Goal: Task Accomplishment & Management: Manage account settings

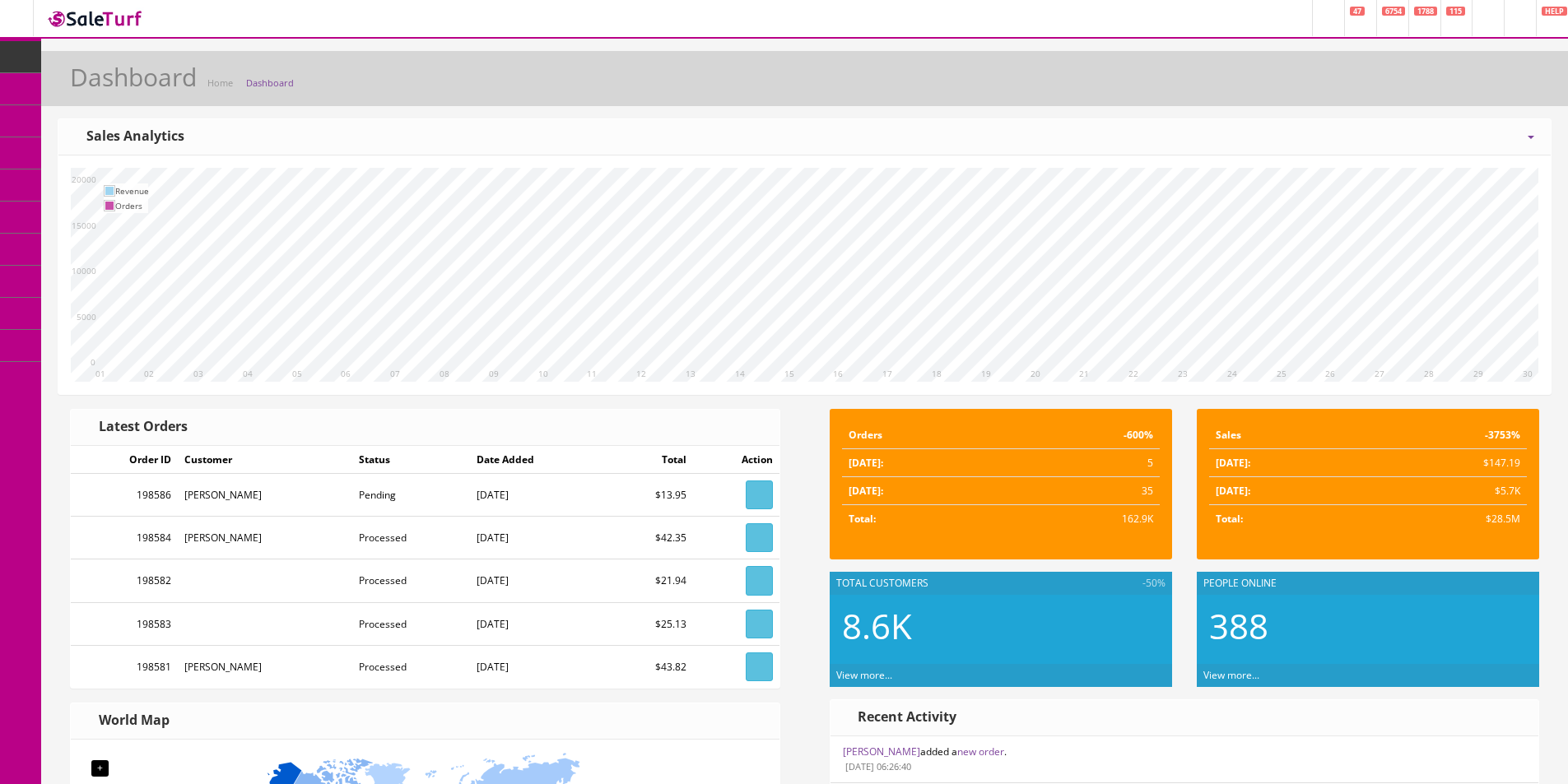
click at [777, 133] on div "[DATE] Week Month Year Year over Year Last Year over Prior Year Sales Analytics" at bounding box center [804, 137] width 1493 height 37
click at [123, 185] on span "Order List" at bounding box center [121, 184] width 46 height 14
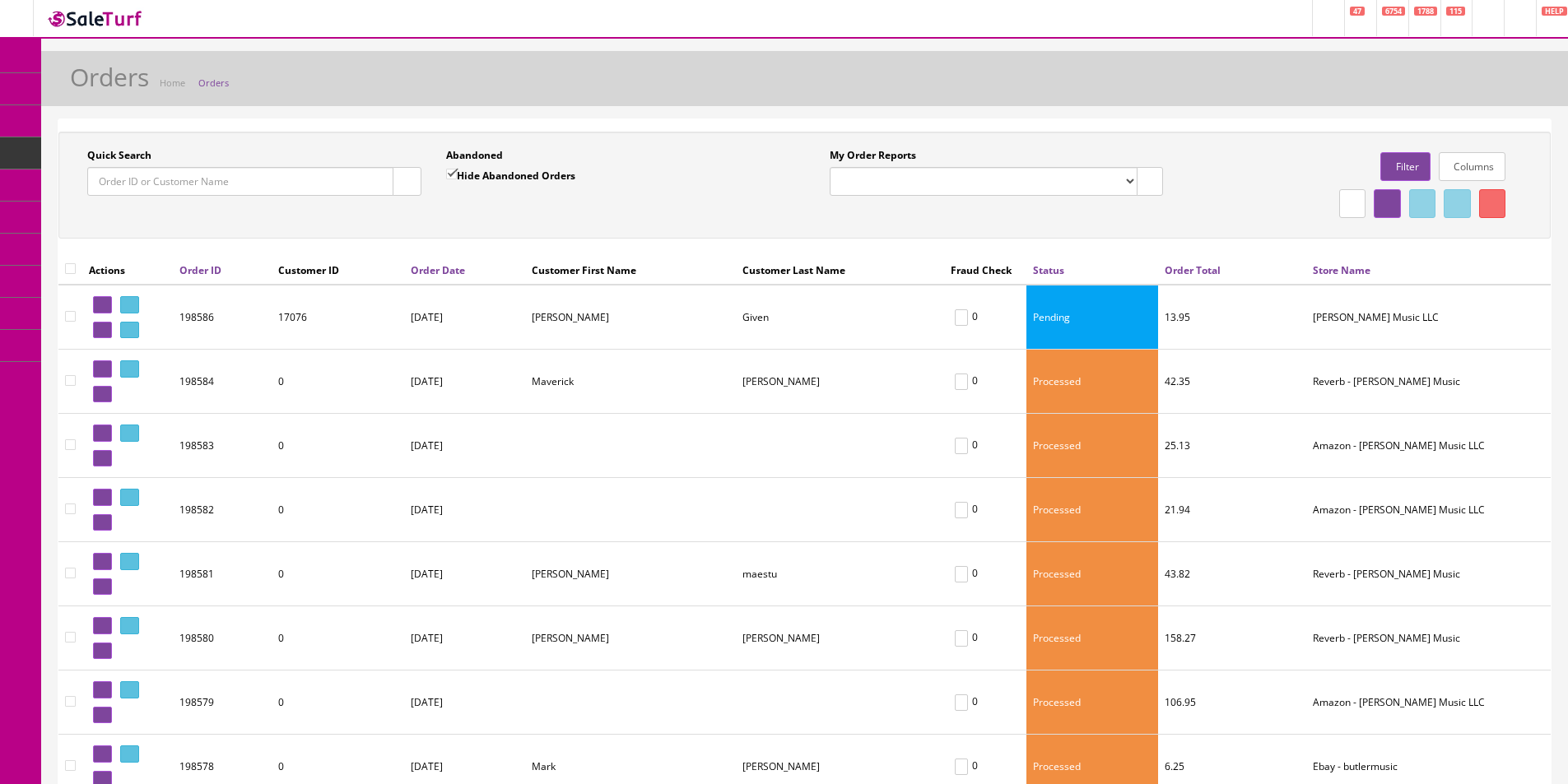
click at [130, 304] on link at bounding box center [129, 304] width 19 height 17
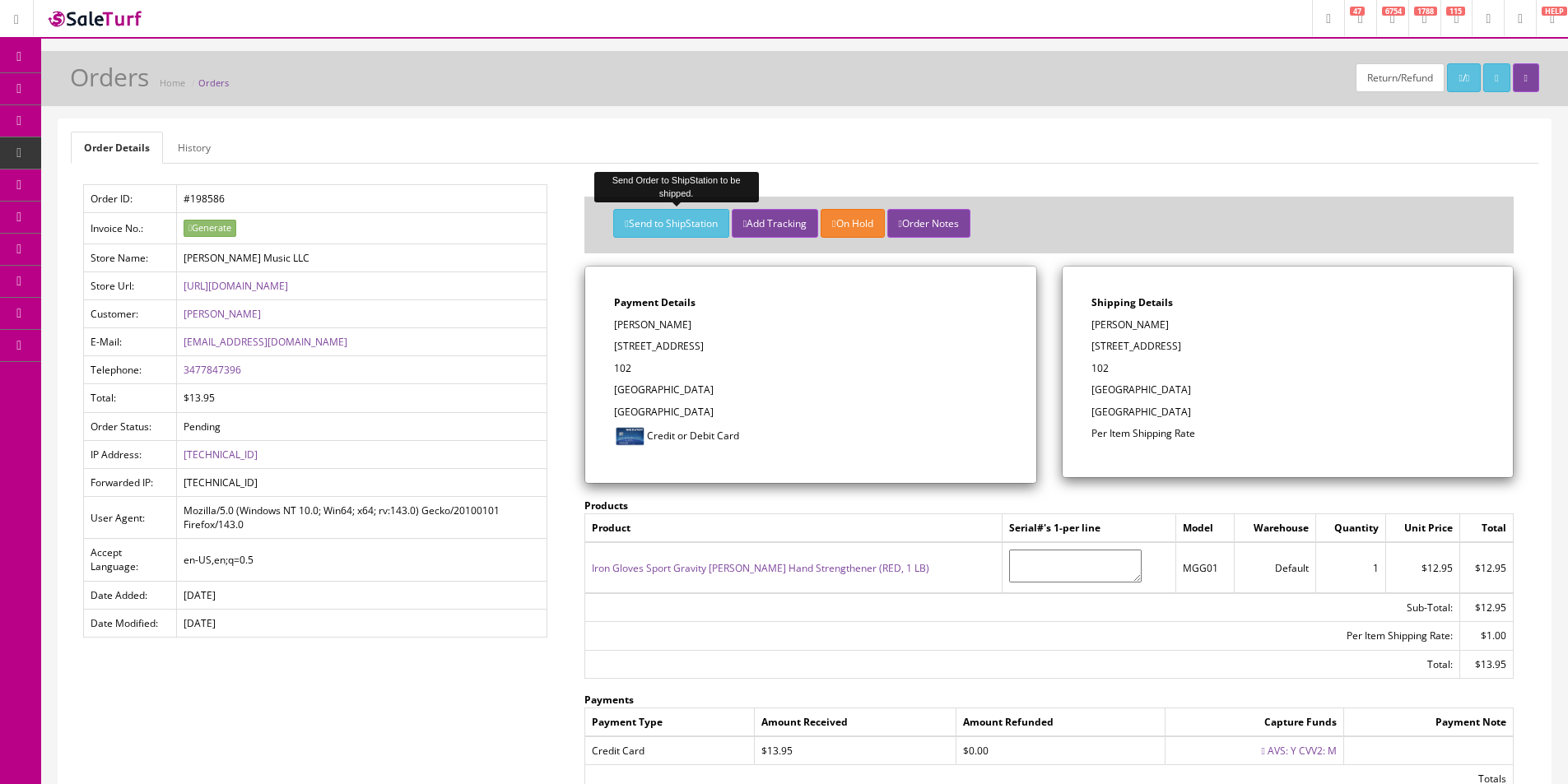
click at [679, 224] on button "Send to ShipStation" at bounding box center [670, 223] width 115 height 29
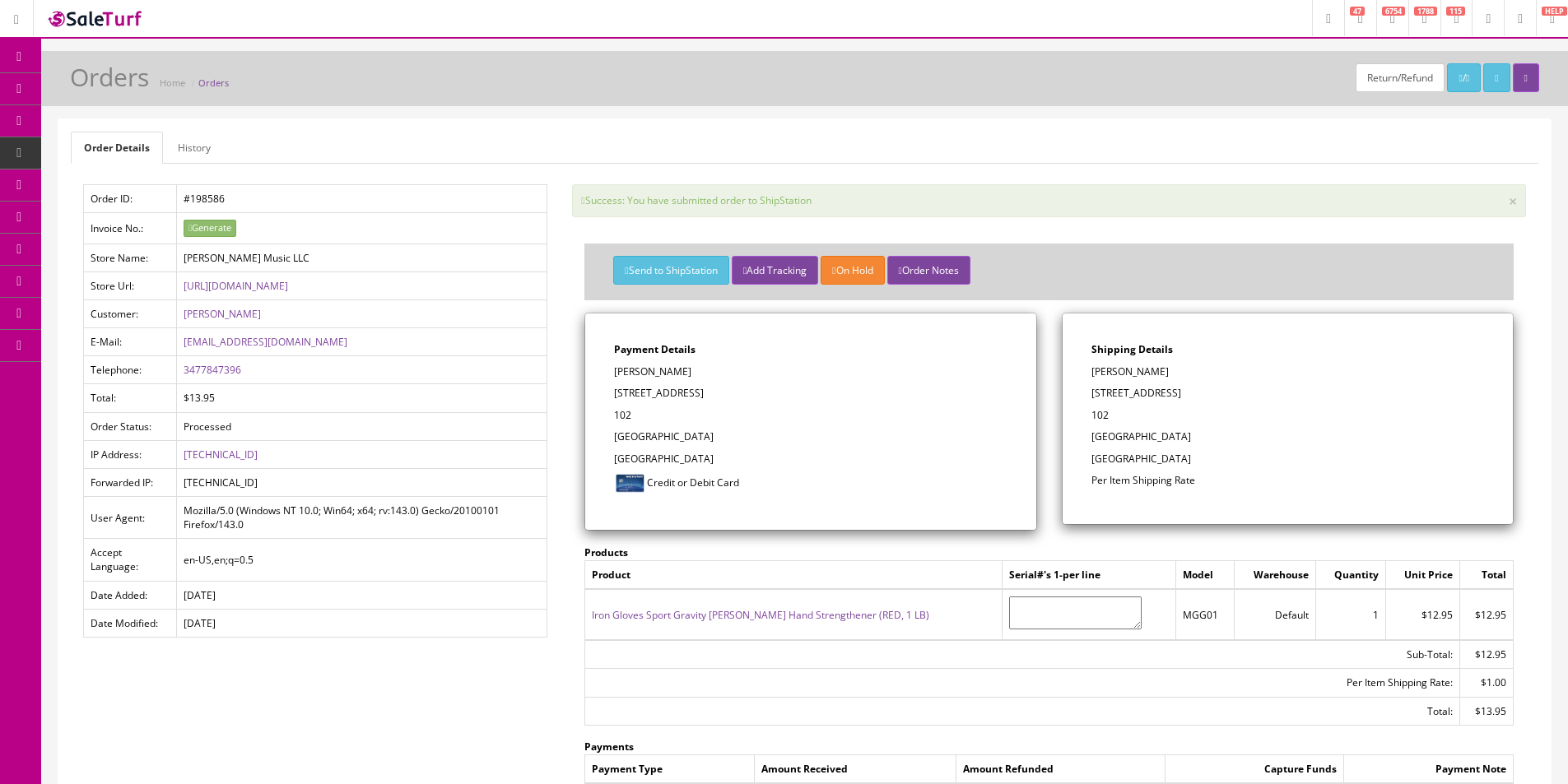
click at [640, 150] on ul "Order Details History" at bounding box center [804, 148] width 1468 height 32
click at [116, 167] on link "POS Console" at bounding box center [127, 154] width 173 height 32
drag, startPoint x: 116, startPoint y: 178, endPoint x: 140, endPoint y: 181, distance: 24.2
click at [116, 179] on link "Order List" at bounding box center [127, 185] width 173 height 32
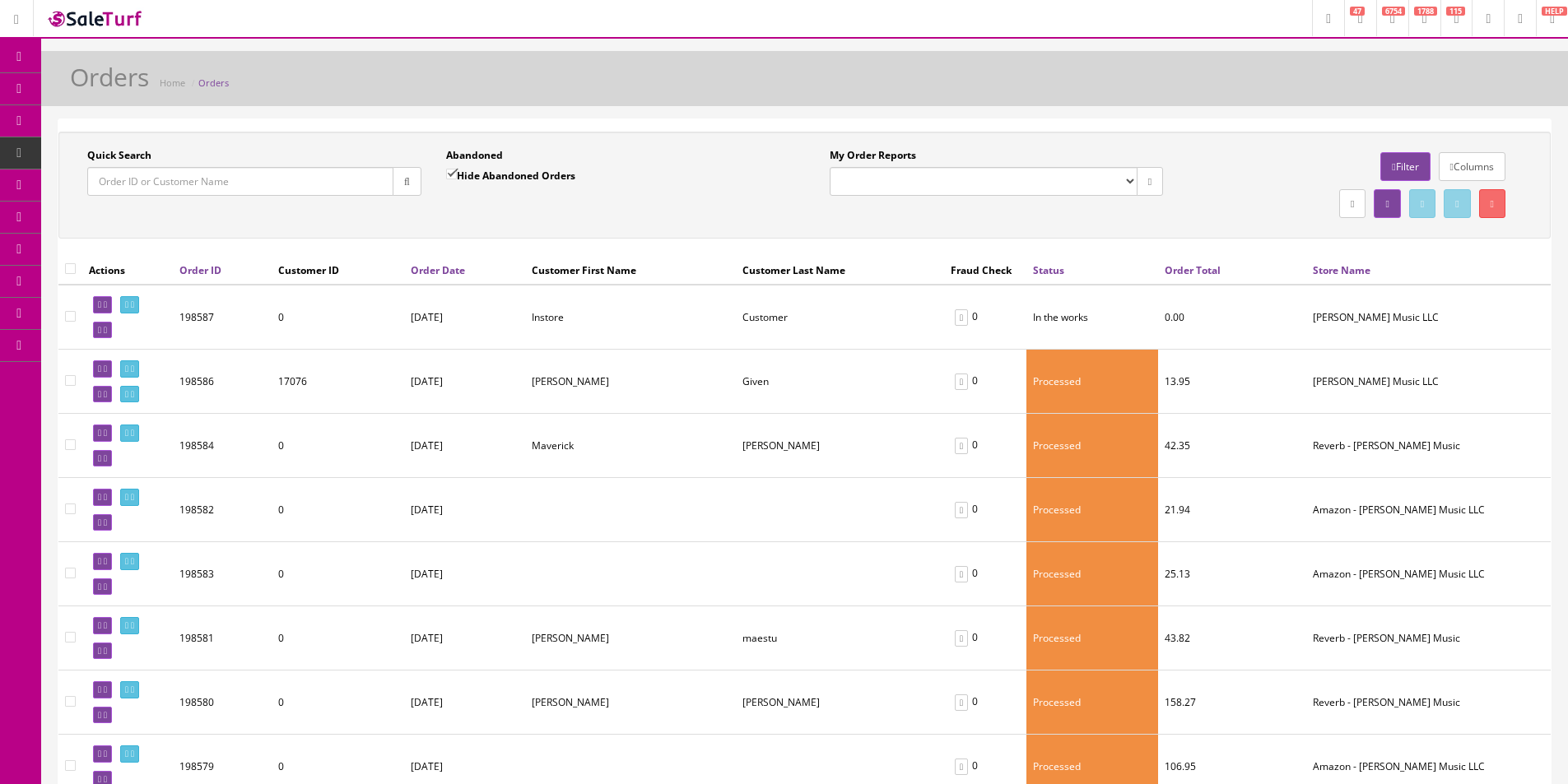
click at [21, 65] on link "Dashboard" at bounding box center [20, 56] width 41 height 32
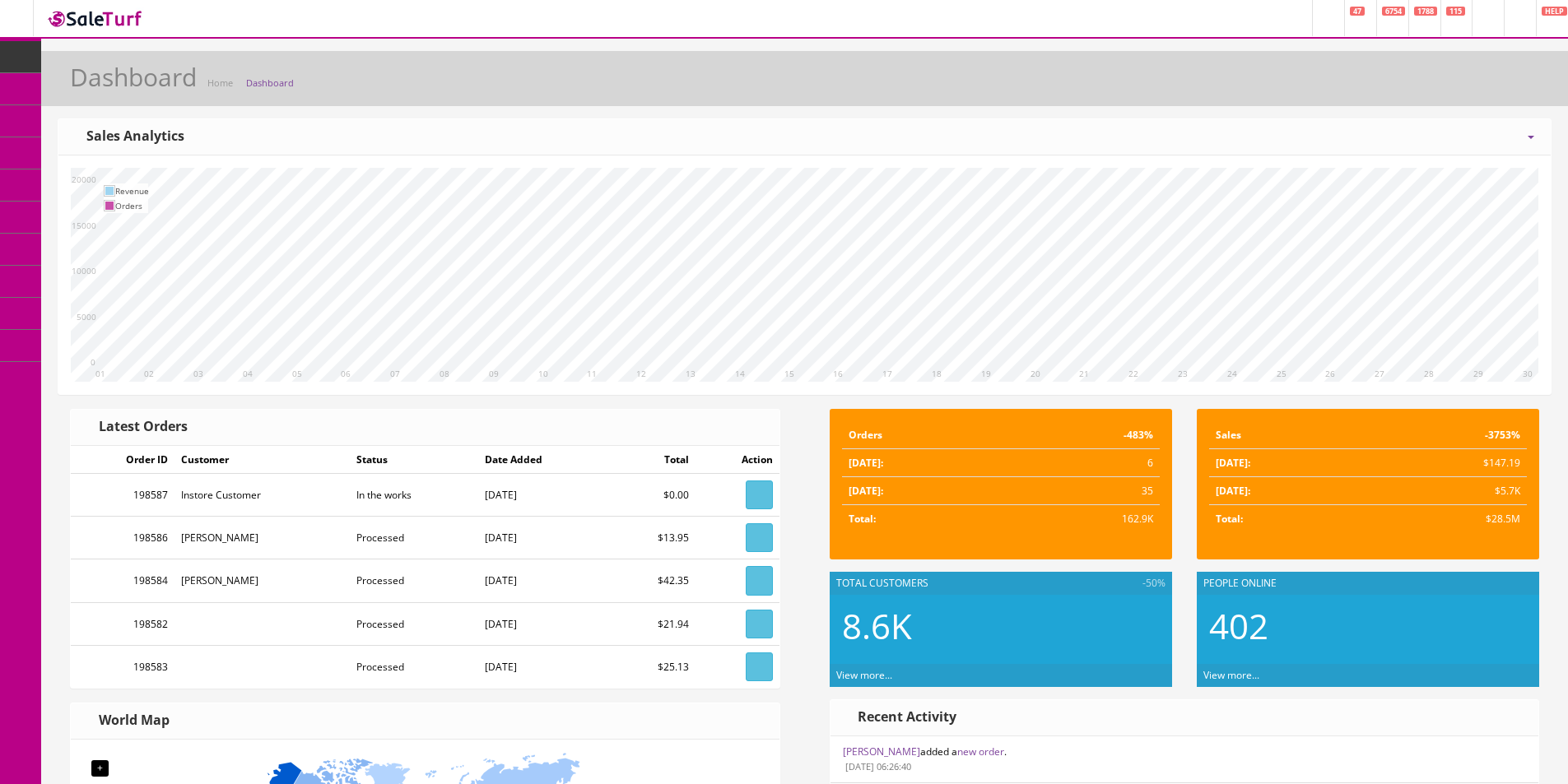
drag, startPoint x: 865, startPoint y: 119, endPoint x: 607, endPoint y: 1, distance: 283.7
click at [865, 118] on div "Today Week Month Year Year over Year Last Year over Prior Year Sales Analytics …" at bounding box center [804, 256] width 1494 height 277
drag, startPoint x: 73, startPoint y: 89, endPoint x: 75, endPoint y: 73, distance: 16.1
click at [73, 89] on link "Products" at bounding box center [127, 89] width 173 height 32
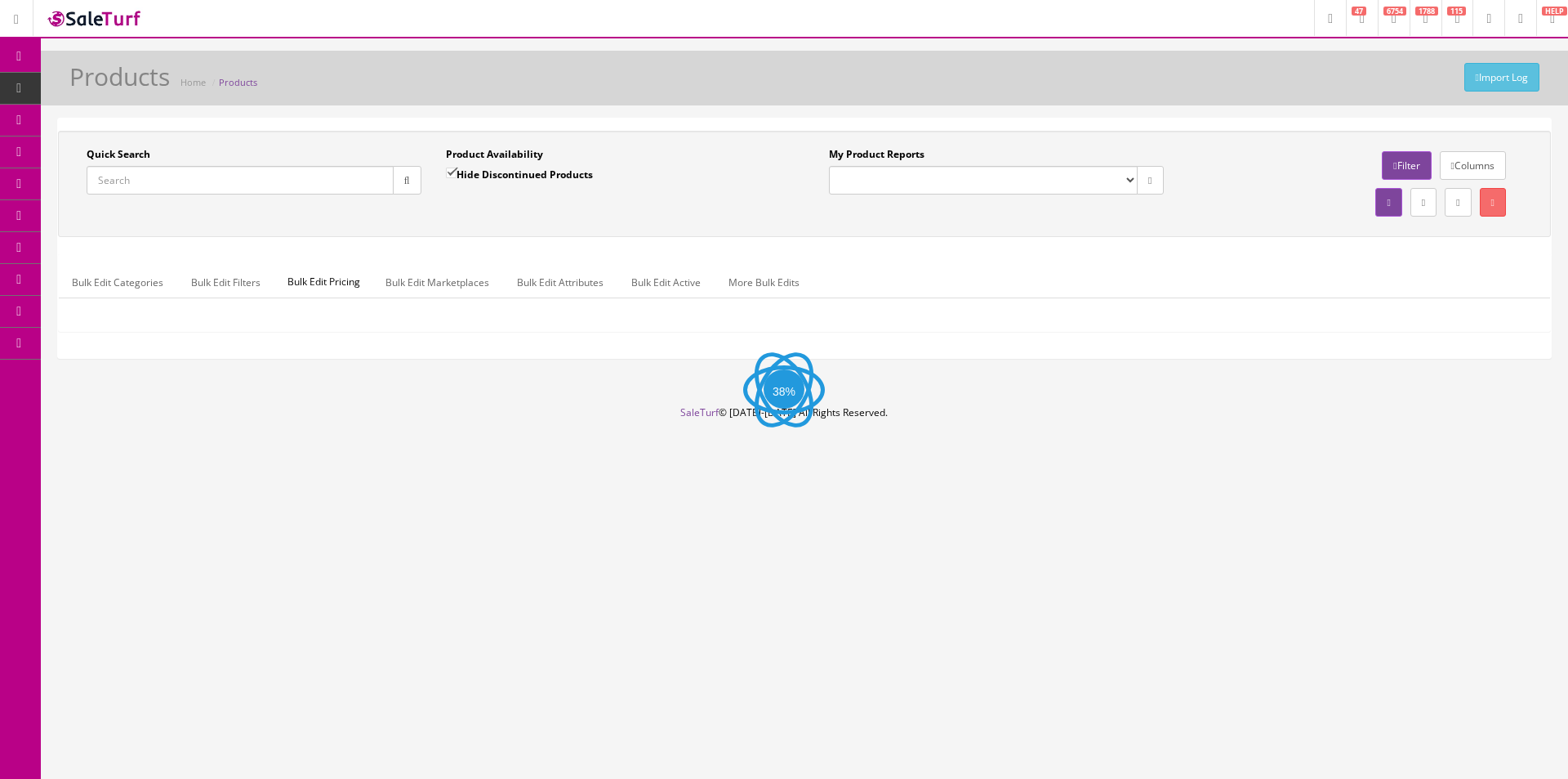
click at [224, 180] on input "Quick Search" at bounding box center [240, 179] width 307 height 29
paste input "0190170849"
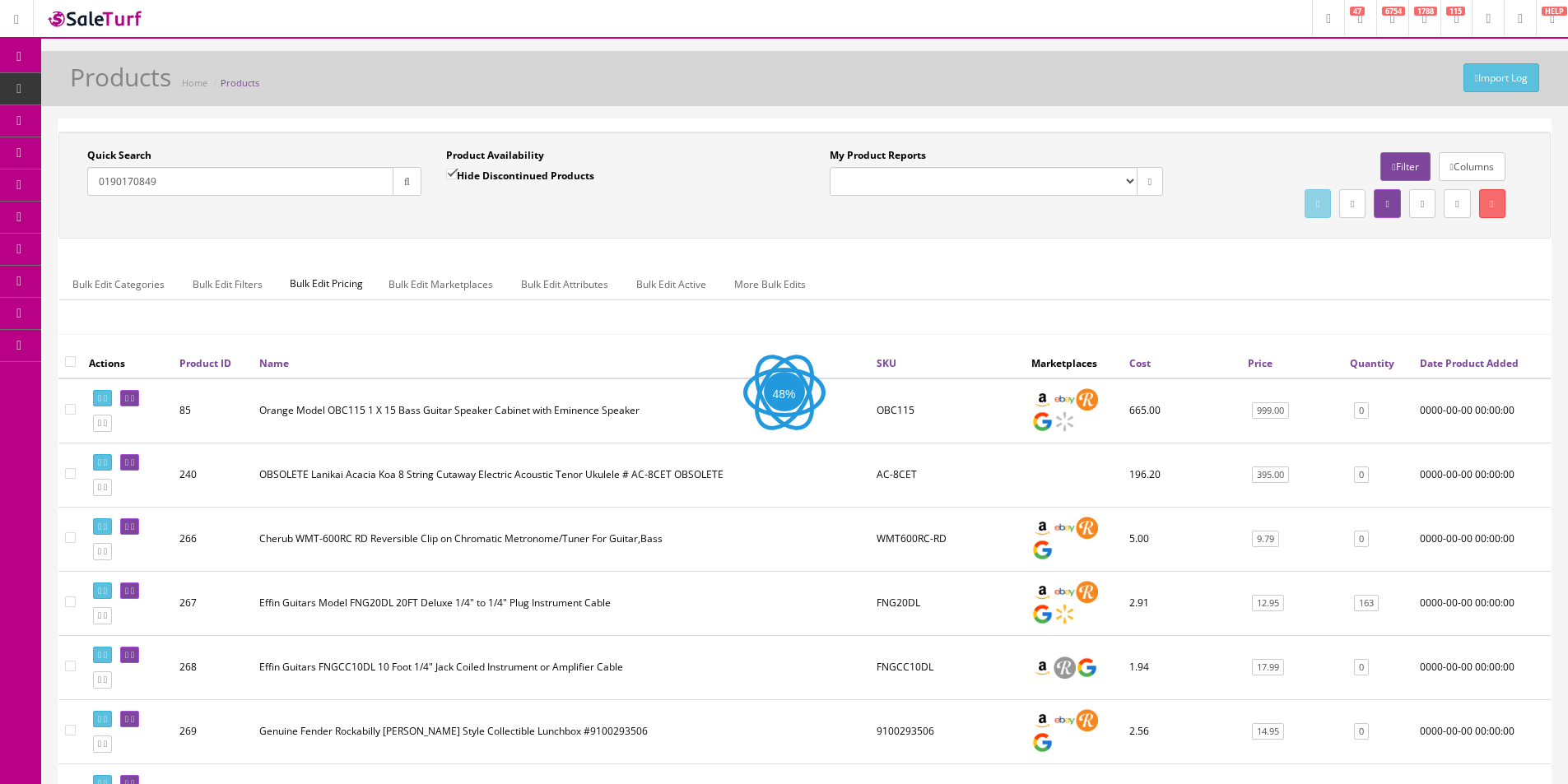
type input "0190170849"
click at [410, 187] on button "button" at bounding box center [407, 180] width 29 height 29
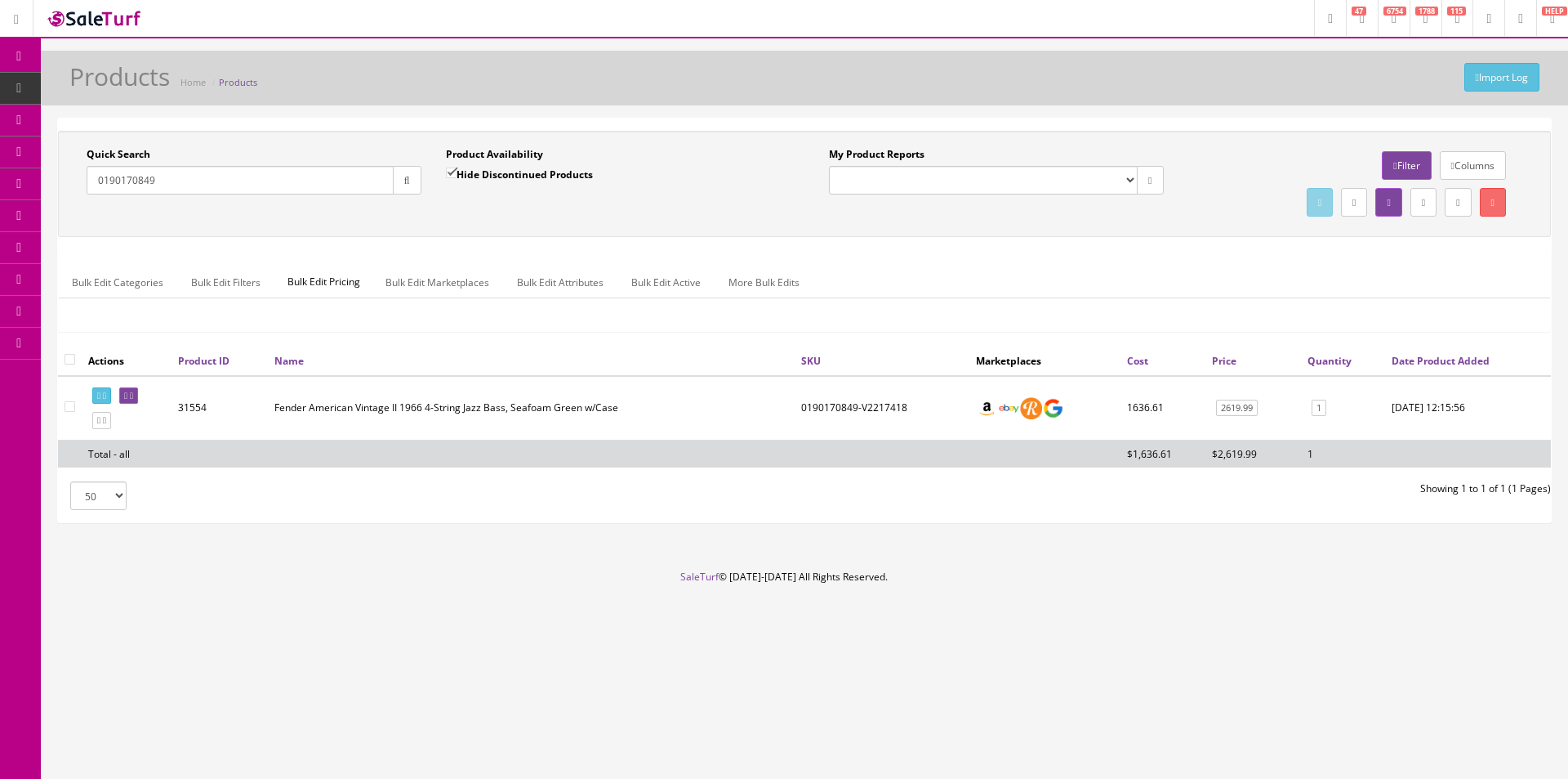
click at [133, 396] on icon at bounding box center [131, 395] width 3 height 9
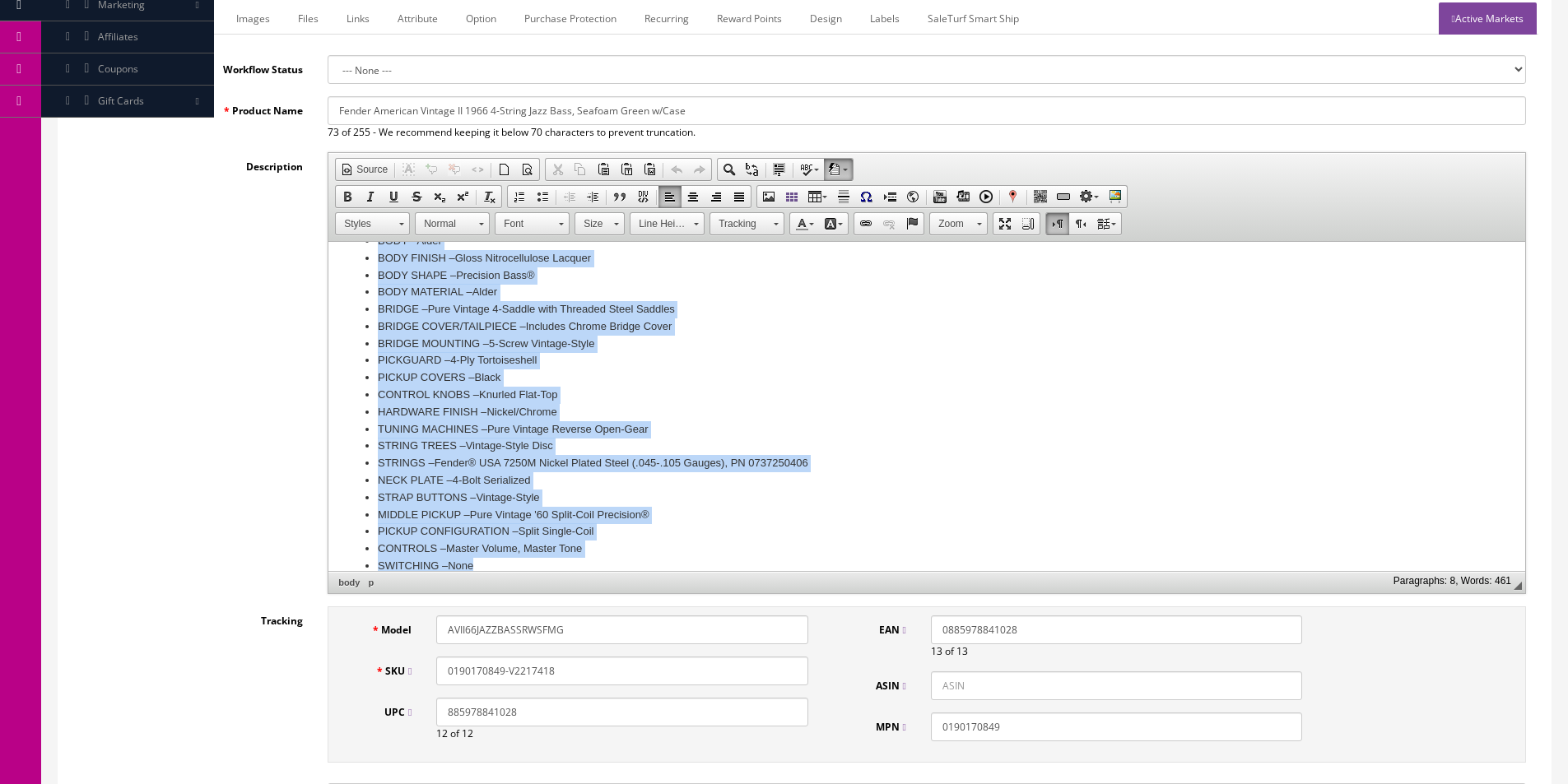
scroll to position [623, 0]
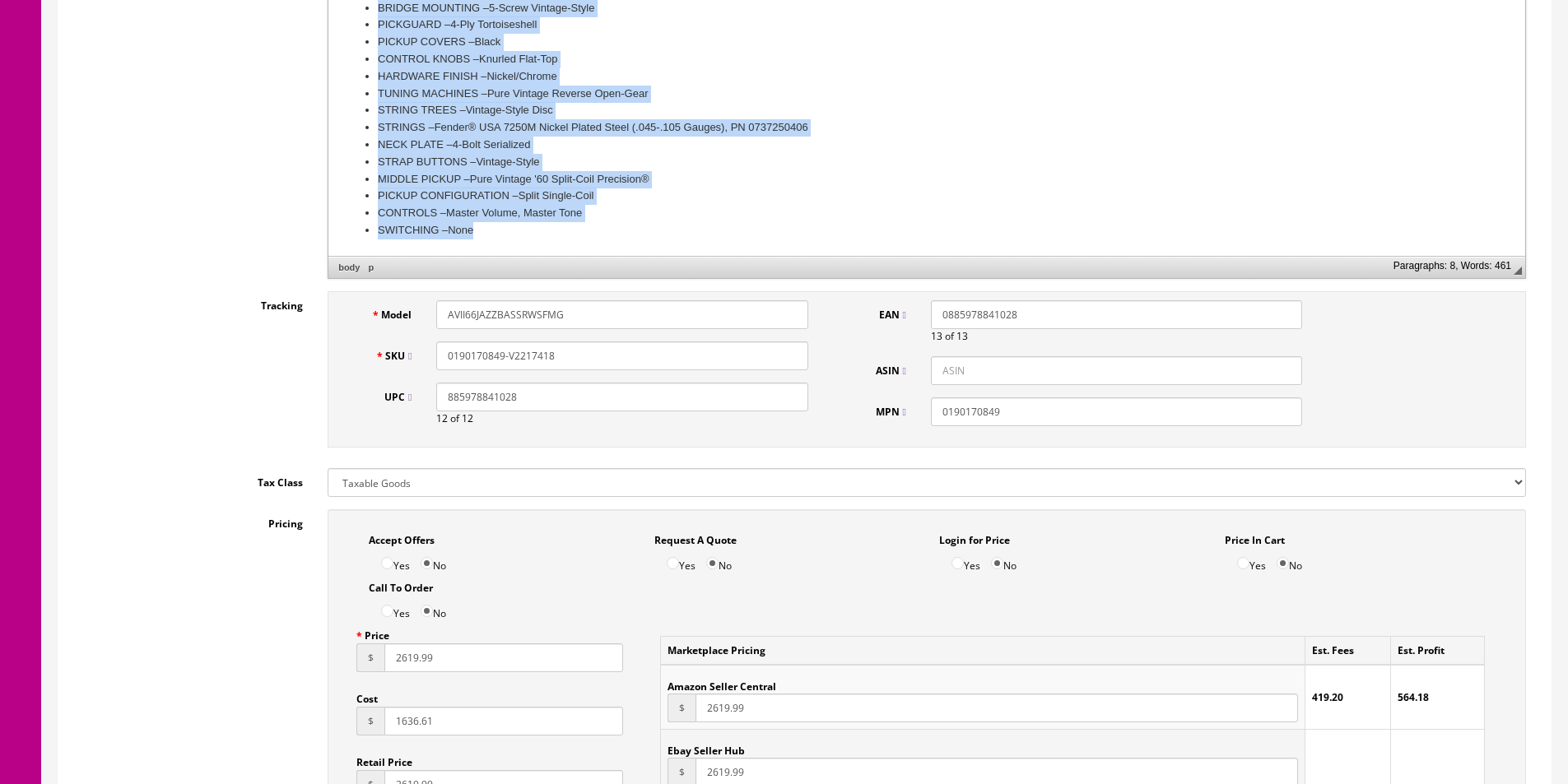
drag, startPoint x: 334, startPoint y: 5, endPoint x: 845, endPoint y: 731, distance: 887.8
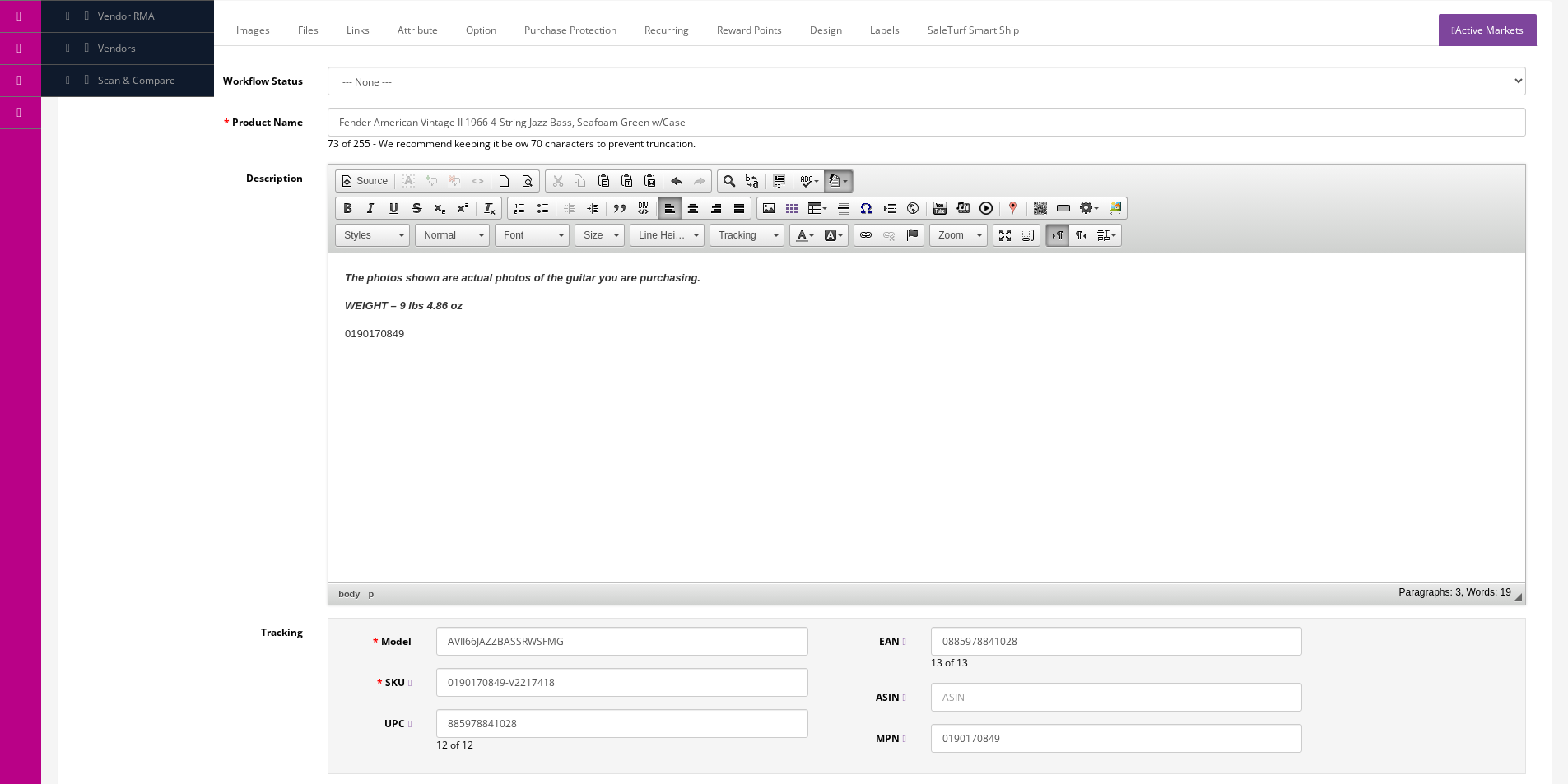
scroll to position [231, 0]
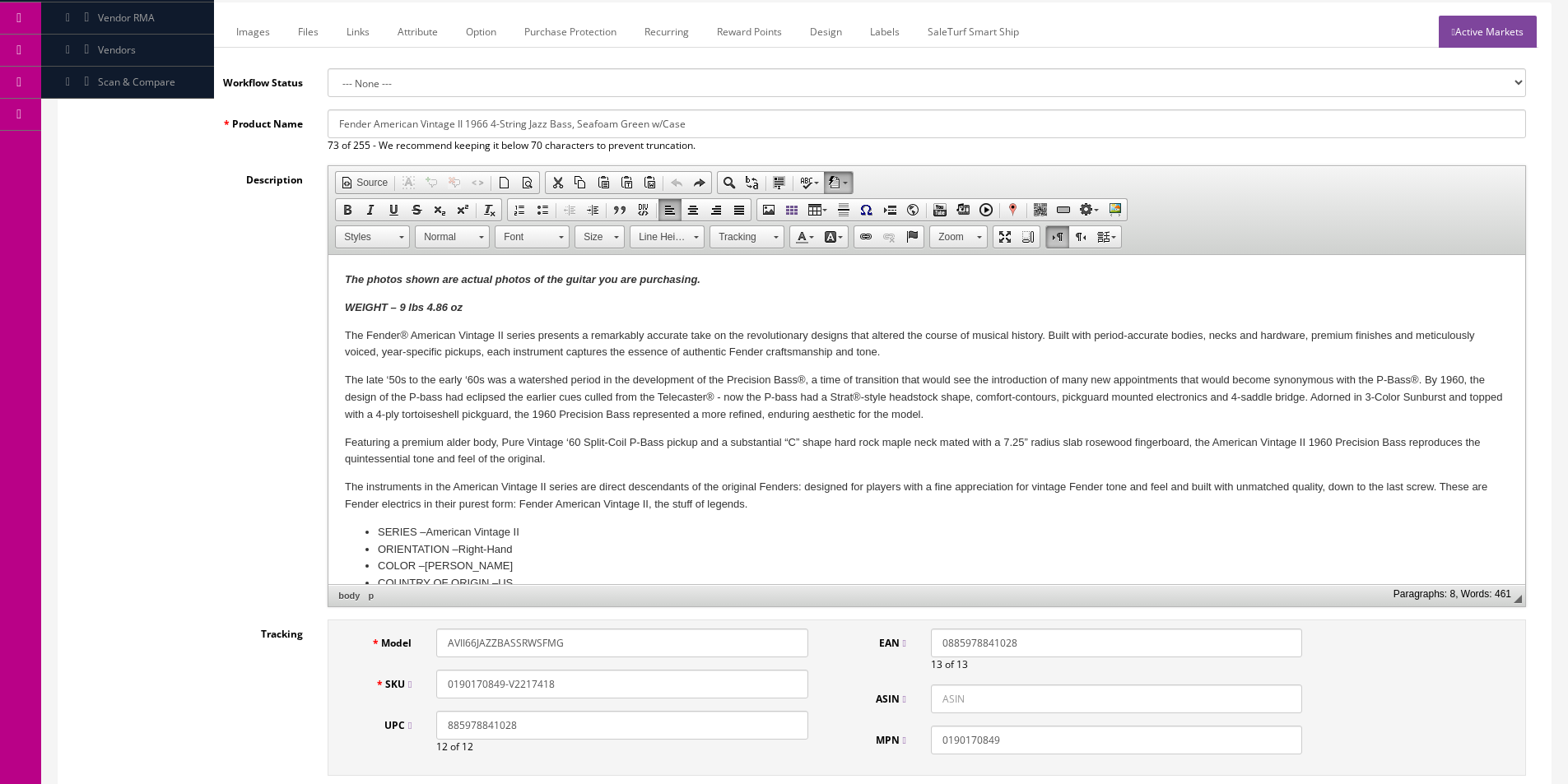
click at [422, 425] on body "The photos shown are actual photos of the guitar you are purchasing. WEIGHT – 9…" at bounding box center [926, 731] width 1163 height 920
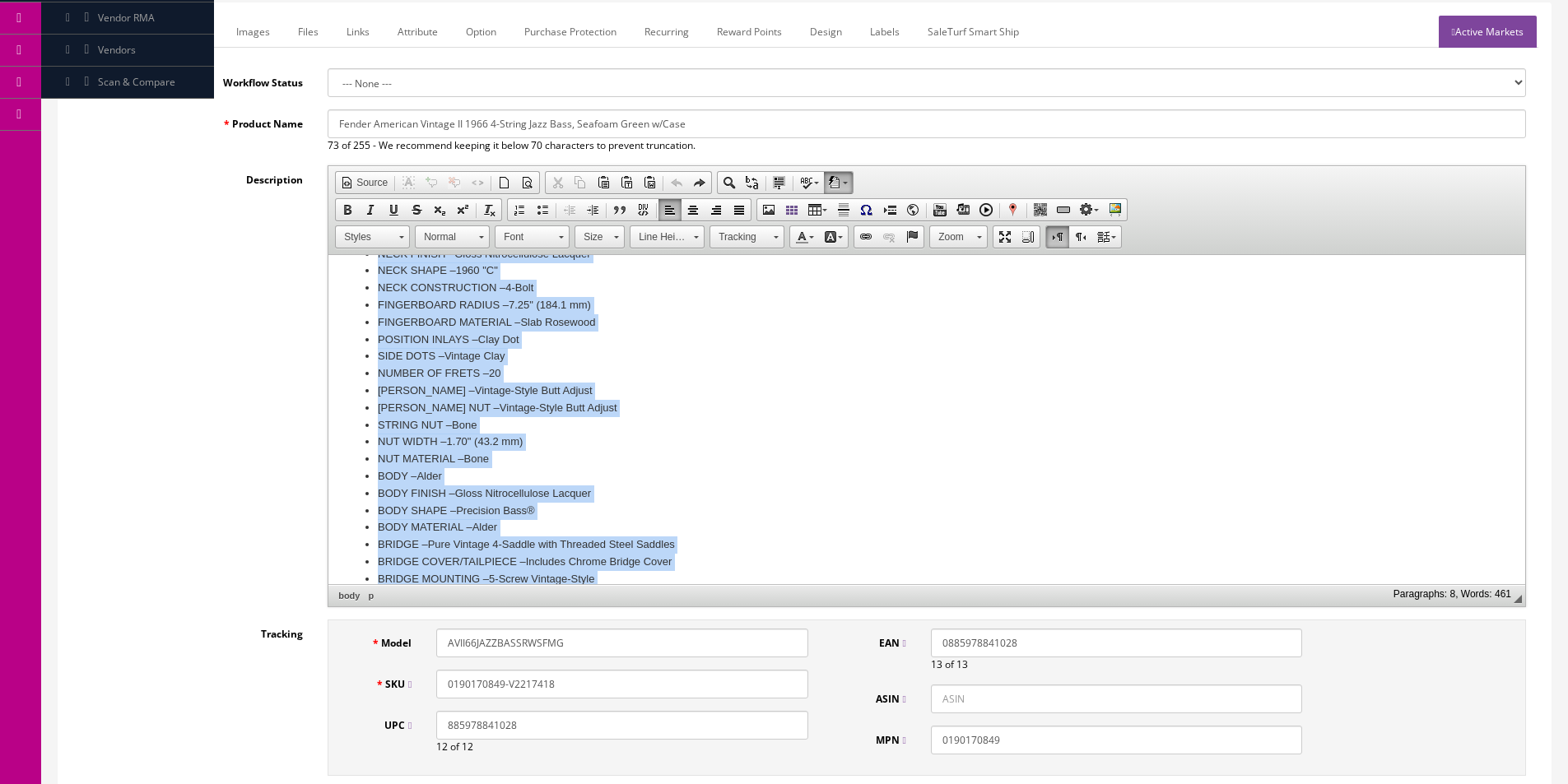
scroll to position [623, 0]
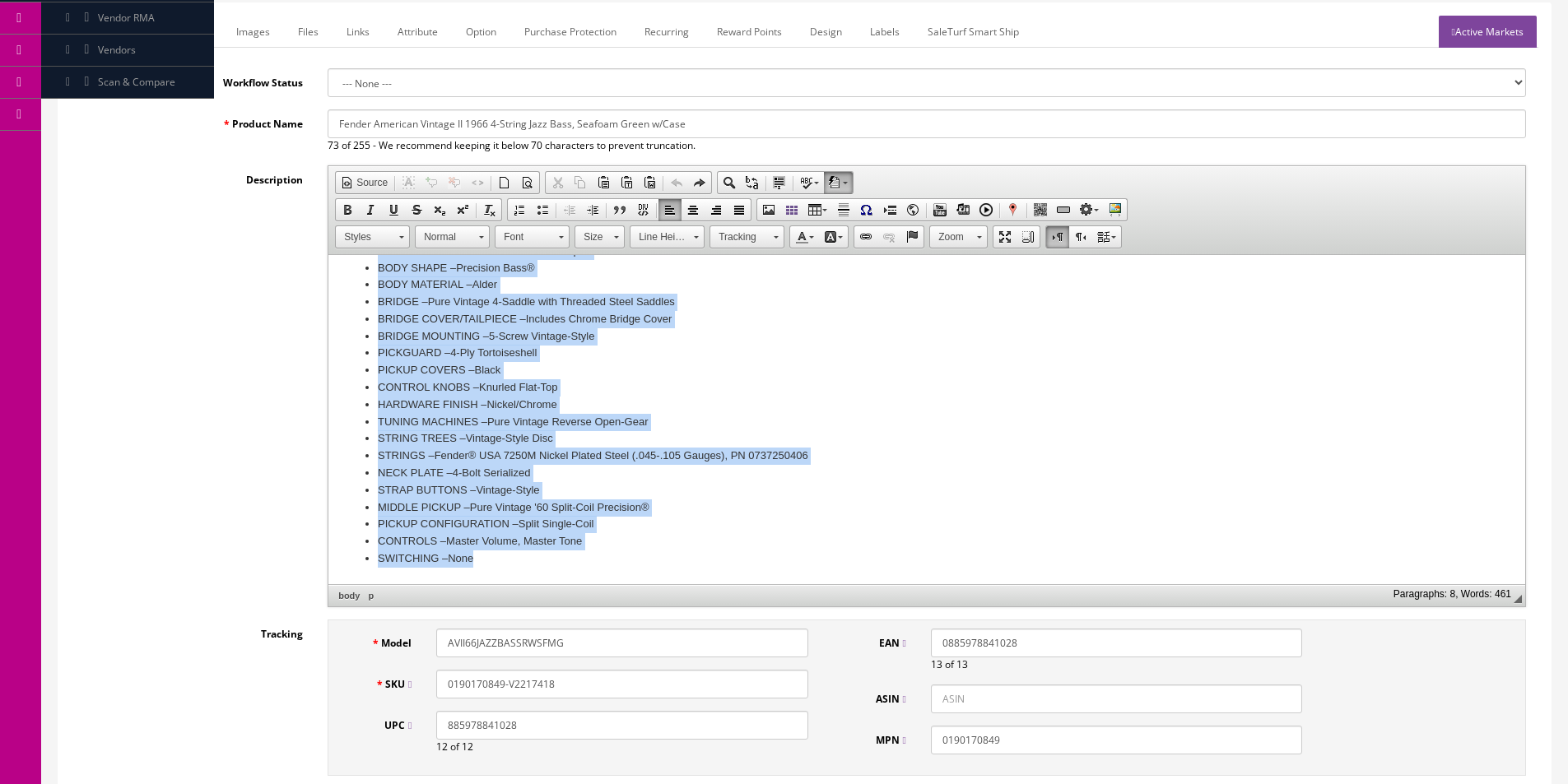
drag, startPoint x: 344, startPoint y: 331, endPoint x: 826, endPoint y: 717, distance: 617.5
click at [826, 584] on html "The photos shown are actual photos of the guitar you are purchasing. WEIGHT – 9…" at bounding box center [926, 107] width 1197 height 952
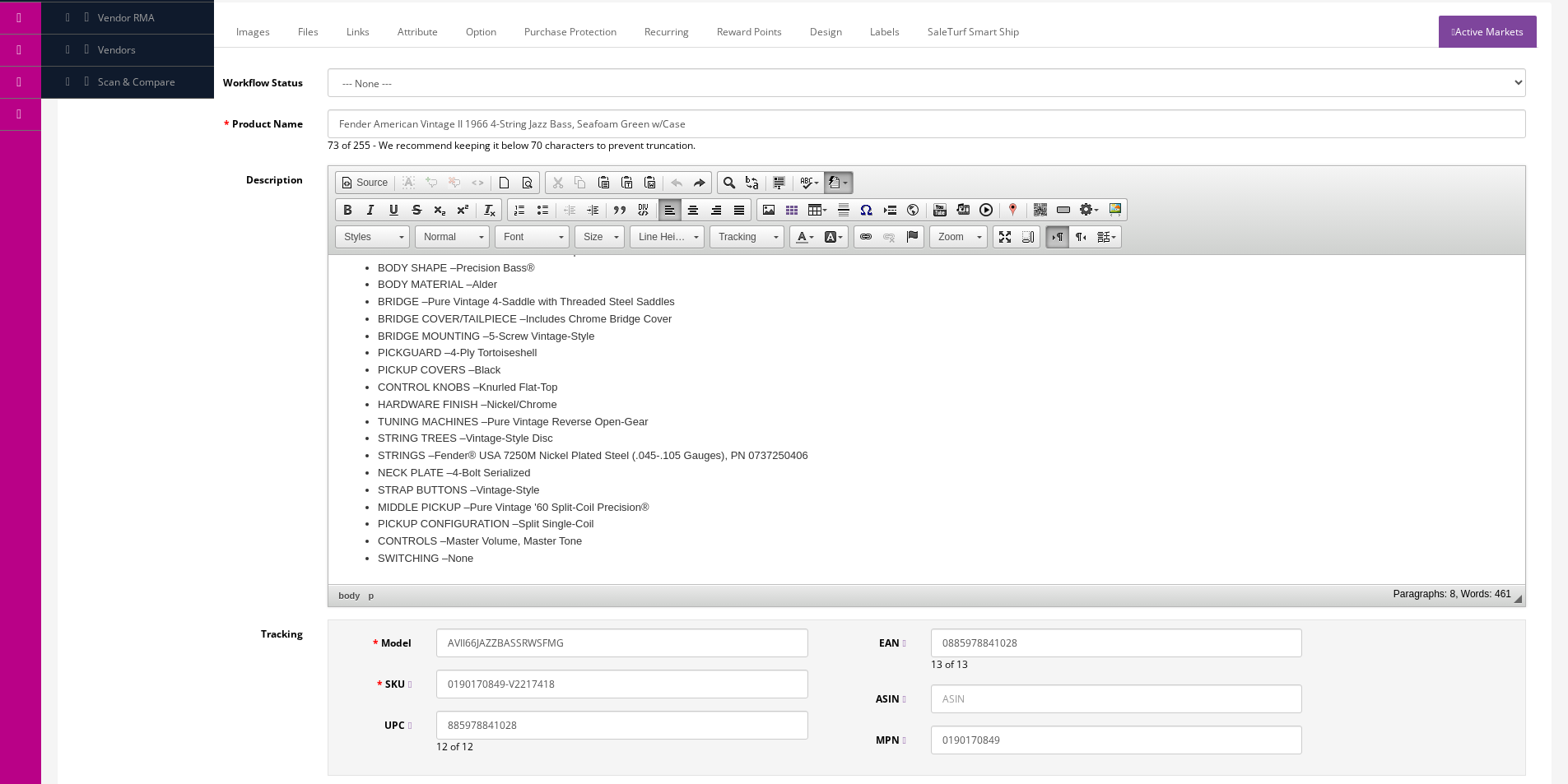
scroll to position [0, 0]
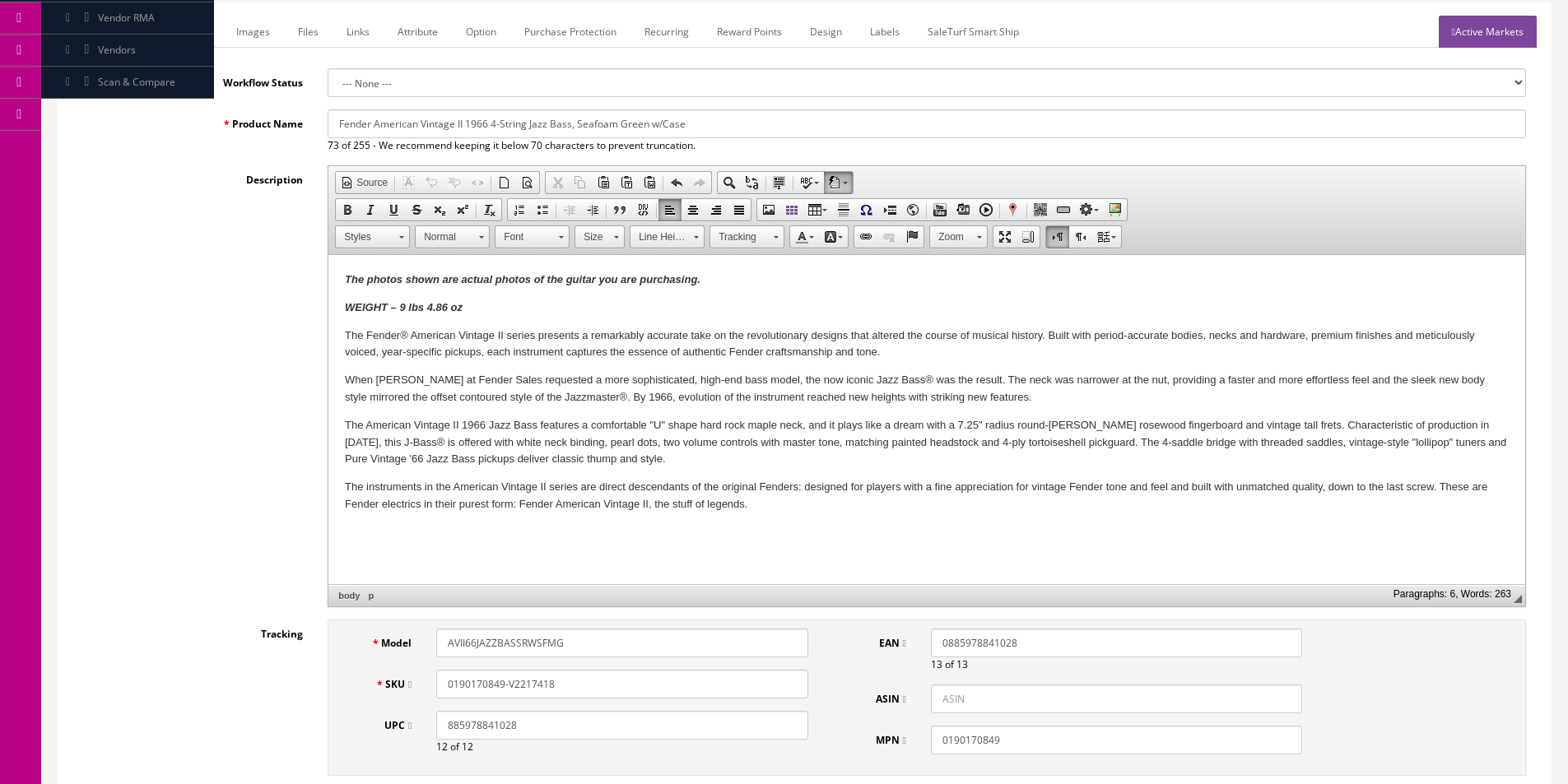
click at [899, 524] on html "The photos shown are actual photos of the guitar you are purchasing. WEIGHT – 9…" at bounding box center [926, 392] width 1197 height 275
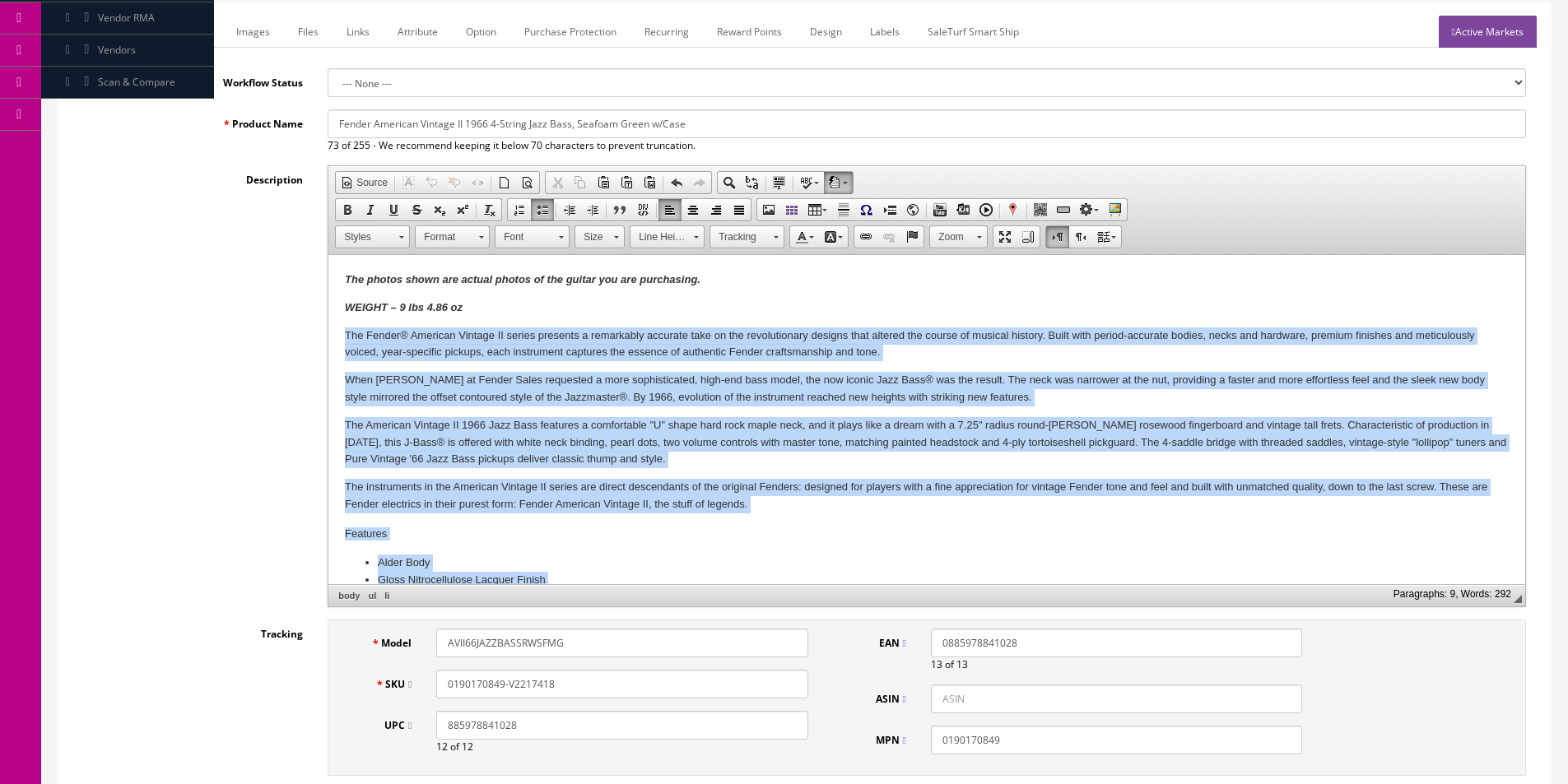
drag, startPoint x: 526, startPoint y: 575, endPoint x: 335, endPoint y: 330, distance: 310.7
click at [335, 330] on html "The photos shown are actual photos of the guitar you are purchasing. WEIGHT – 9…" at bounding box center [926, 464] width 1197 height 418
copy body "The Fender® American Vintage II series presents a remarkably accurate take on t…"
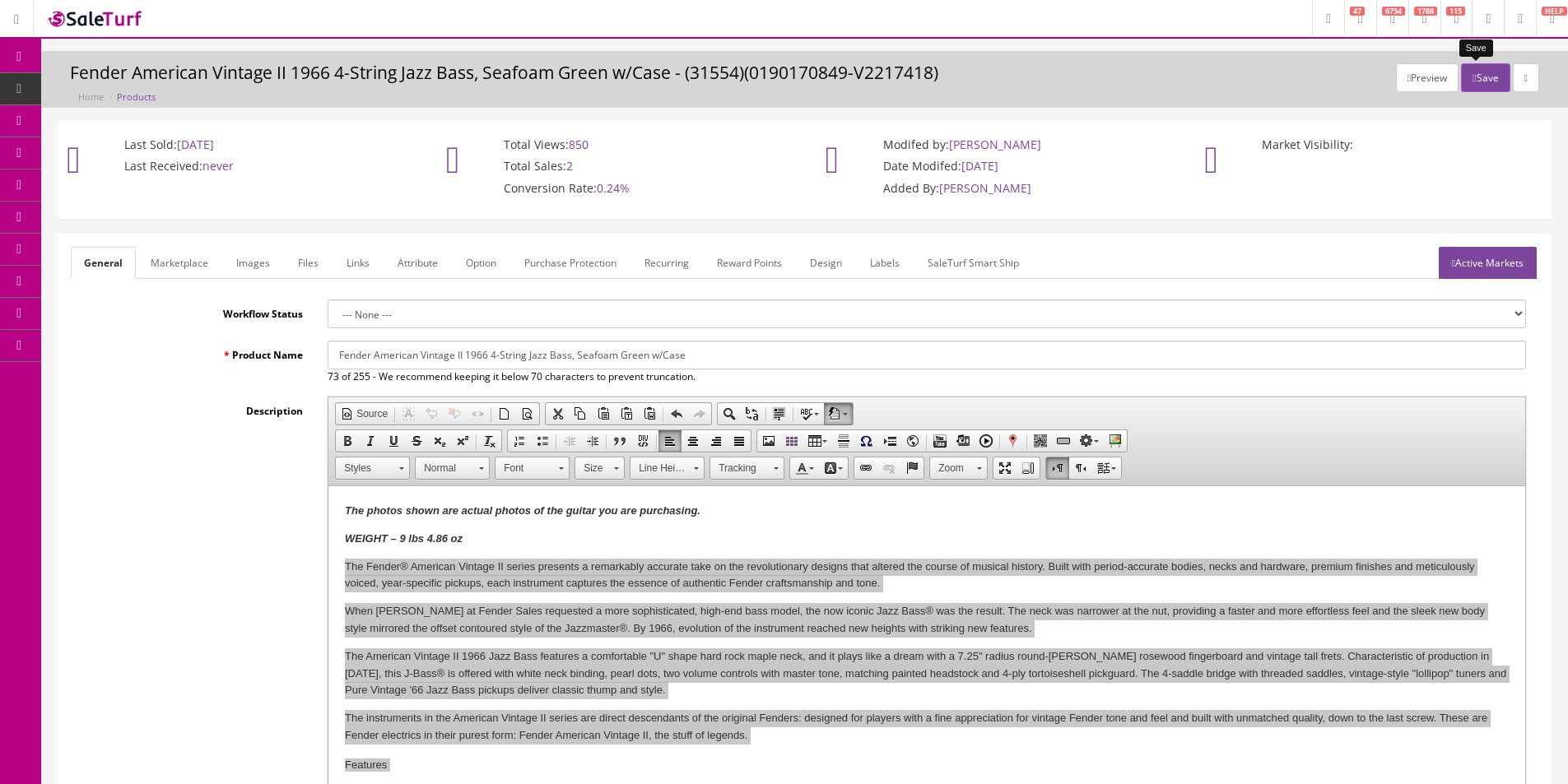
click at [1479, 78] on button "Save" at bounding box center [1485, 77] width 49 height 29
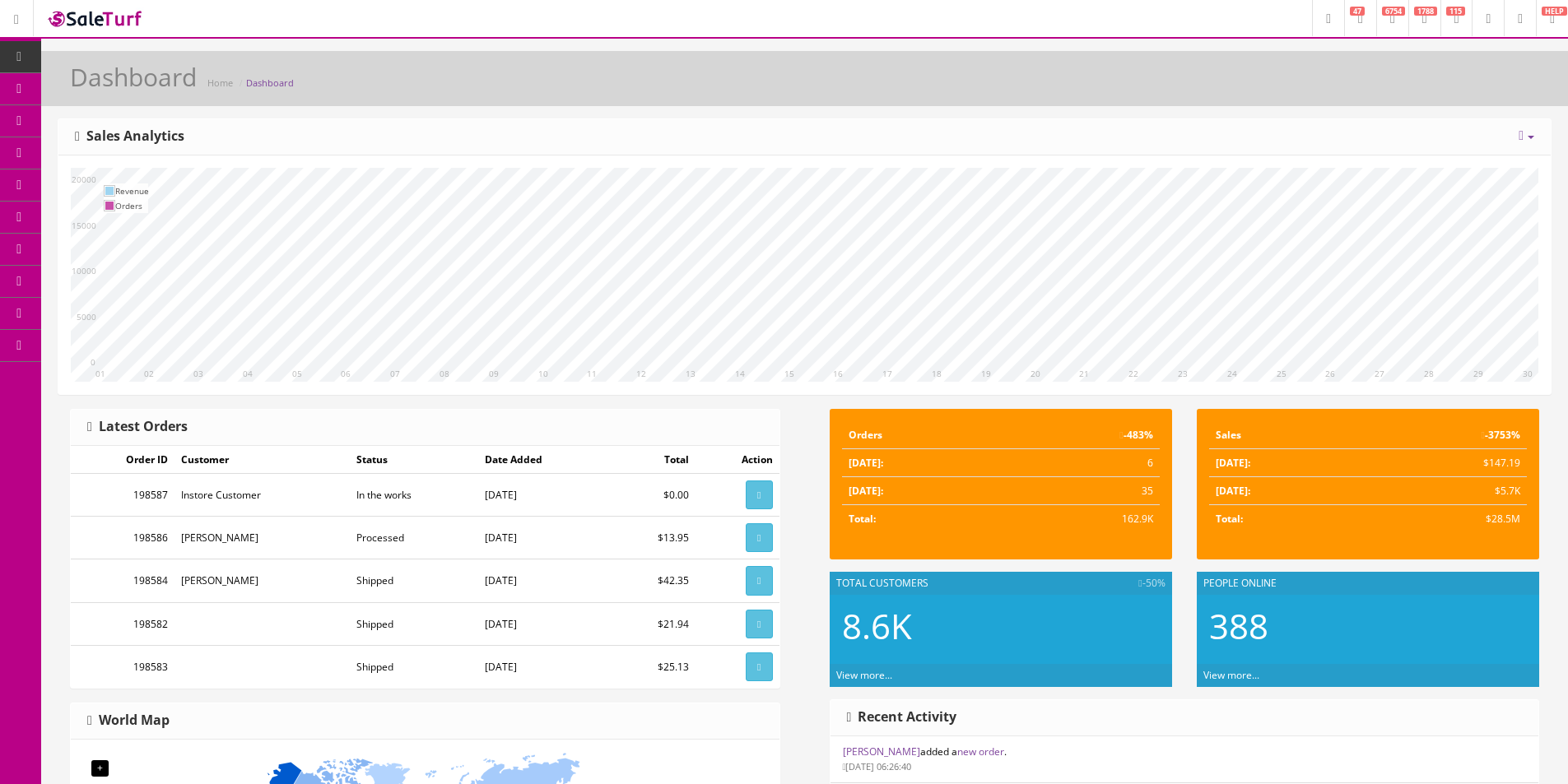
click at [1522, 136] on icon at bounding box center [1520, 135] width 5 height 13
click at [1471, 217] on link "Month" at bounding box center [1476, 208] width 148 height 19
click at [1525, 135] on link at bounding box center [1526, 136] width 16 height 14
click at [1475, 225] on link "Year" at bounding box center [1476, 227] width 148 height 19
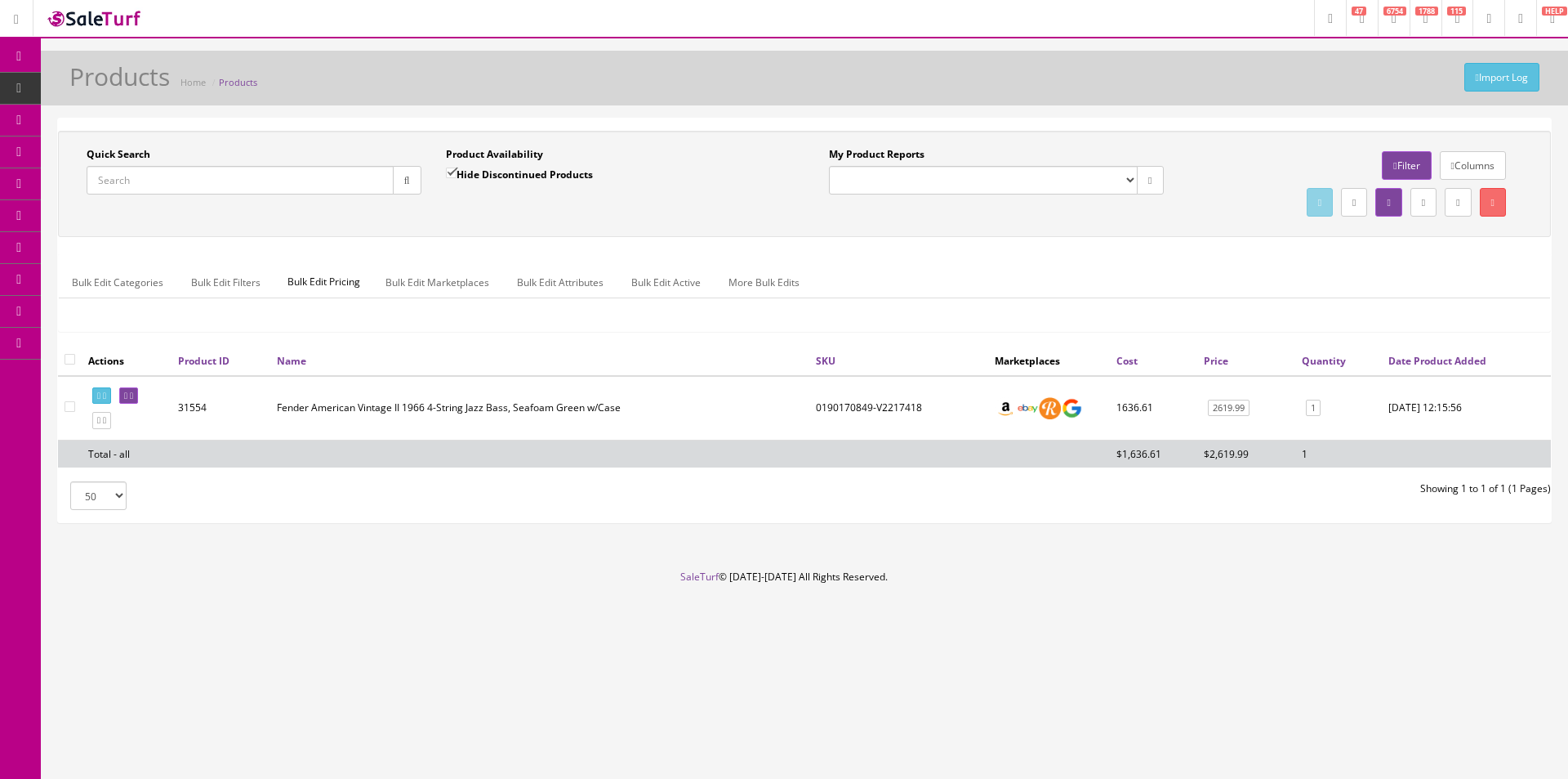
click at [313, 195] on div at bounding box center [254, 179] width 335 height 29
click at [313, 194] on div at bounding box center [254, 179] width 335 height 29
click at [313, 194] on input "Quick Search" at bounding box center [240, 179] width 307 height 29
type input "2995442100"
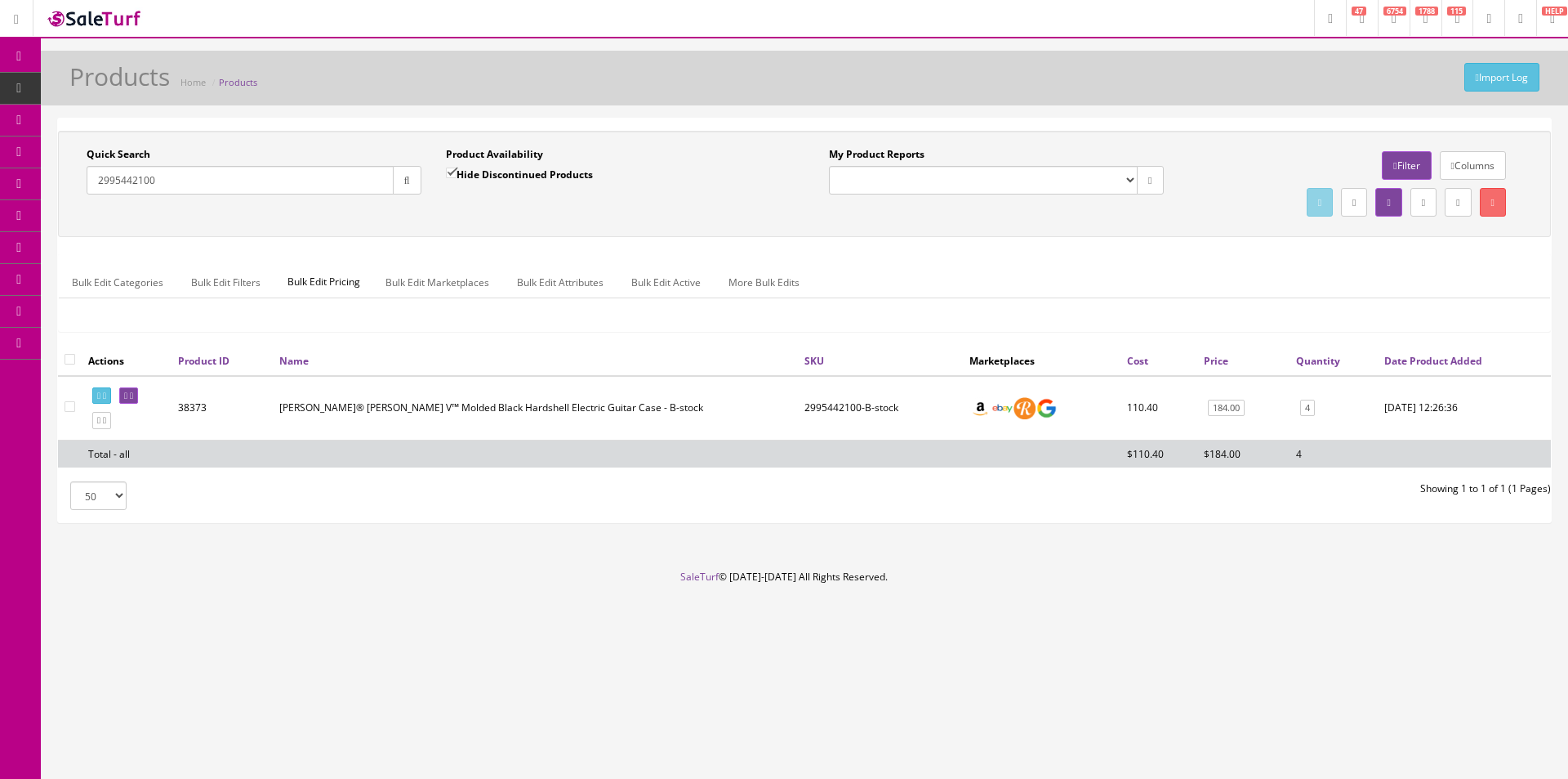
click at [867, 405] on td "2995442100-B-stock" at bounding box center [881, 409] width 165 height 65
copy td "2995442100-B-stock"
click at [523, 411] on td "Jackson® King V™ Molded Black Hardshell Electric Guitar Case - B-stock" at bounding box center [535, 409] width 526 height 65
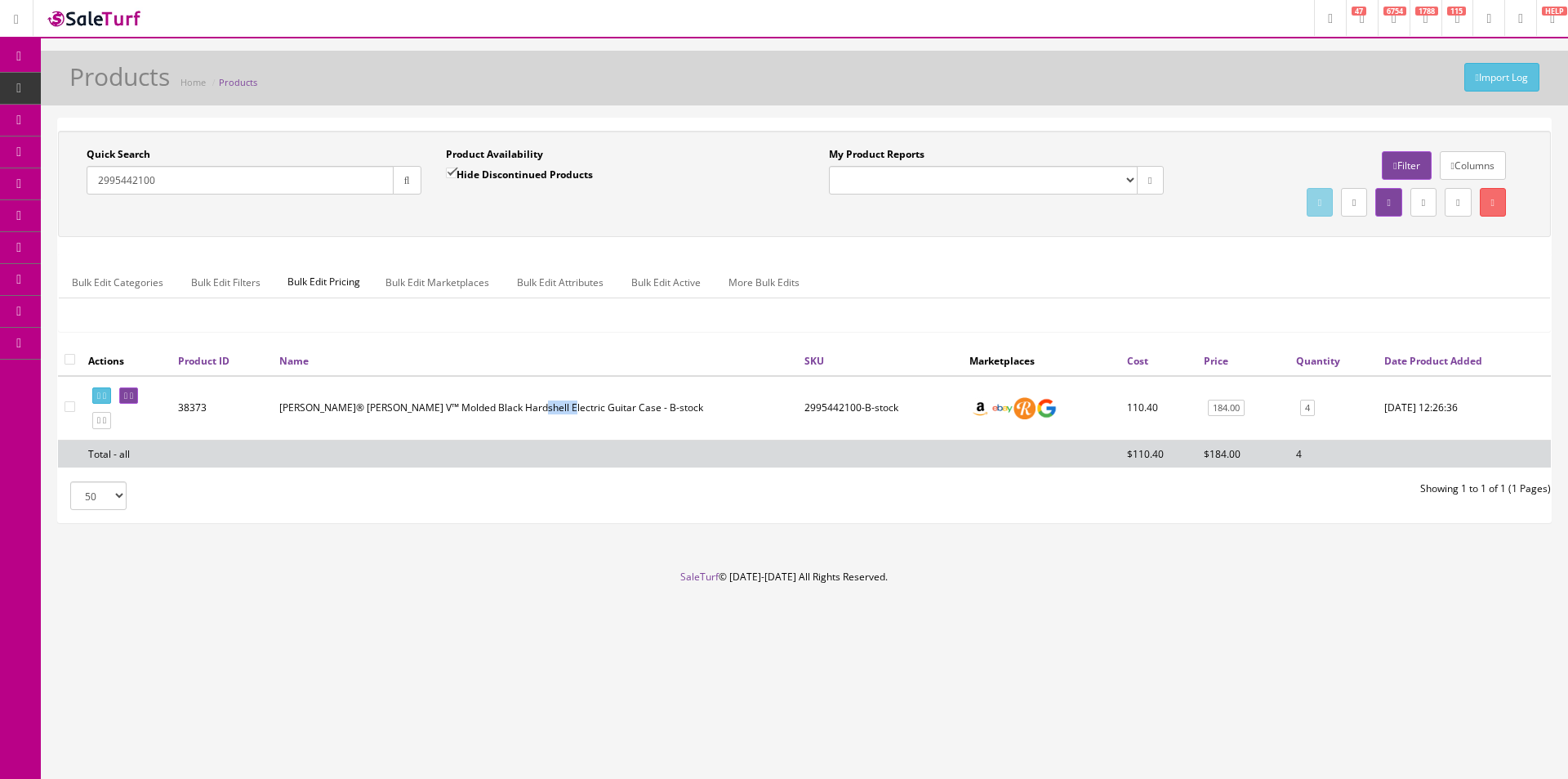
click at [523, 411] on td "Jackson® King V™ Molded Black Hardshell Electric Guitar Case - B-stock" at bounding box center [535, 409] width 526 height 65
copy td "Jackson® King V™ Molded Black Hardshell Electric Guitar Case - B-stock"
drag, startPoint x: 898, startPoint y: 406, endPoint x: 805, endPoint y: 409, distance: 93.0
click at [805, 409] on td "2995442100-B-stock" at bounding box center [881, 409] width 165 height 65
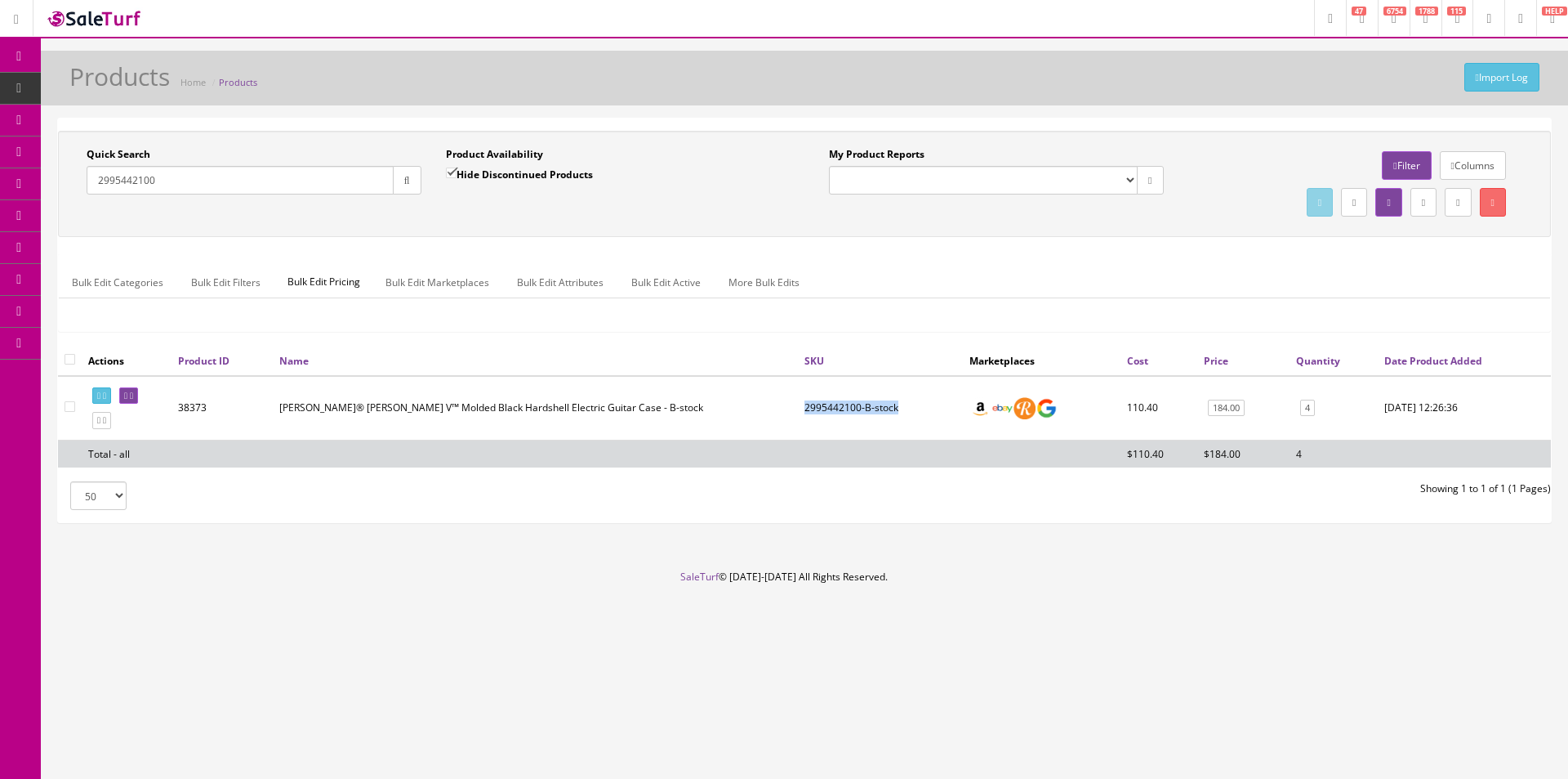
copy td "2995442100-B-stock"
click at [138, 391] on link at bounding box center [128, 395] width 19 height 17
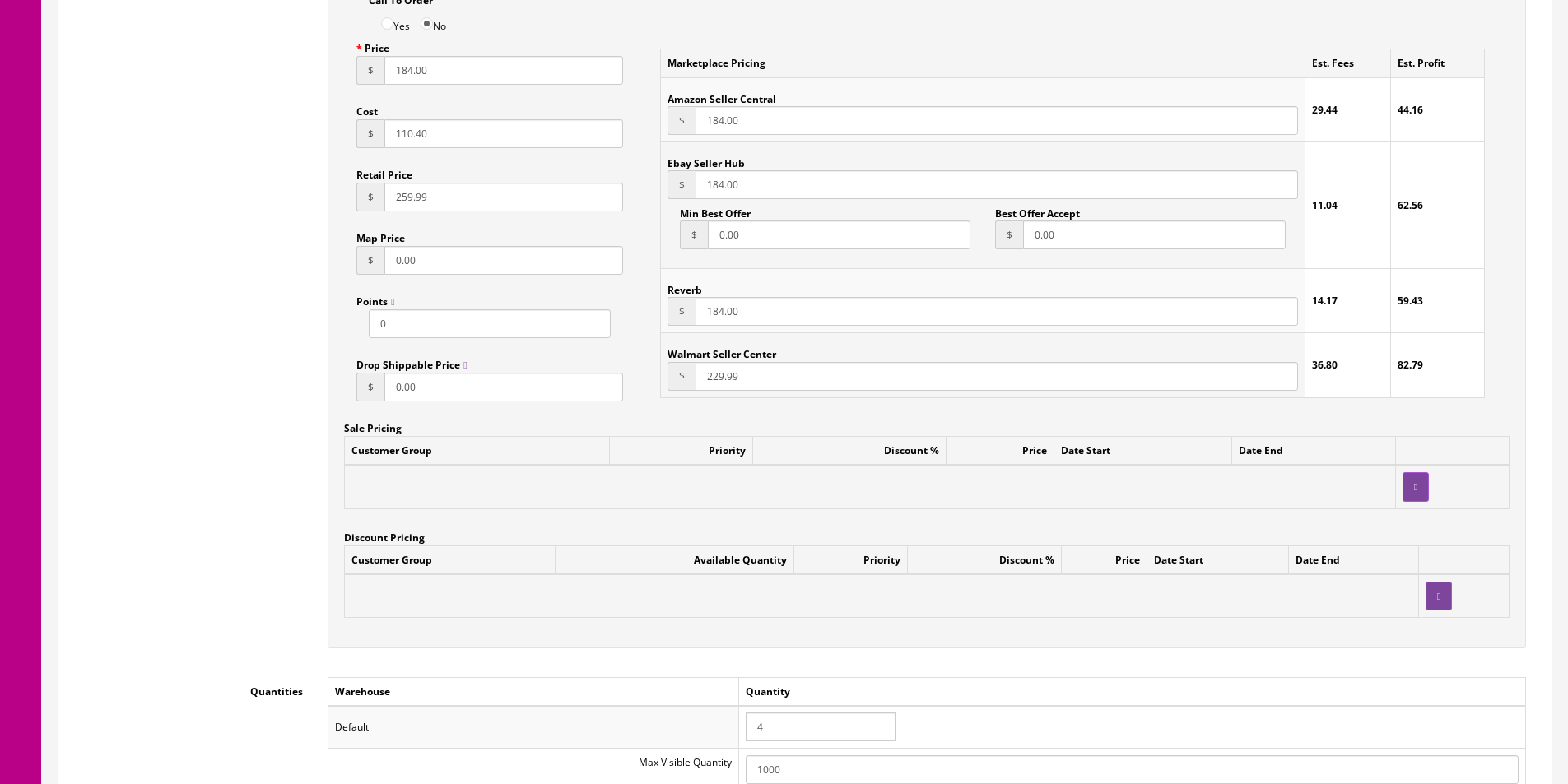
scroll to position [905, 0]
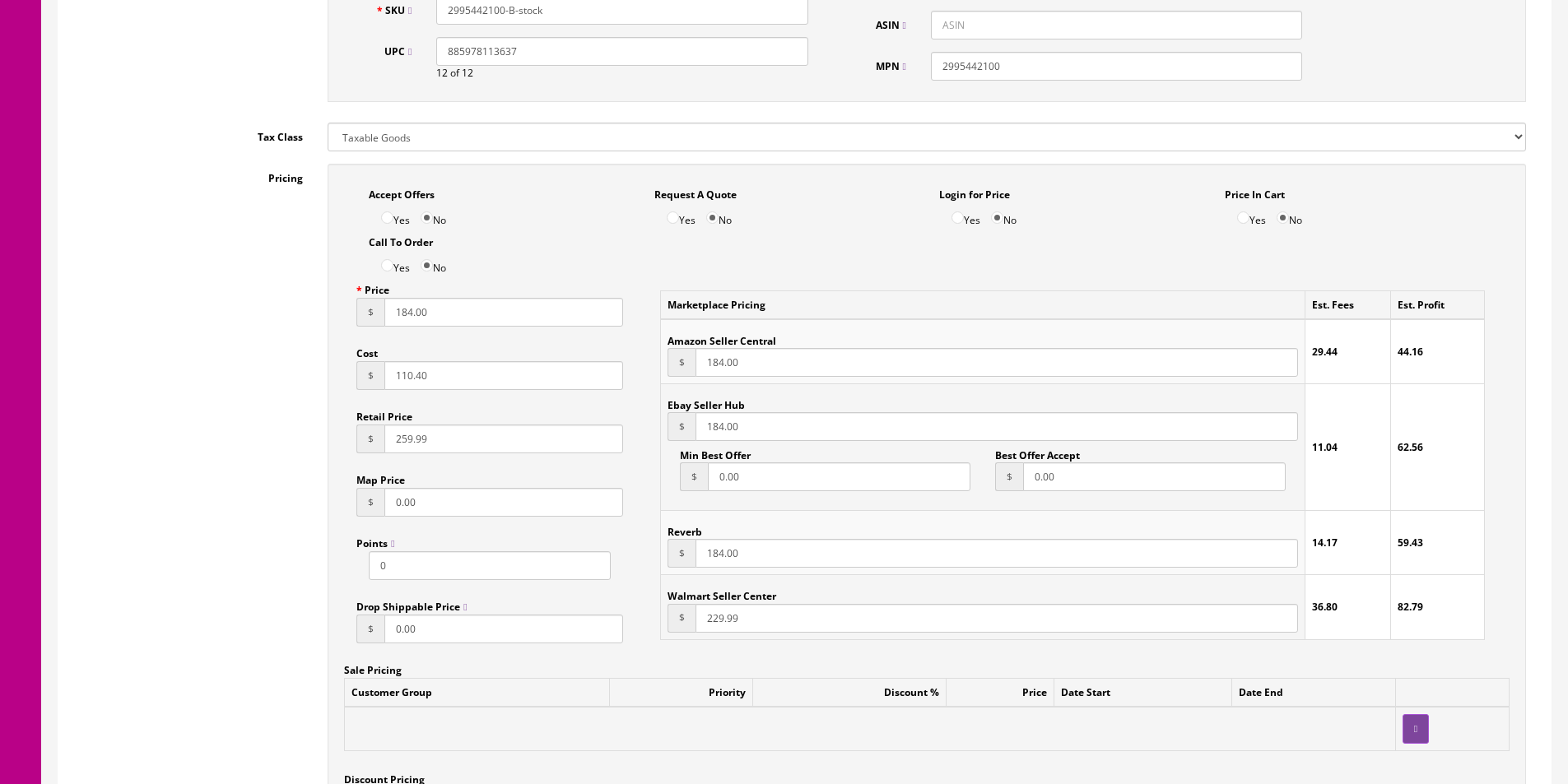
click at [742, 423] on input "184.00" at bounding box center [996, 426] width 602 height 29
click at [715, 562] on input "184.00" at bounding box center [996, 553] width 602 height 29
drag, startPoint x: 715, startPoint y: 562, endPoint x: 1483, endPoint y: 534, distance: 768.5
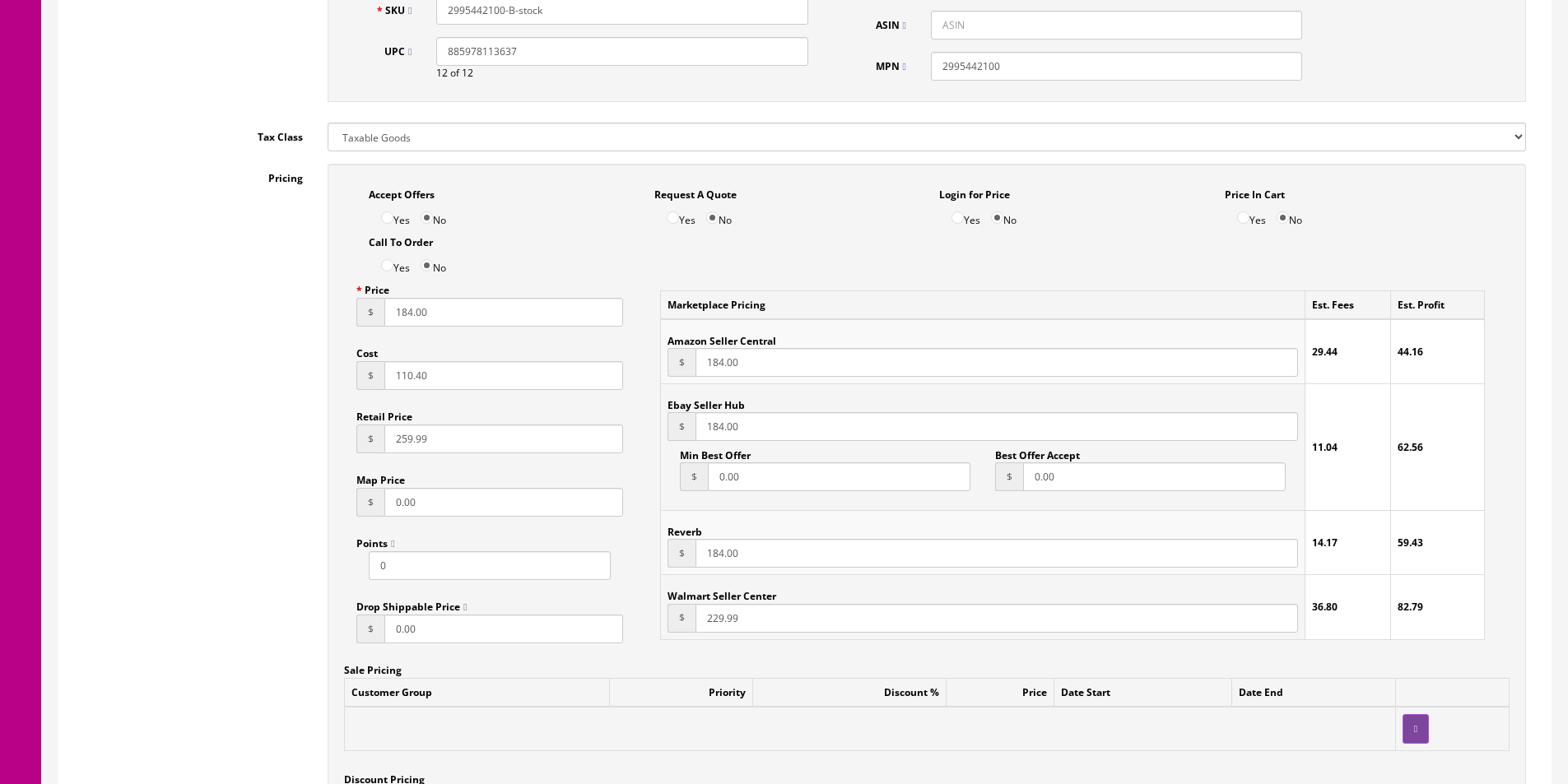
click at [716, 562] on input "184.00" at bounding box center [996, 553] width 602 height 29
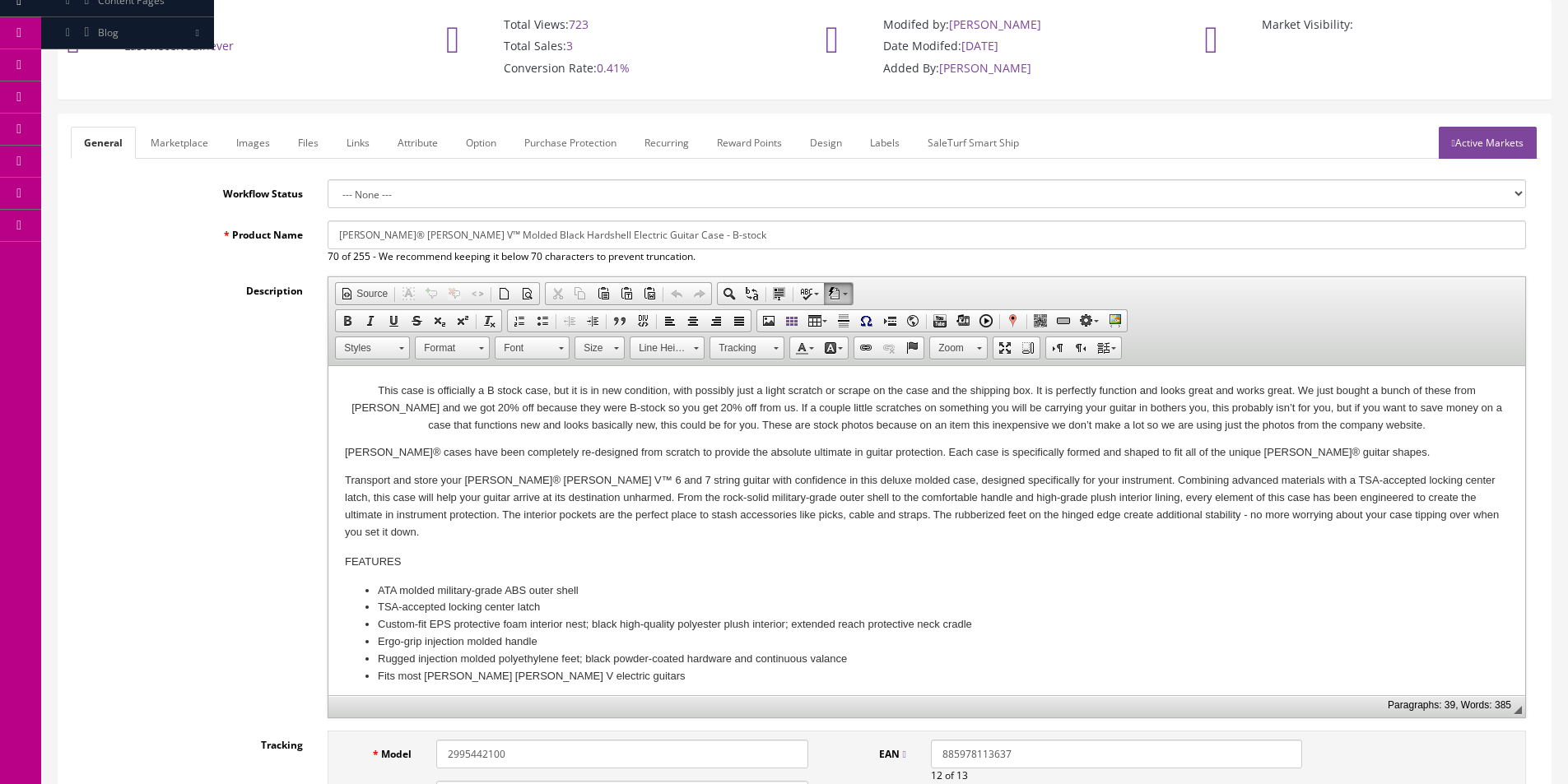
scroll to position [0, 0]
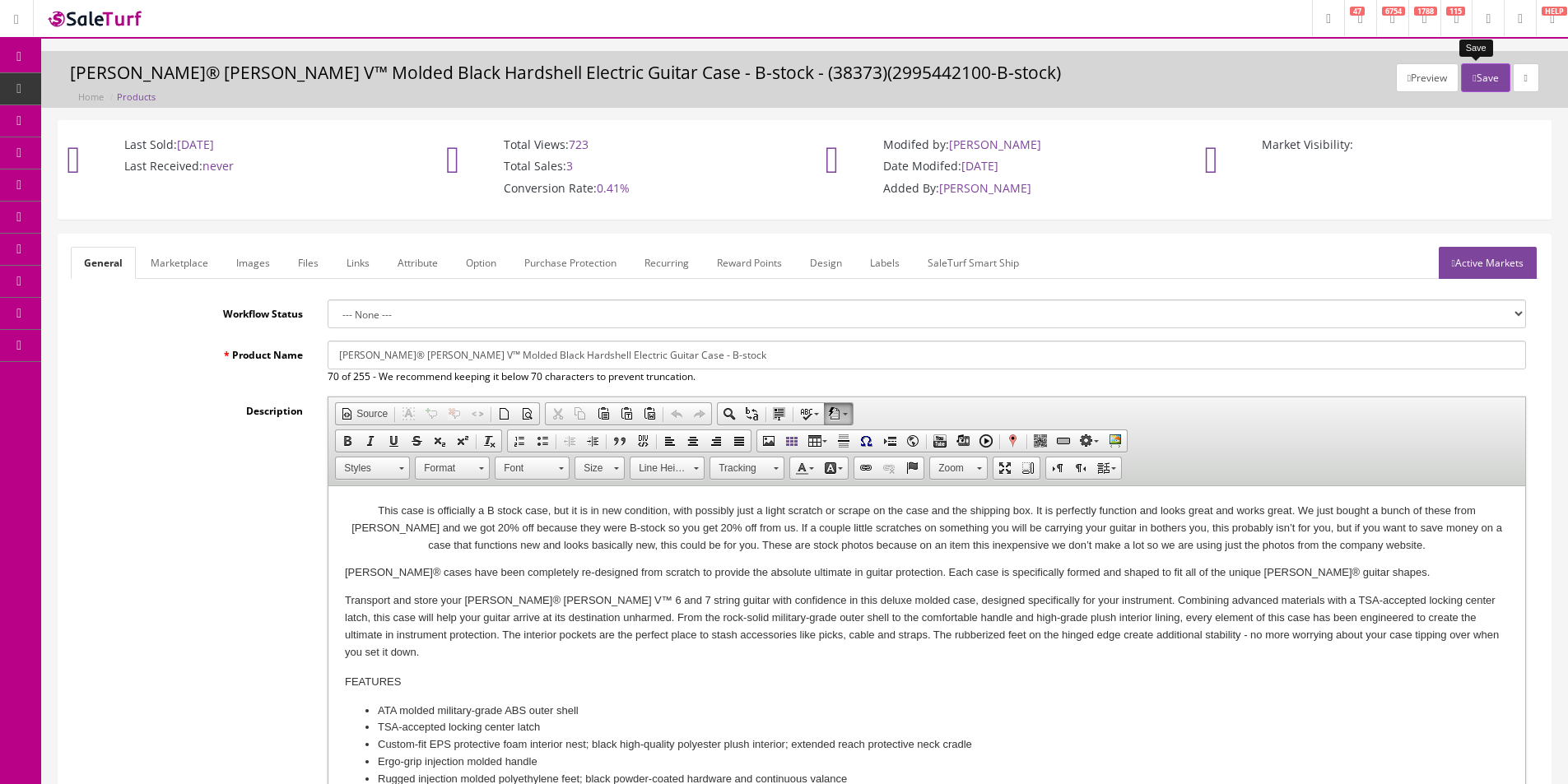
click at [1486, 81] on button "Save" at bounding box center [1485, 77] width 49 height 29
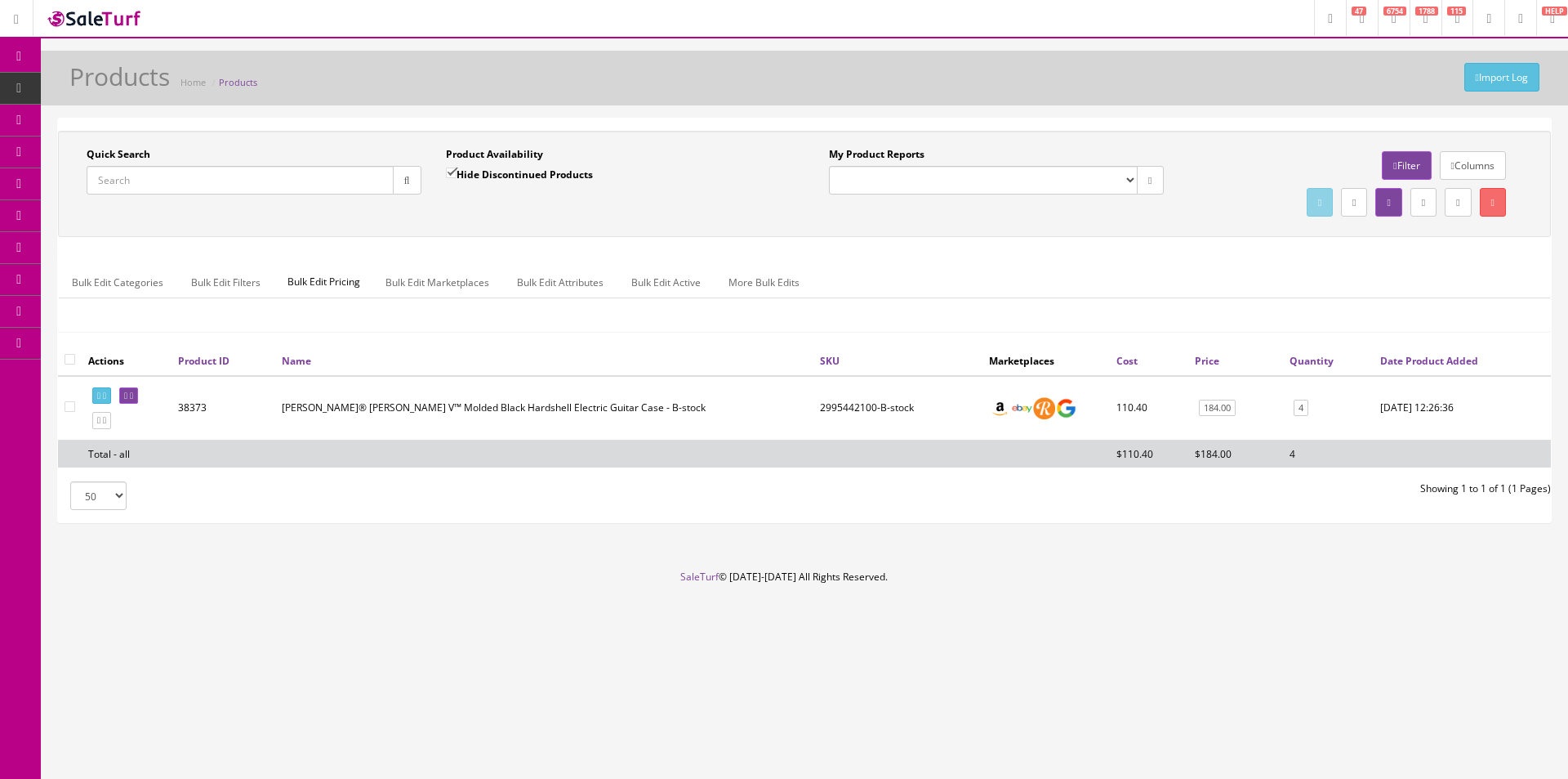
click at [103, 191] on link "Order List" at bounding box center [126, 184] width 171 height 32
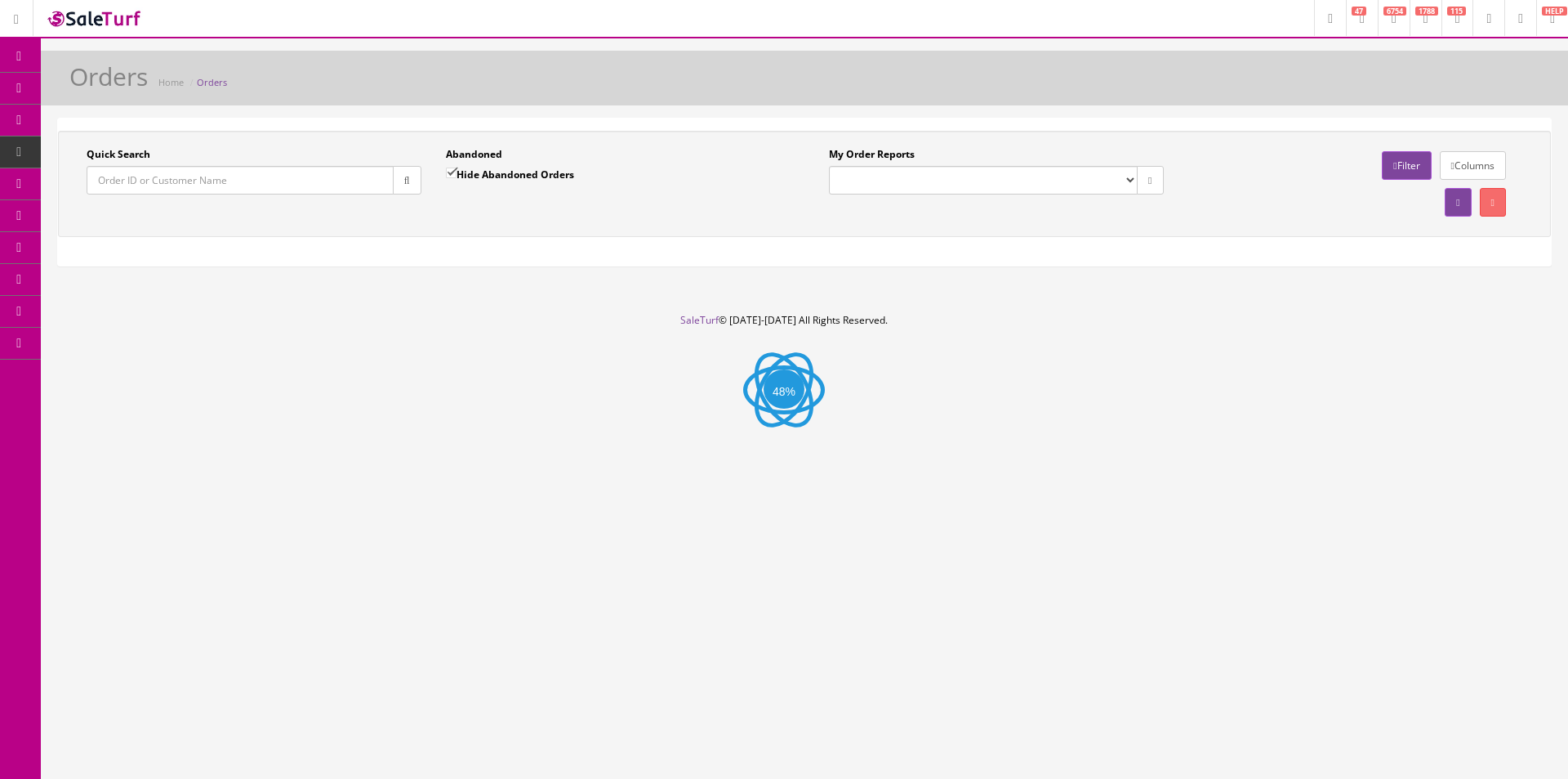
click at [300, 184] on input "Quick Search" at bounding box center [240, 179] width 307 height 29
paste input "196384"
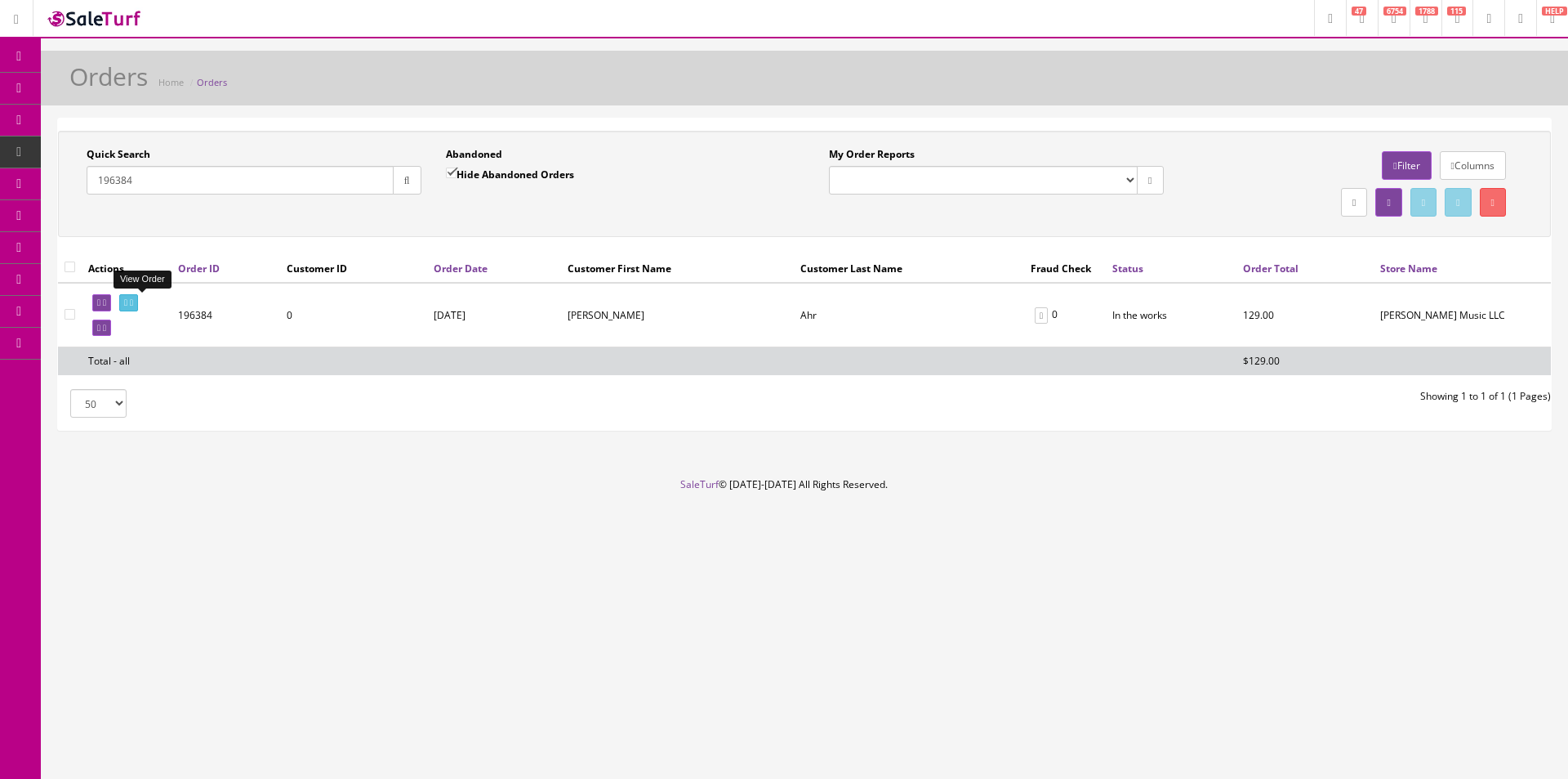
type input "196384"
click at [138, 297] on link at bounding box center [128, 302] width 19 height 17
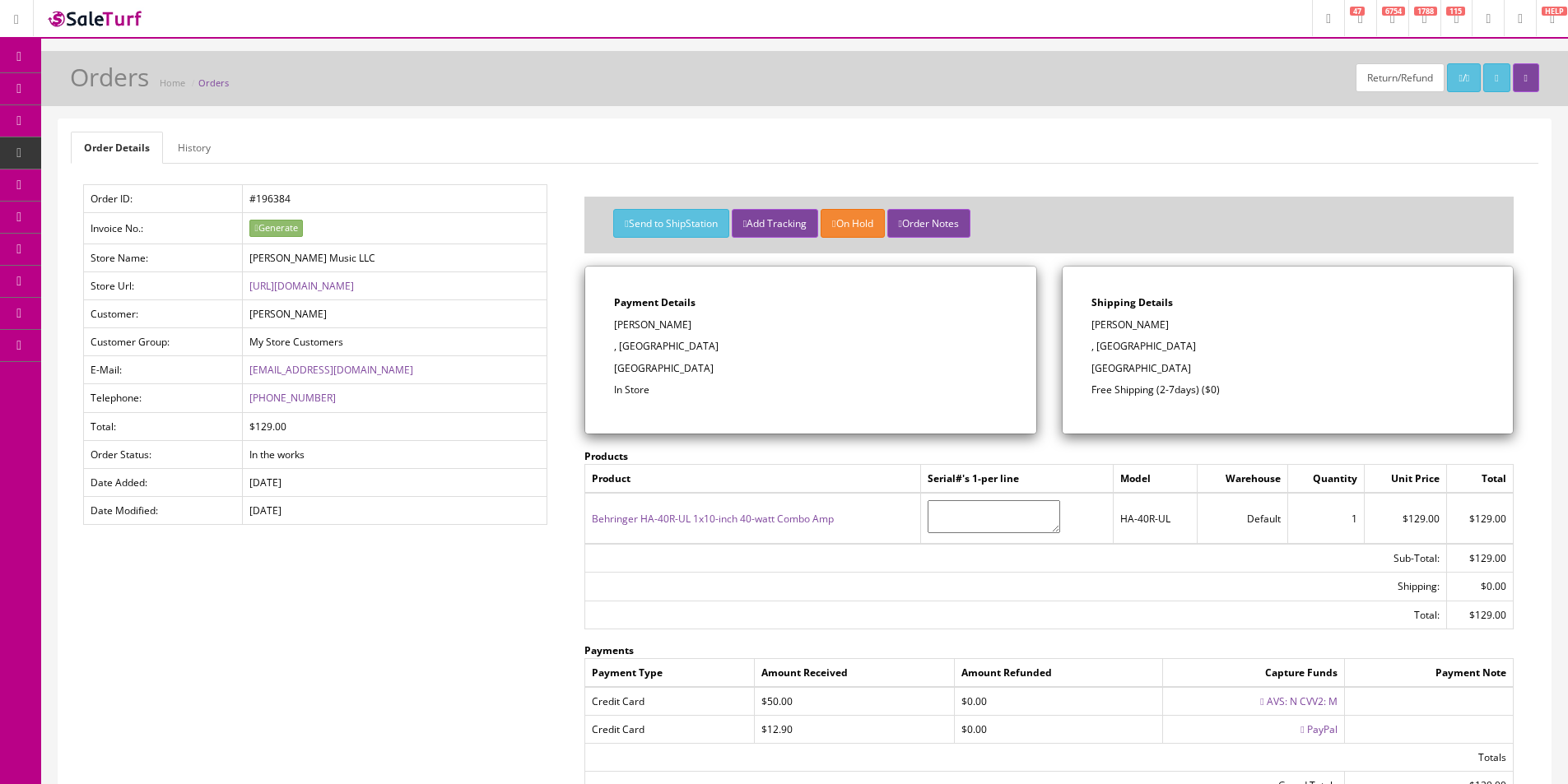
click at [125, 91] on span "Products" at bounding box center [118, 88] width 41 height 14
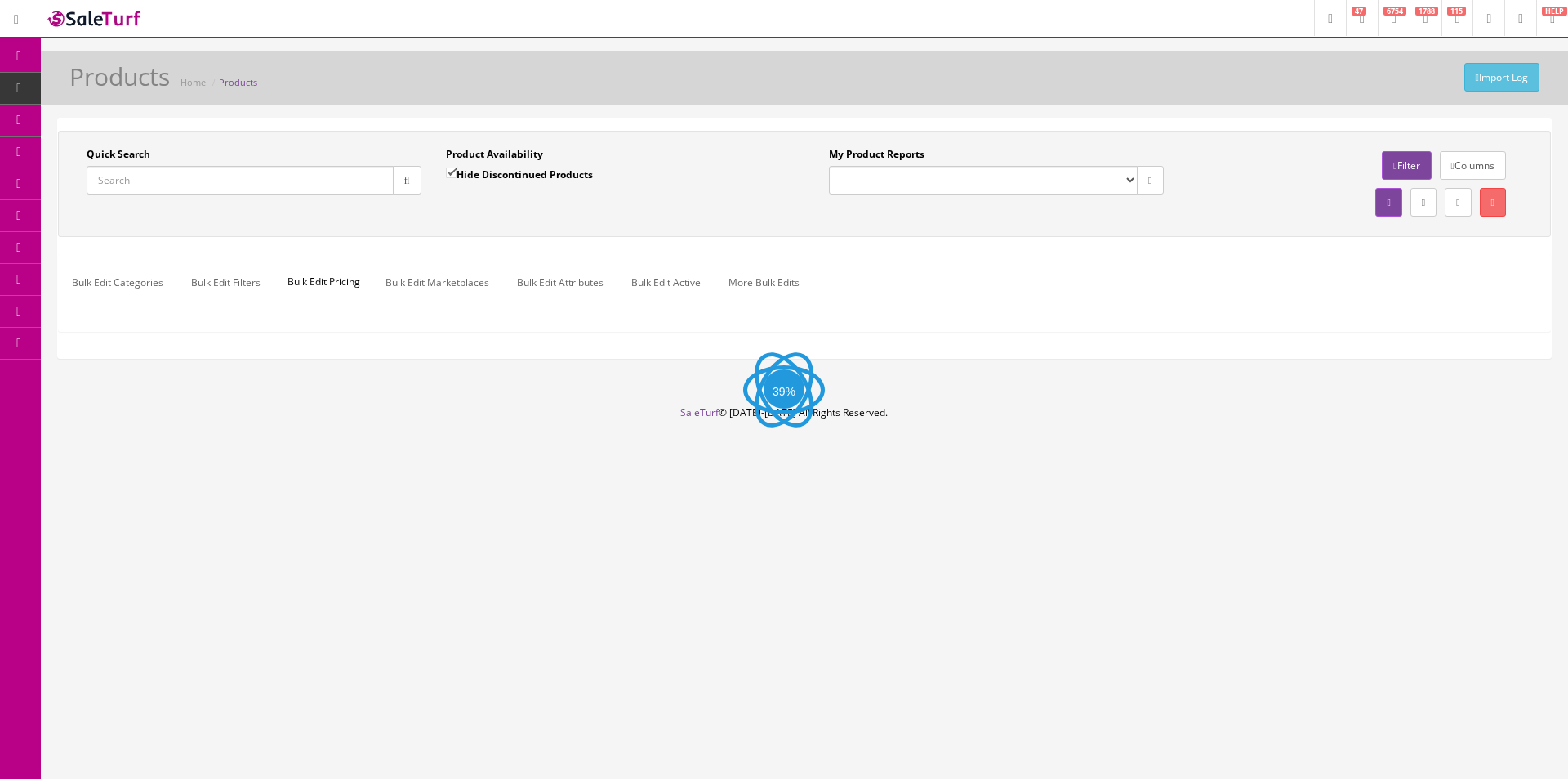
click at [190, 168] on input "Quick Search" at bounding box center [240, 179] width 307 height 29
paste input "DADBEDBWMSTGTR"
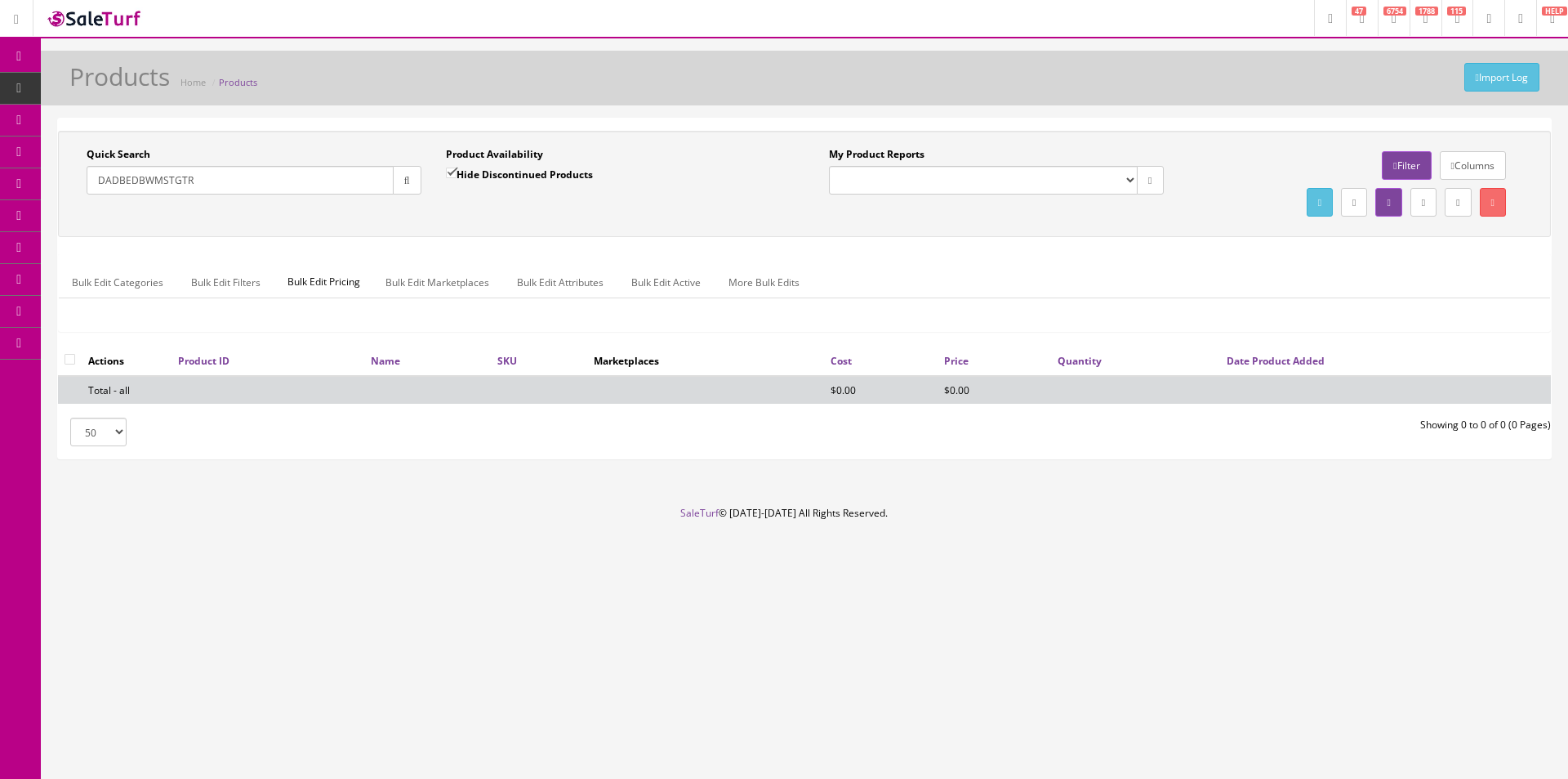
type input "DADBEDBWMSTGTR"
click at [471, 173] on label "Hide Discontinued Products" at bounding box center [519, 173] width 147 height 17
click at [457, 173] on input "Hide Discontinued Products" at bounding box center [451, 172] width 11 height 11
checkbox input "false"
click at [478, 213] on div "Quick Search DADBEDBWMSTGTR Date From Product Availability Hide Discontinued Pr…" at bounding box center [804, 183] width 1485 height 74
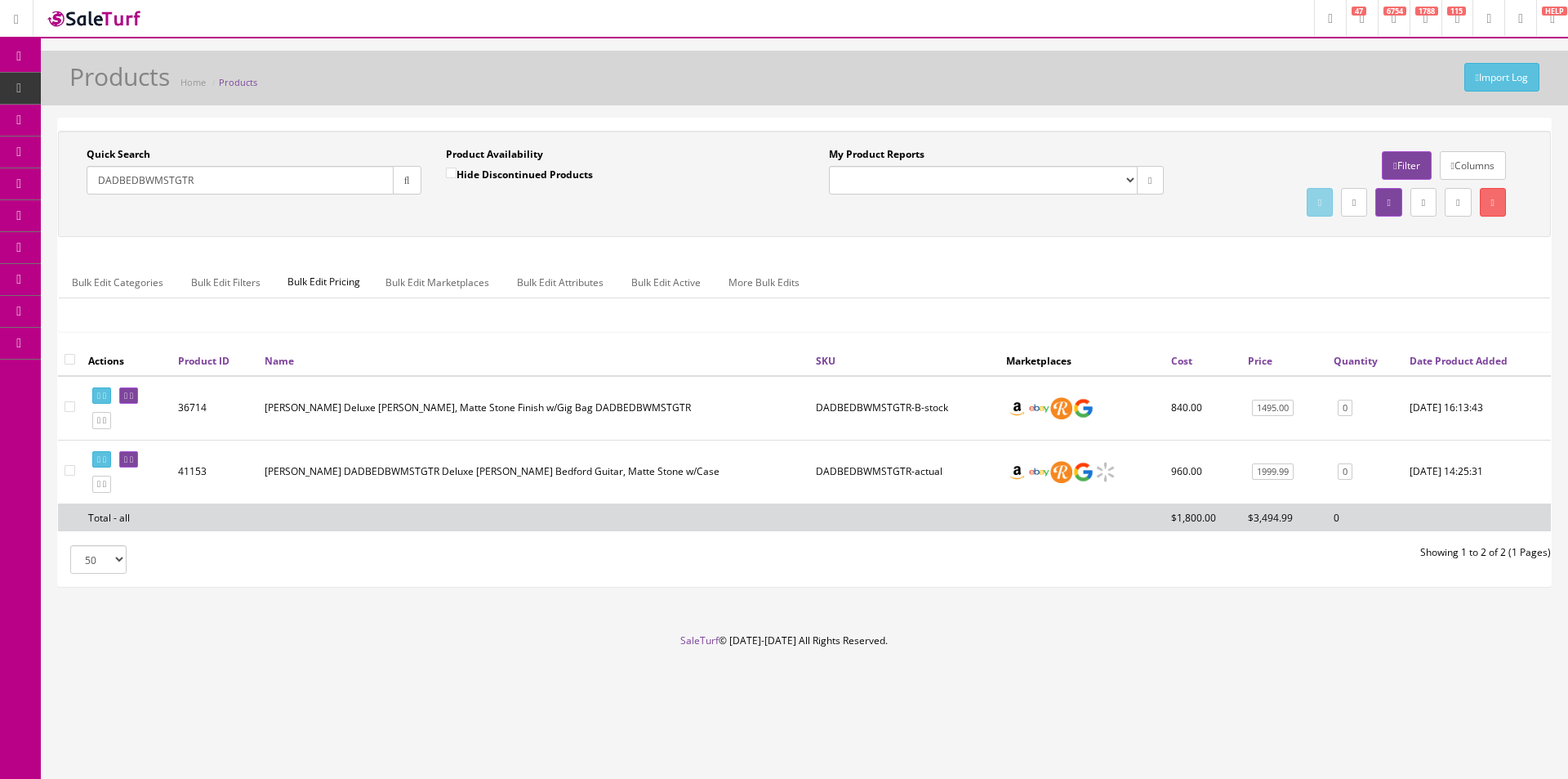
click at [149, 183] on input "DADBEDBWMSTGTR" at bounding box center [240, 179] width 307 height 29
click at [149, 182] on input "DADBEDBWMSTGTR" at bounding box center [240, 179] width 307 height 29
click at [149, 180] on input "DADBEDBWMSTGTR" at bounding box center [240, 179] width 307 height 29
type input "SIL-1"
click at [615, 142] on div "Quick Search SIL-1 Date From Product Availability Hide Discontinued Products Da…" at bounding box center [804, 184] width 1493 height 106
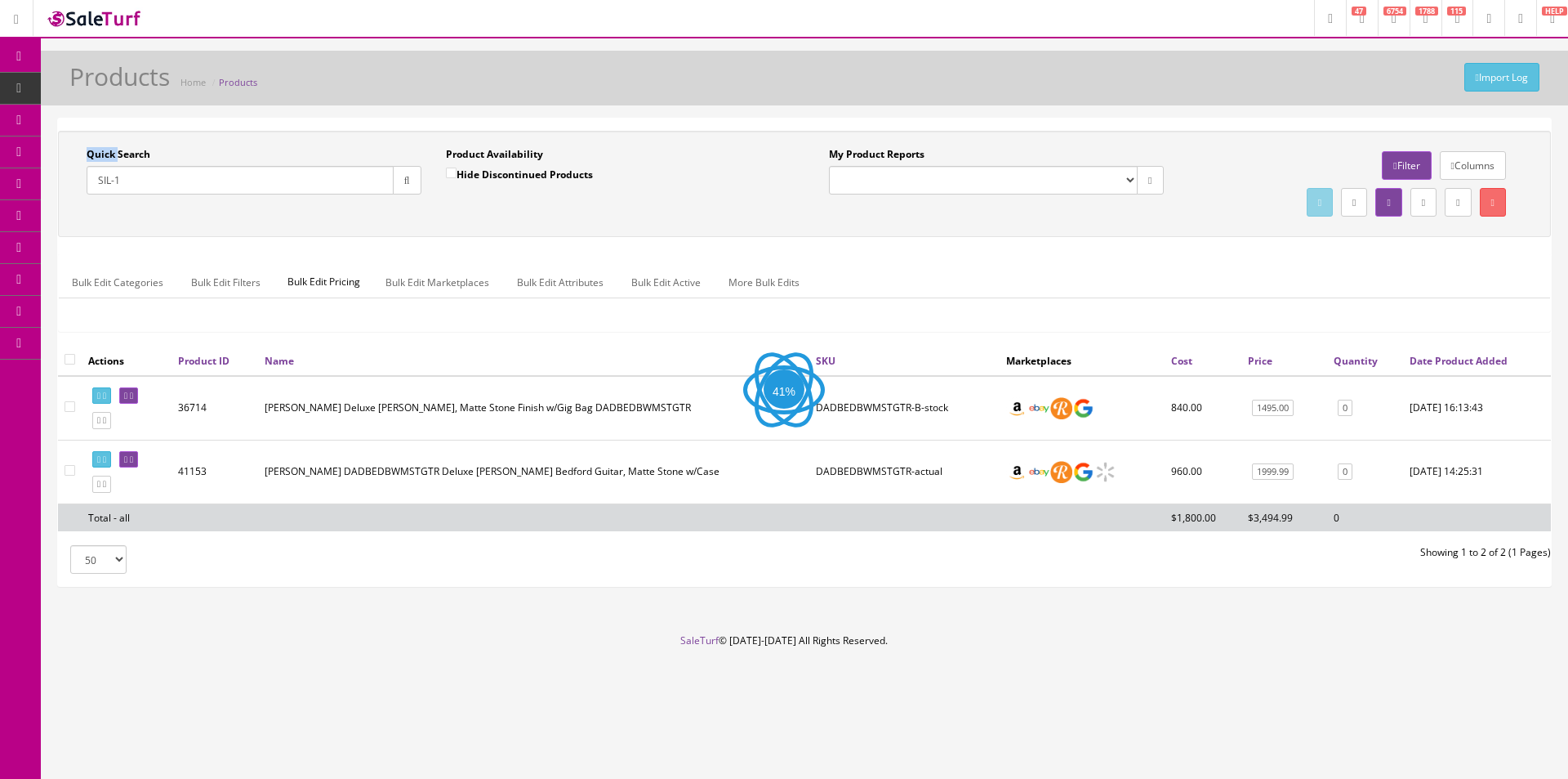
click at [615, 142] on div "Quick Search SIL-1 Date From Product Availability Hide Discontinued Products Da…" at bounding box center [804, 184] width 1493 height 106
click at [621, 122] on div "Quick Search SIL-1 Date From Product Availability Hide Discontinued Products Da…" at bounding box center [804, 352] width 1493 height 468
click at [621, 123] on div "Quick Search SIL-1 Date From Product Availability Hide Discontinued Products Da…" at bounding box center [804, 352] width 1493 height 468
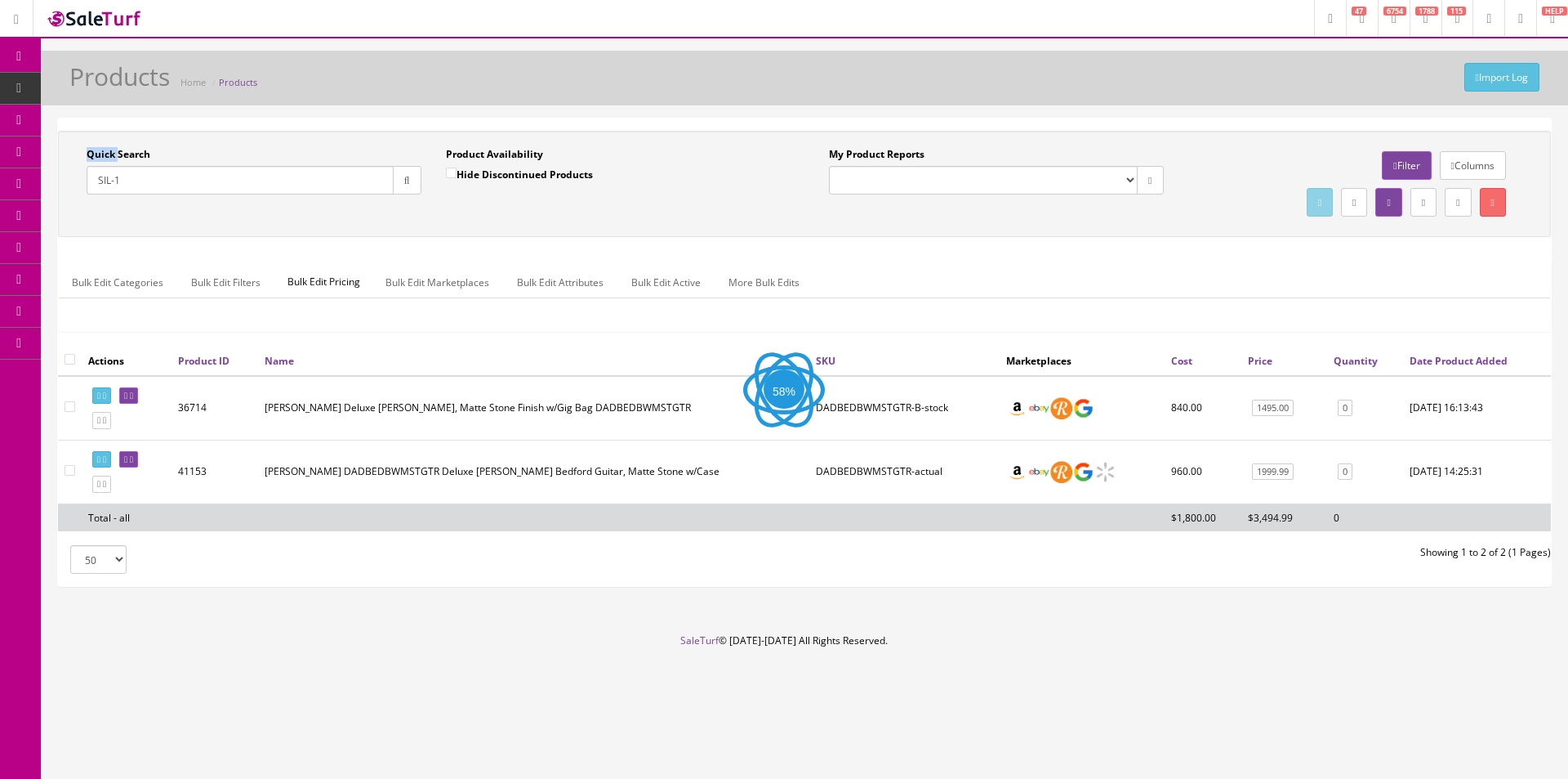
click at [621, 123] on div "Quick Search SIL-1 Date From Product Availability Hide Discontinued Products Da…" at bounding box center [804, 352] width 1493 height 468
click at [621, 124] on div "Quick Search SIL-1 Date From Product Availability Hide Discontinued Products Da…" at bounding box center [804, 352] width 1493 height 468
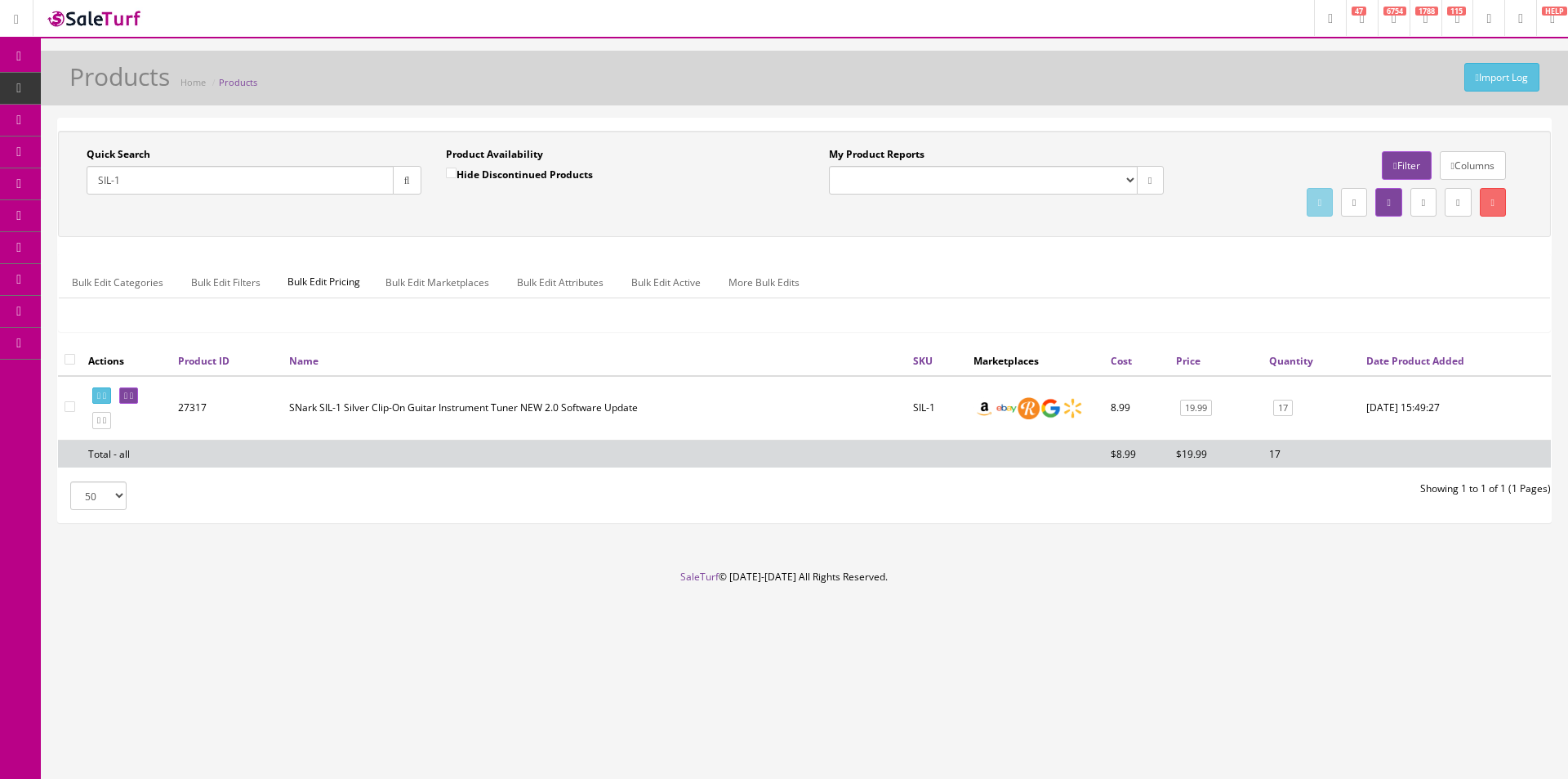
click at [627, 117] on div "Import Log Products Home Products Quick Search SIL-1 Date From Product Availabi…" at bounding box center [804, 309] width 1528 height 519
click at [127, 399] on icon at bounding box center [125, 395] width 3 height 9
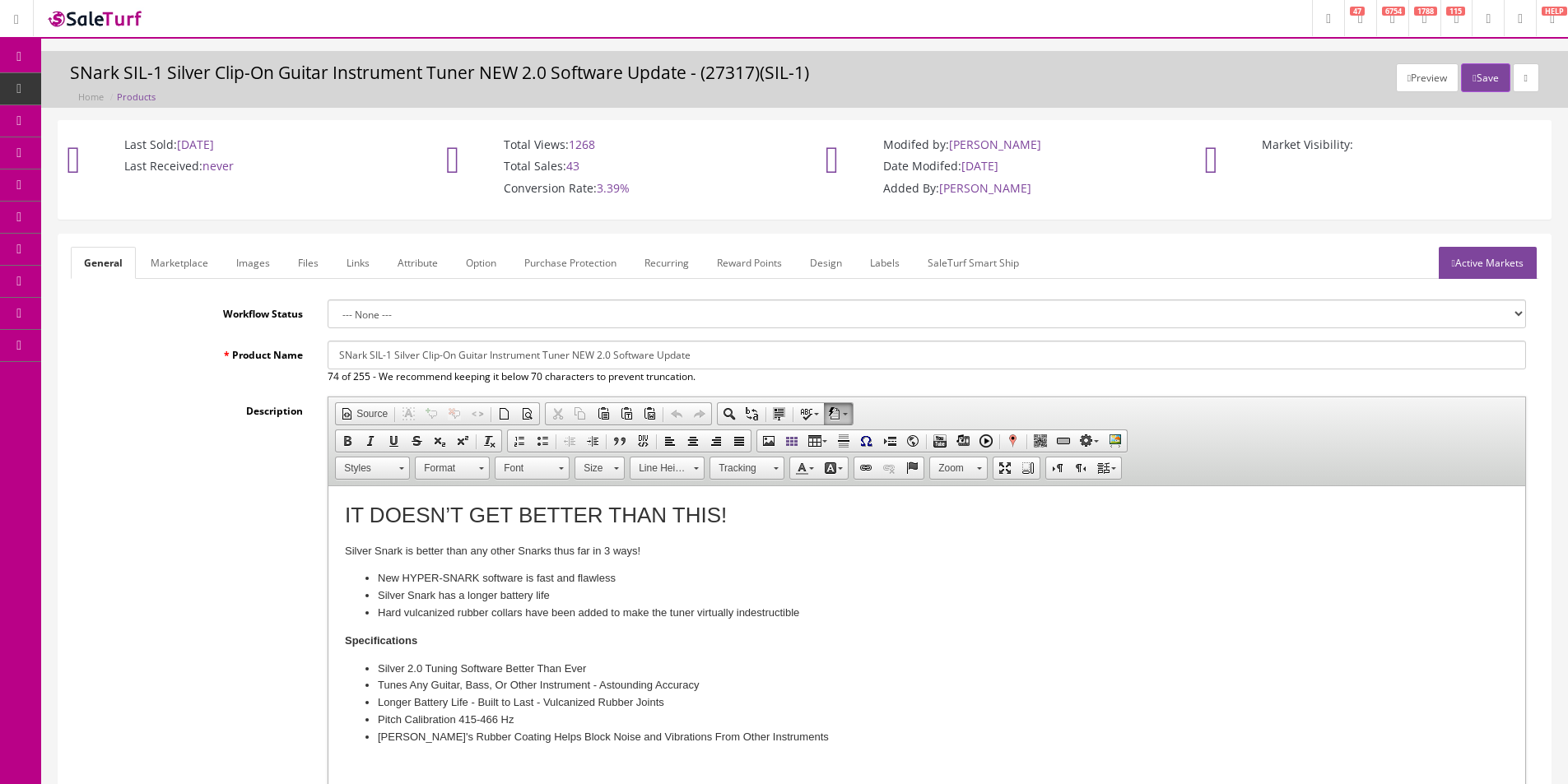
click at [244, 264] on link "Images" at bounding box center [253, 263] width 60 height 32
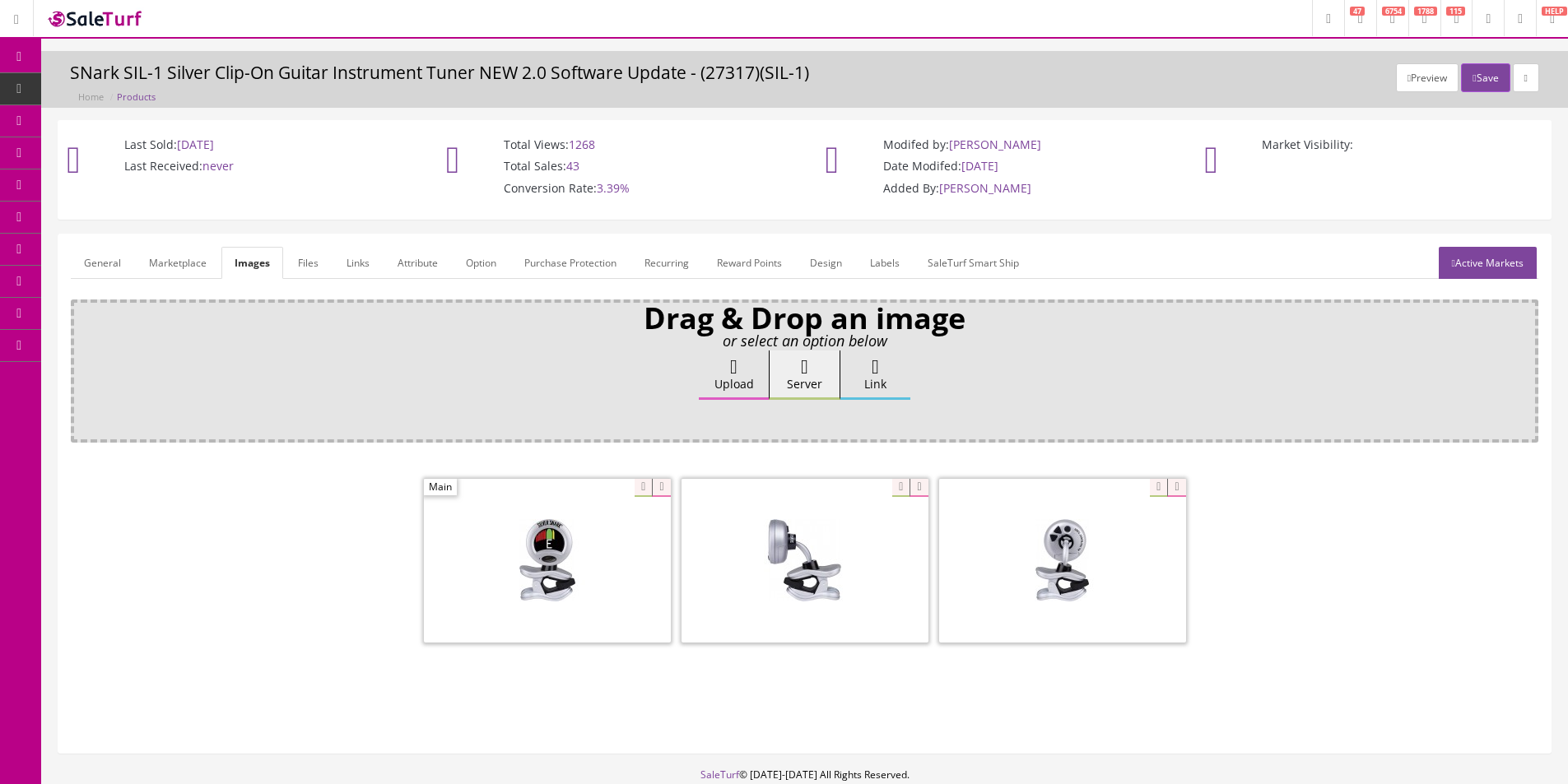
click at [509, 365] on div "Upload Server Link Ok" at bounding box center [804, 391] width 1444 height 80
click at [658, 486] on icon at bounding box center [661, 488] width 18 height 18
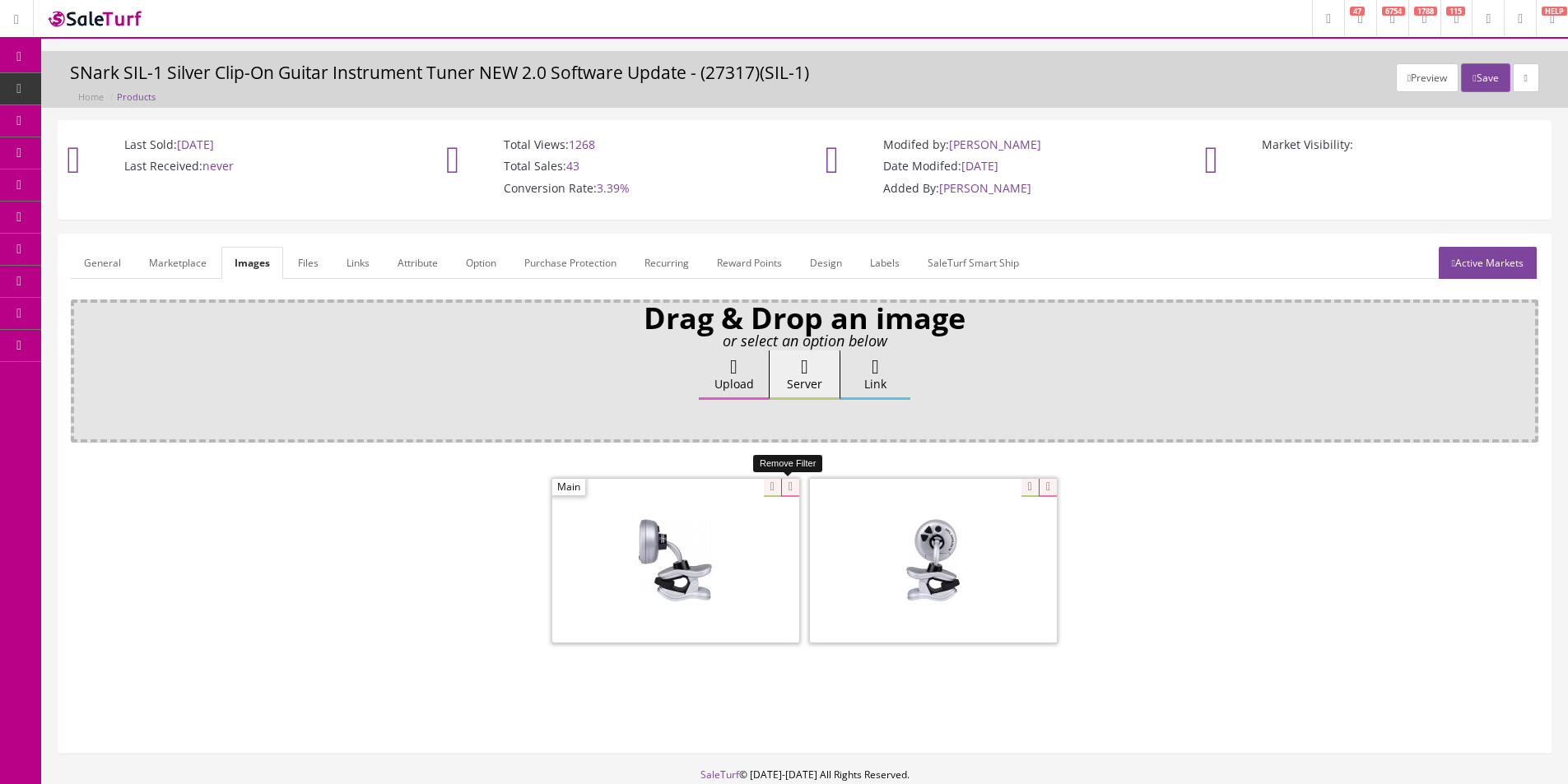
click at [785, 491] on icon at bounding box center [790, 488] width 18 height 18
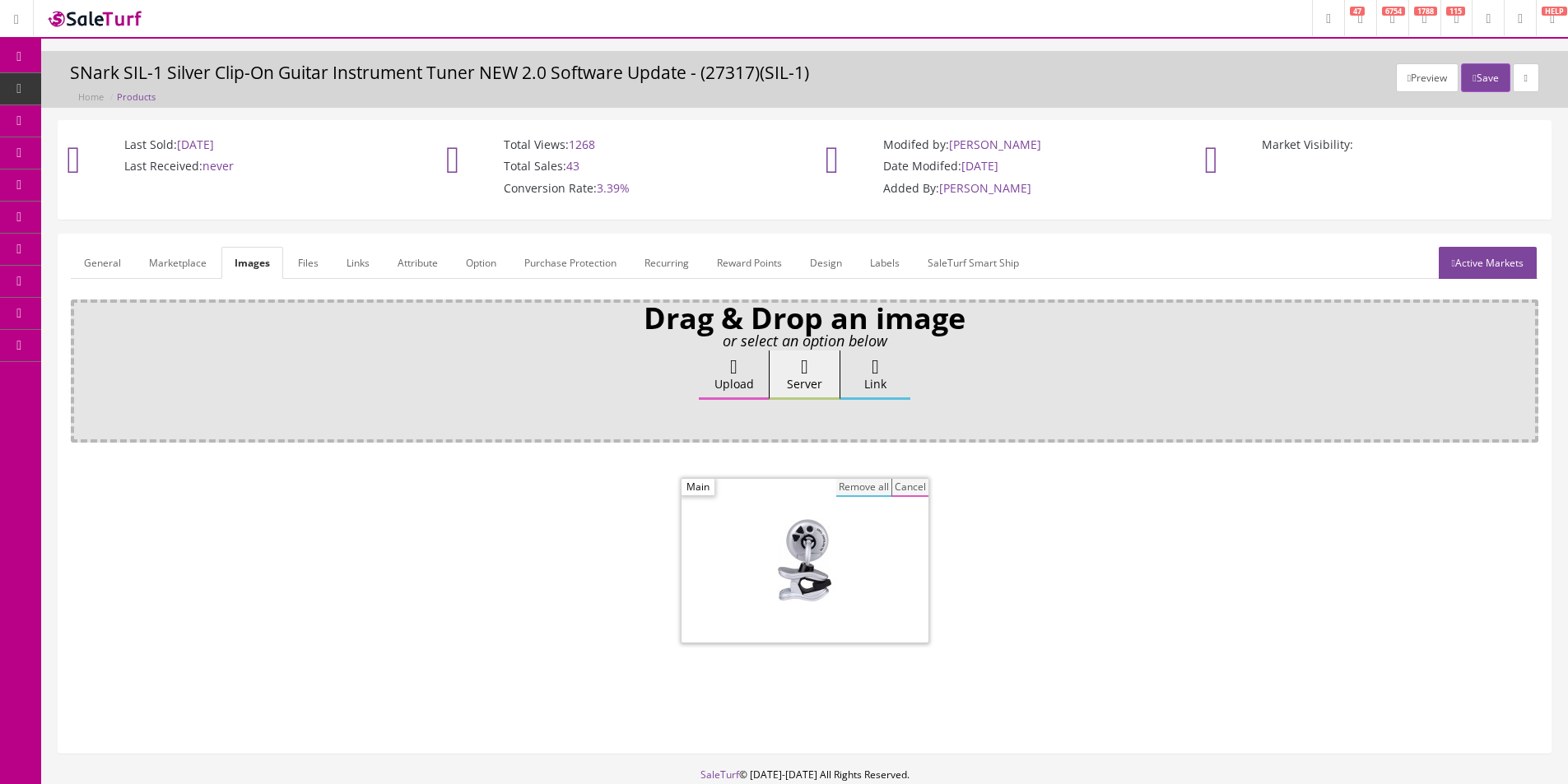
drag, startPoint x: 864, startPoint y: 486, endPoint x: 834, endPoint y: 486, distance: 30.0
click at [863, 486] on button "Remove all" at bounding box center [864, 488] width 56 height 18
click at [120, 92] on span "Products" at bounding box center [126, 88] width 41 height 14
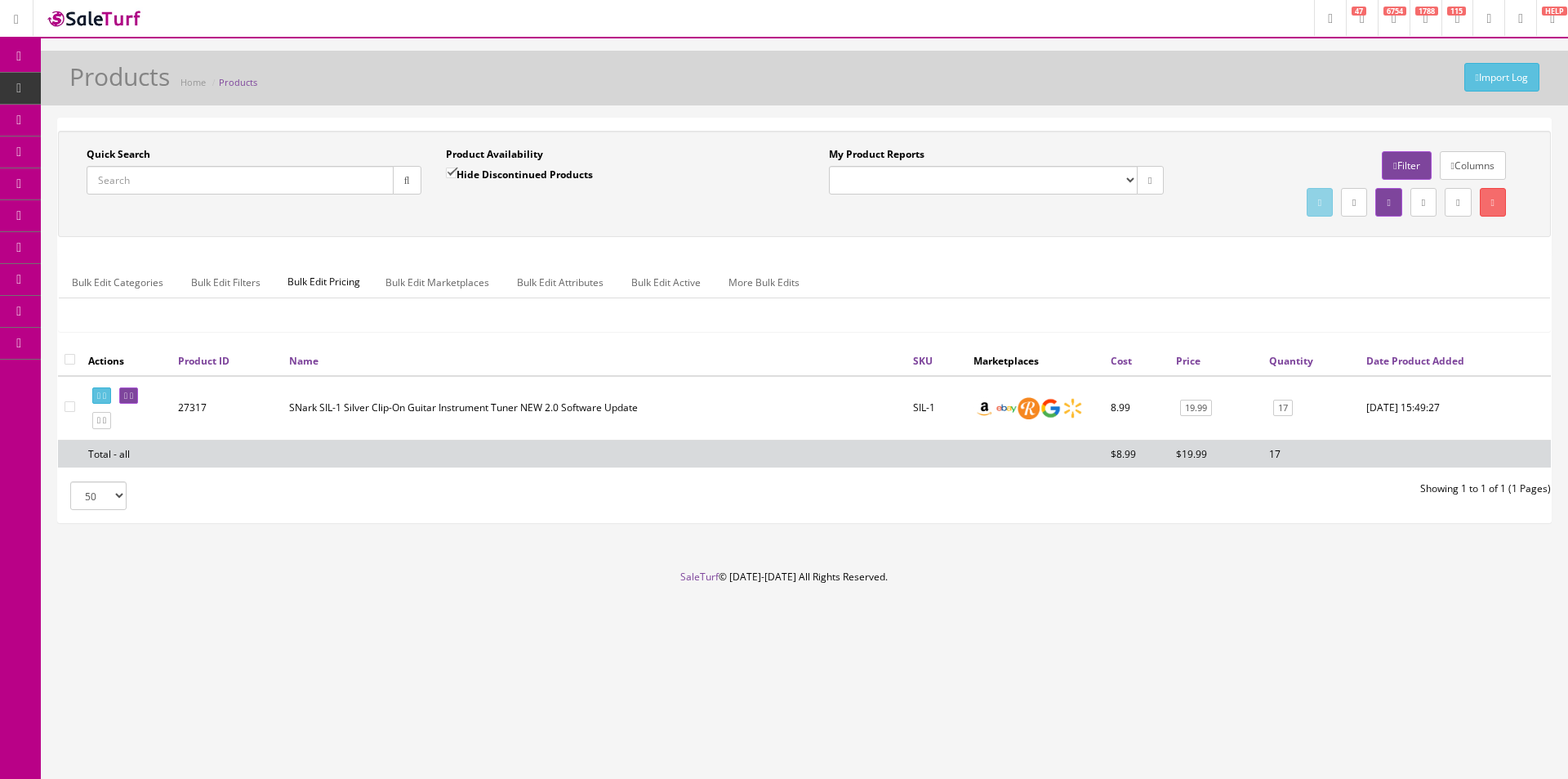
drag, startPoint x: 72, startPoint y: 357, endPoint x: 183, endPoint y: 345, distance: 111.6
click at [72, 357] on input "checkbox" at bounding box center [70, 358] width 11 height 11
checkbox input "true"
checkbox input"] "true"
click at [672, 285] on link "Bulk Edit Active" at bounding box center [665, 283] width 95 height 32
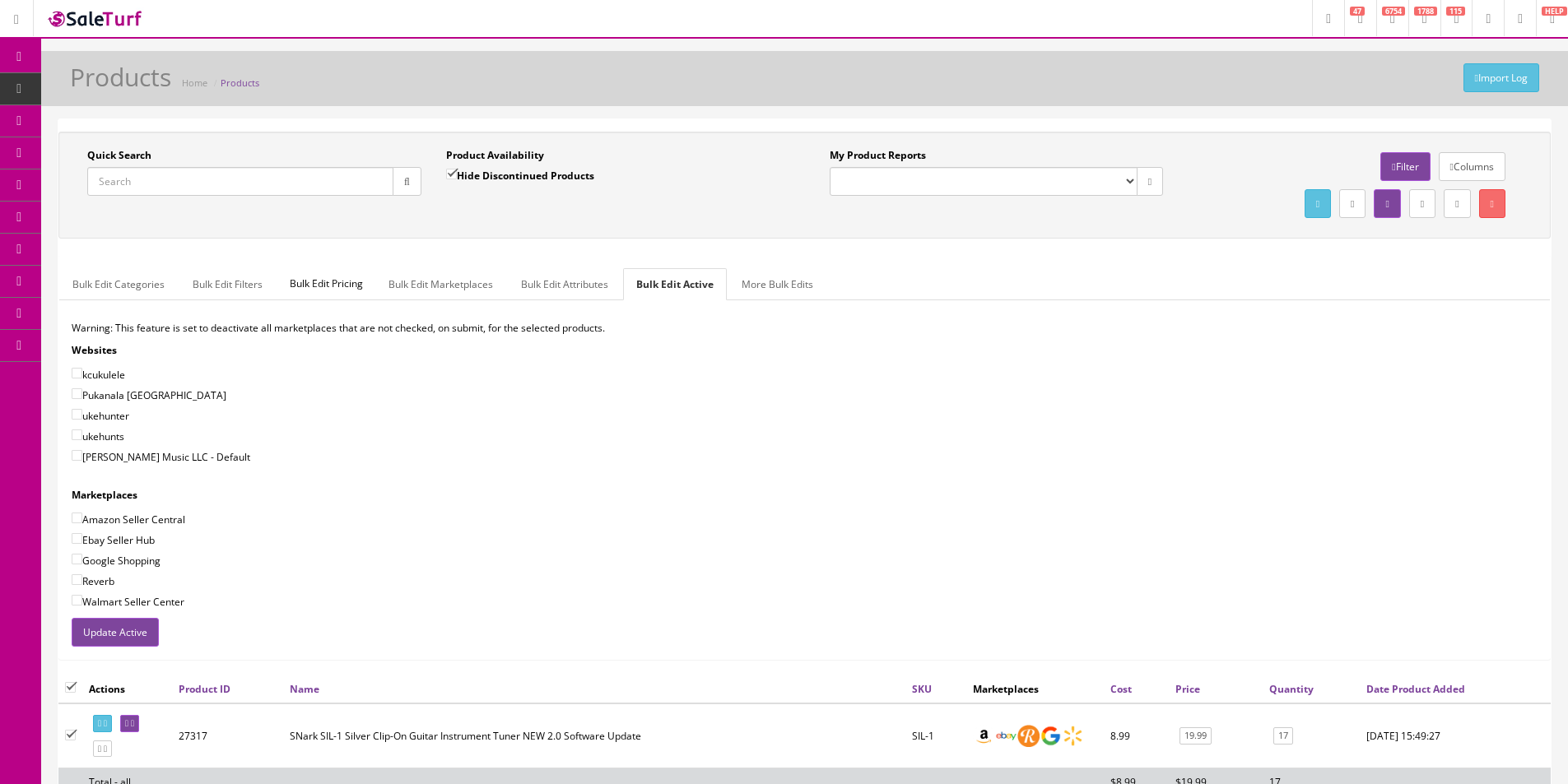
click at [125, 621] on button "Update Active" at bounding box center [115, 631] width 87 height 29
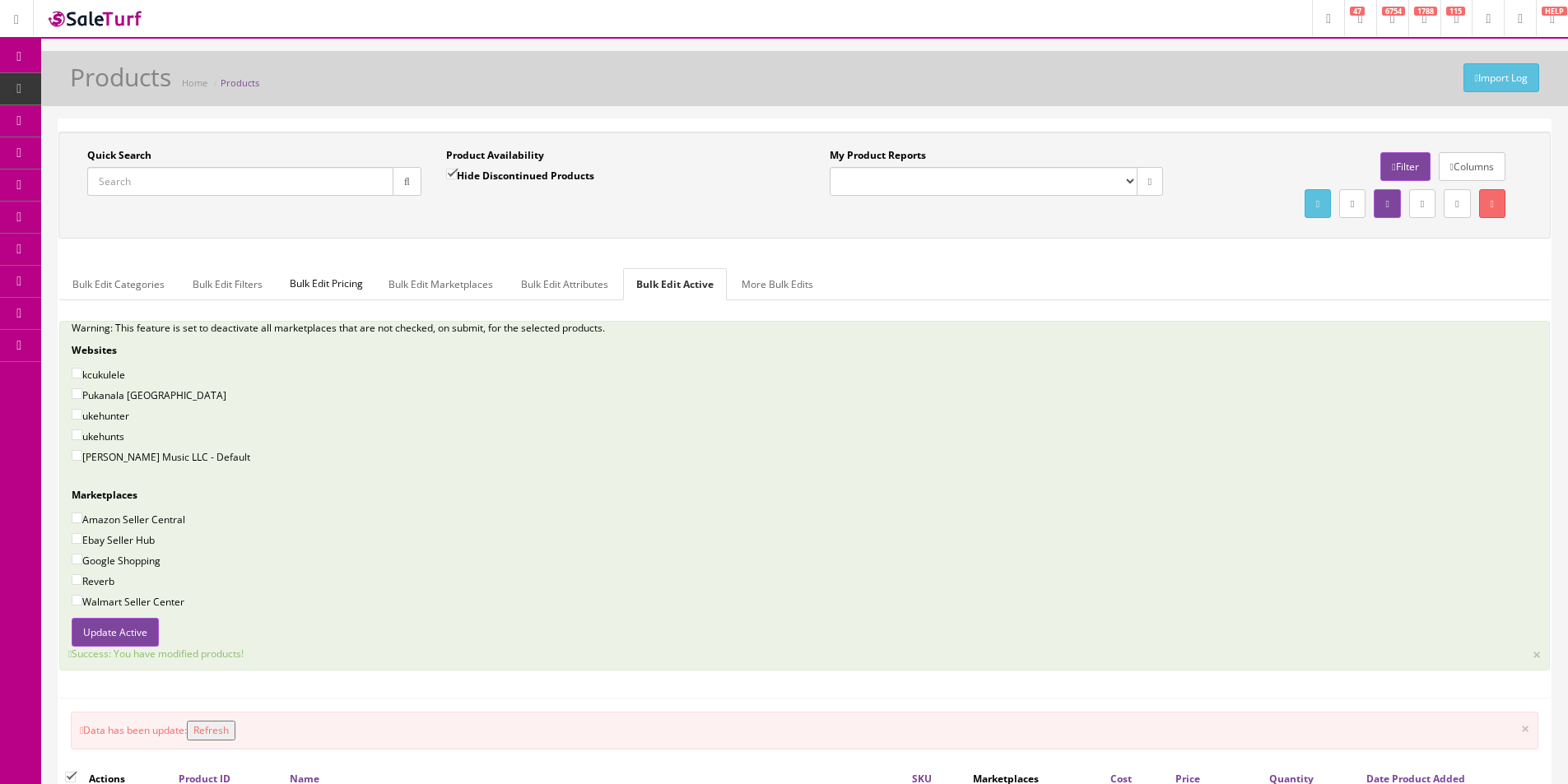
scroll to position [165, 0]
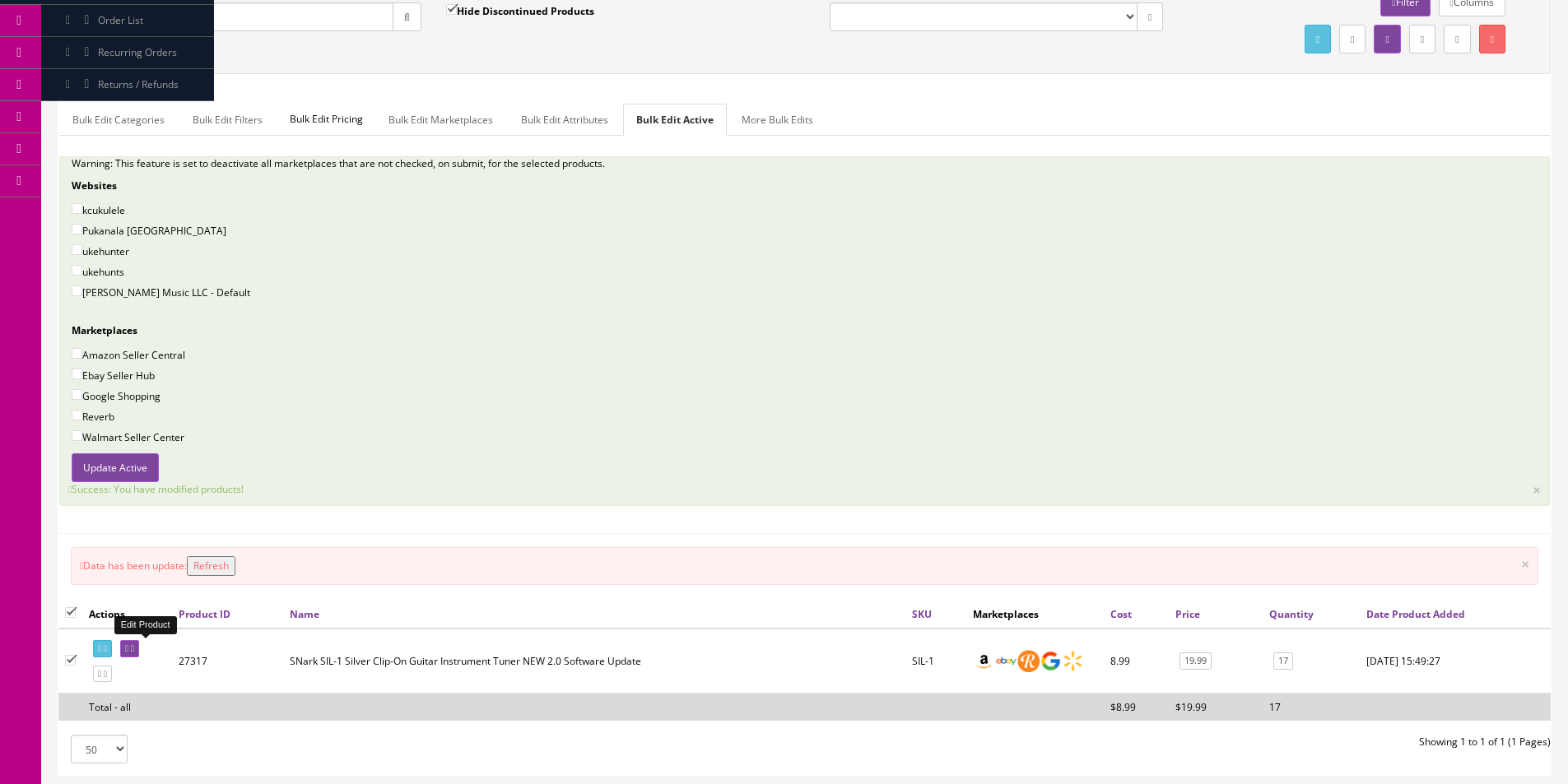
click at [139, 650] on link at bounding box center [129, 648] width 19 height 17
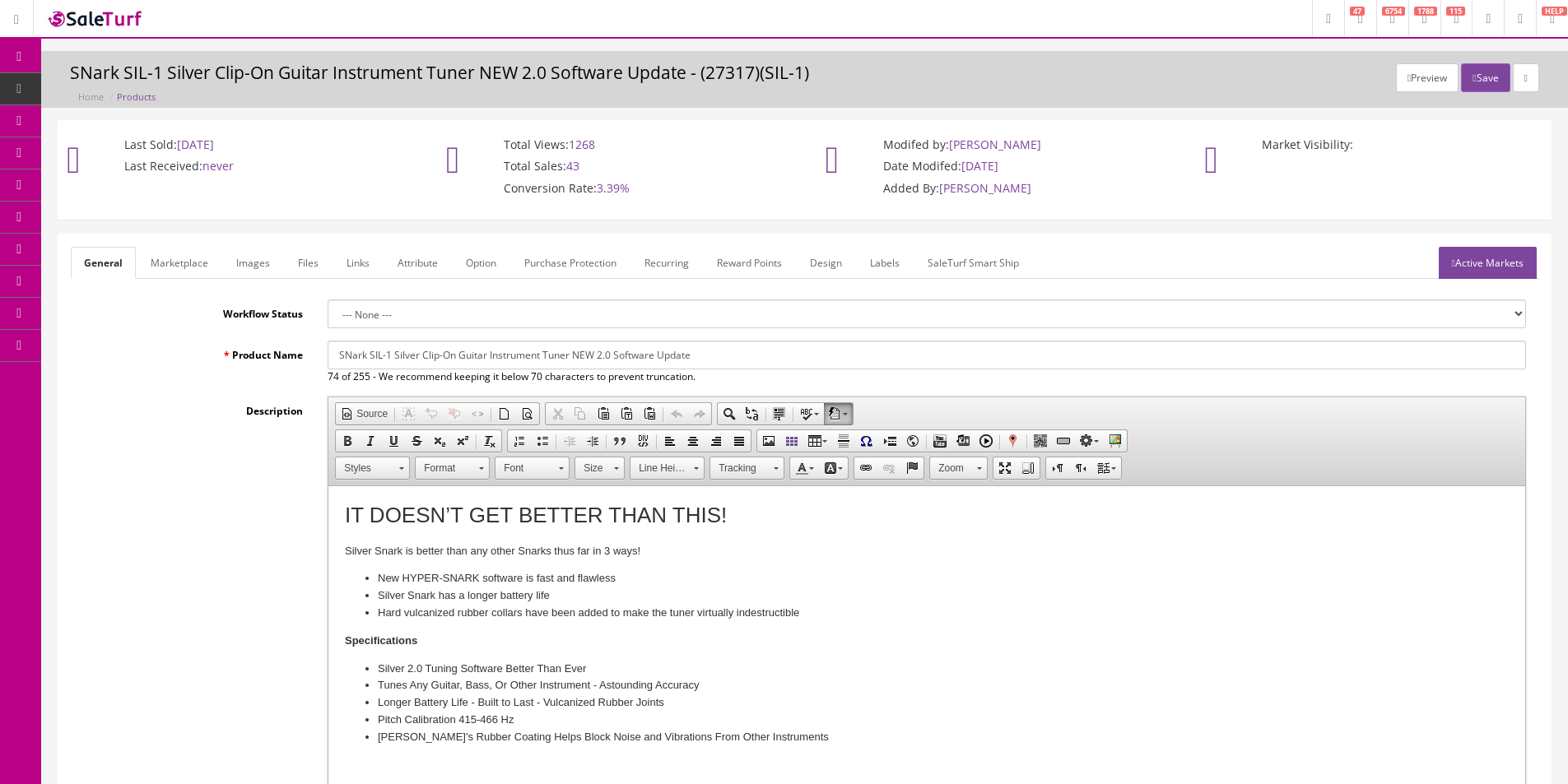
drag, startPoint x: 390, startPoint y: 355, endPoint x: 395, endPoint y: 363, distance: 9.4
click at [390, 355] on input "SNark SIL-1 Silver Clip-On Guitar Instrument Tuner NEW 2.0 Software Update" at bounding box center [926, 355] width 1198 height 29
click at [646, 349] on input "SNark SIL-1 RE Silver Clip-On Guitar Instrument Tuner NEW 2.0 Software Update" at bounding box center [926, 355] width 1198 height 29
drag, startPoint x: 746, startPoint y: 360, endPoint x: 591, endPoint y: 355, distance: 155.1
click at [591, 355] on input "SNark SIL-1 RE Silver Clip-On Guitar Instrument Tuner NEW 2.0 Software Update" at bounding box center [926, 355] width 1198 height 29
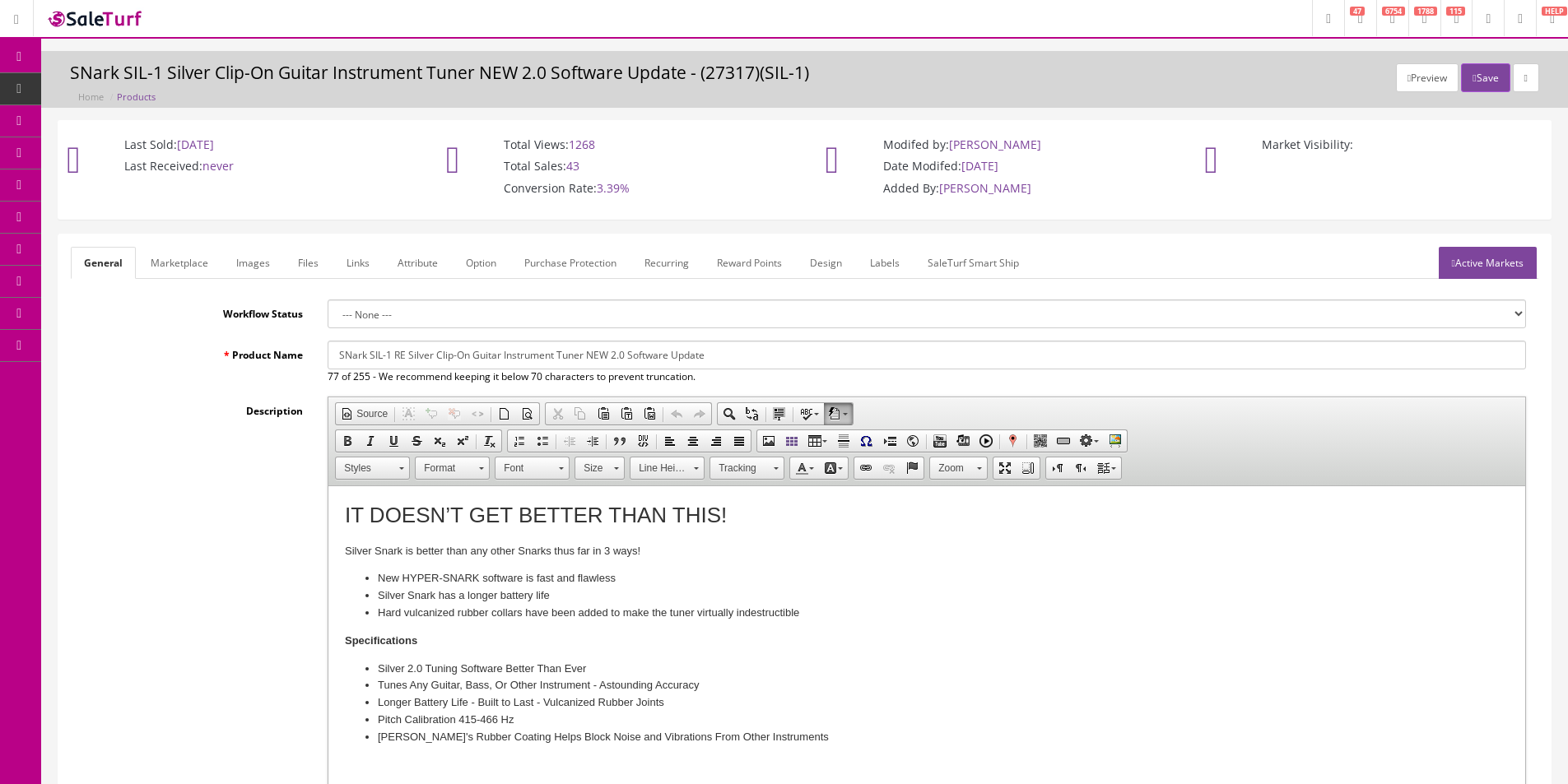
click at [435, 356] on input "SNark SIL-1 RE Silver Clip-On Guitar Instrument Tuner NEW 2.0 Software Update" at bounding box center [926, 355] width 1198 height 29
drag, startPoint x: 655, startPoint y: 356, endPoint x: 873, endPoint y: 355, distance: 218.0
click at [873, 355] on input "SNark SIL-1 RE Silver Rechargeable Clip-On Guitar Instrument Tuner NEW 2.0 Soft…" at bounding box center [926, 355] width 1198 height 29
type input "SNark SIL-1 RE Silver Rechargeable Clip-On Guitar Instrument Tuner Software 2.0"
click at [191, 264] on link "Marketplace" at bounding box center [180, 263] width 84 height 32
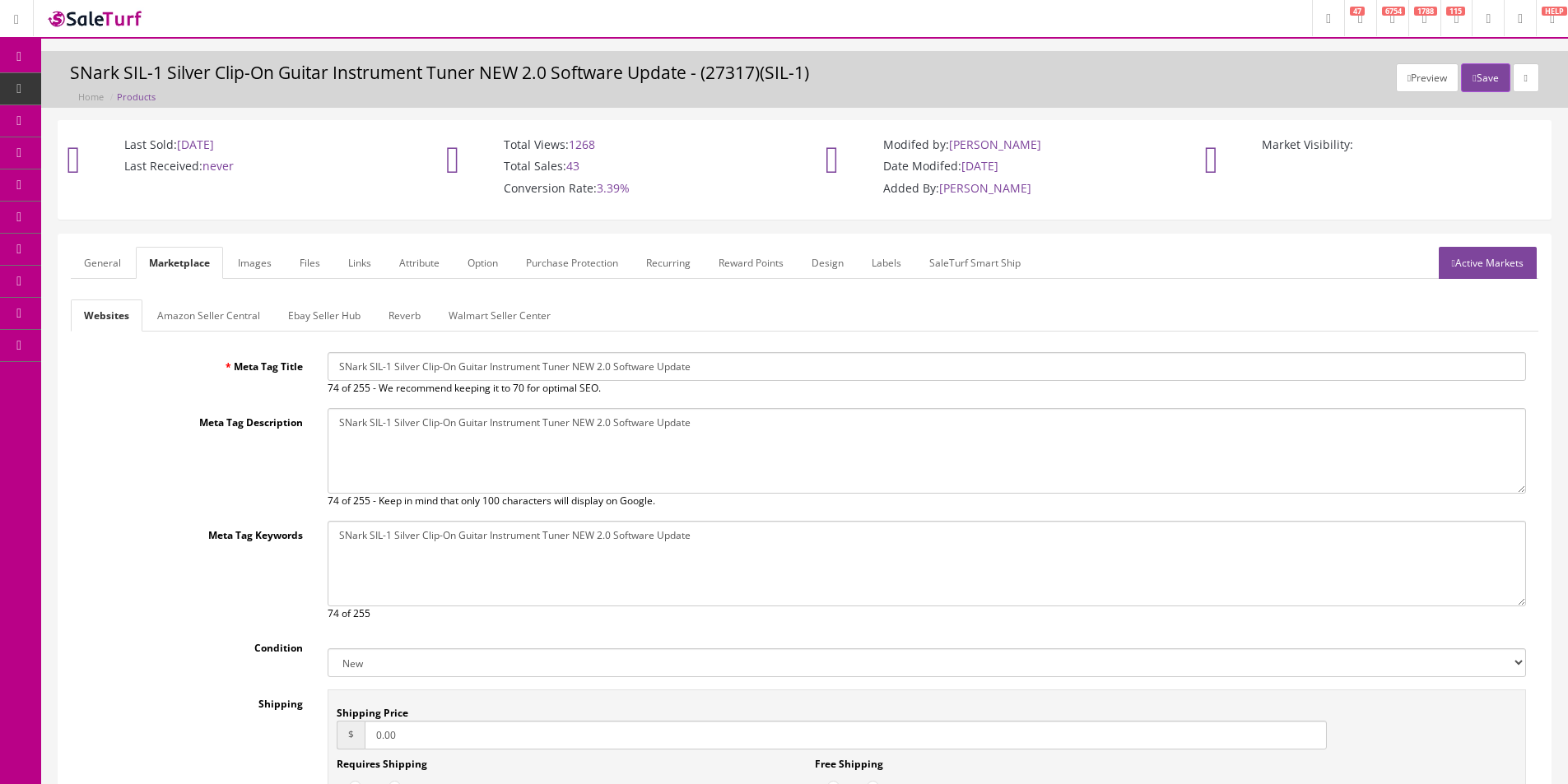
click at [424, 351] on div "Websites Amazon Seller Central Ebay Seller Hub Reverb Walmart Seller Center Met…" at bounding box center [804, 601] width 1468 height 604
click at [421, 369] on input "SNark SIL-1 Silver Clip-On Guitar Instrument Tuner NEW 2.0 Software Update" at bounding box center [926, 366] width 1198 height 29
click at [421, 370] on input "SNark SIL-1 Silver Clip-On Guitar Instrument Tuner NEW 2.0 Software Update" at bounding box center [926, 366] width 1198 height 29
paste input "RE Silver Rechargeable Clip-On Guitar Instrument Tuner Software 2.0"
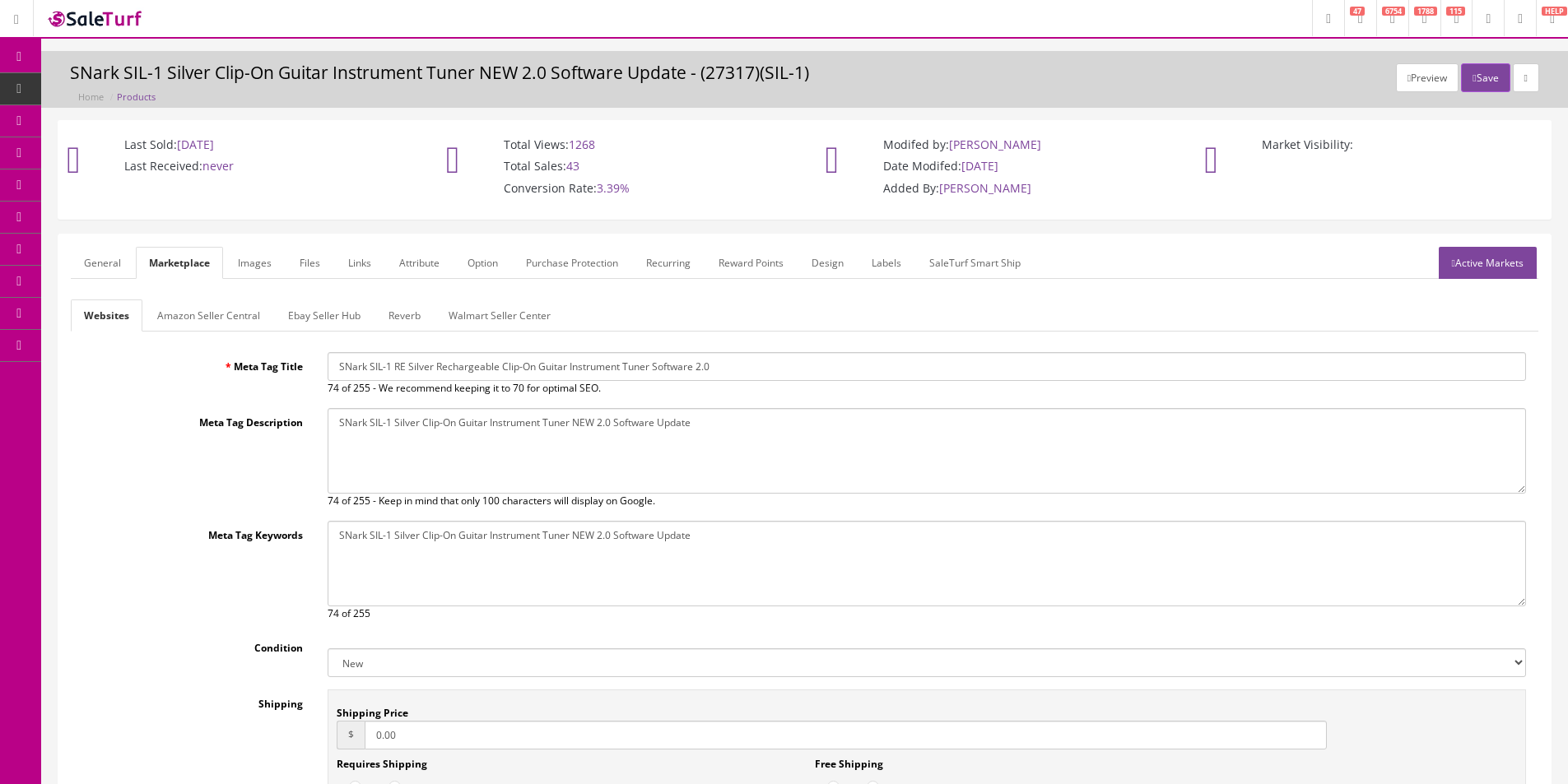
type input "SNark SIL-1 RE Silver Rechargeable Clip-On Guitar Instrument Tuner Software 2.0"
click at [484, 462] on textarea "SNark SIL-1 Silver Clip-On Guitar Instrument Tuner NEW 2.0 Software Update" at bounding box center [926, 451] width 1198 height 85
paste textarea "RE Silver Rechargeable Clip-On Guitar Instrument Tuner Software 2.0"
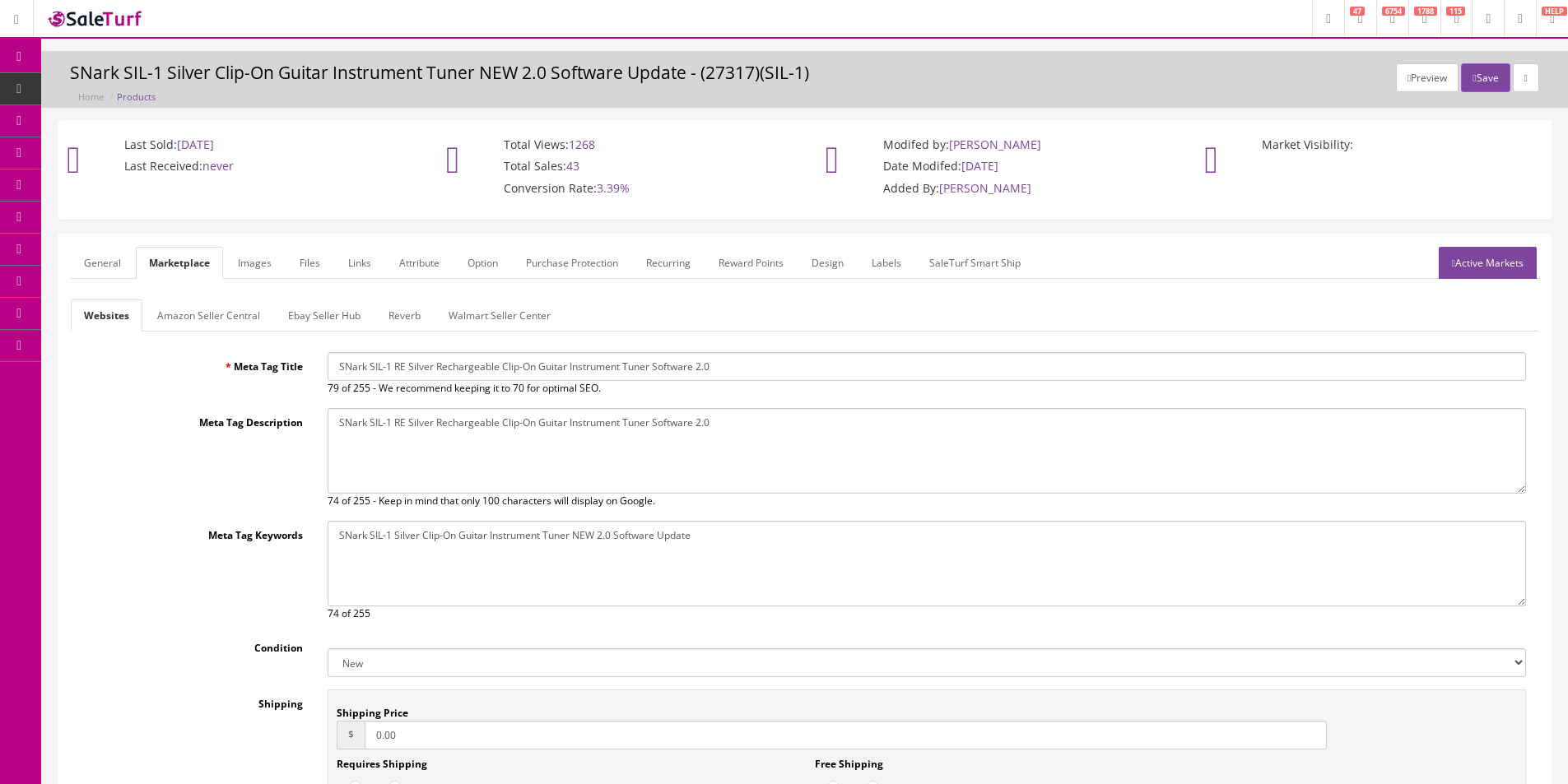
type textarea "SNark SIL-1 RE Silver Rechargeable Clip-On Guitar Instrument Tuner Software 2.0"
click at [494, 558] on textarea "SNark SIL-1 Silver Clip-On Guitar Instrument Tuner NEW 2.0 Software Update" at bounding box center [926, 563] width 1198 height 85
paste textarea "RE Silver Rechargeable Clip-On Guitar Instrument Tuner Software 2.0"
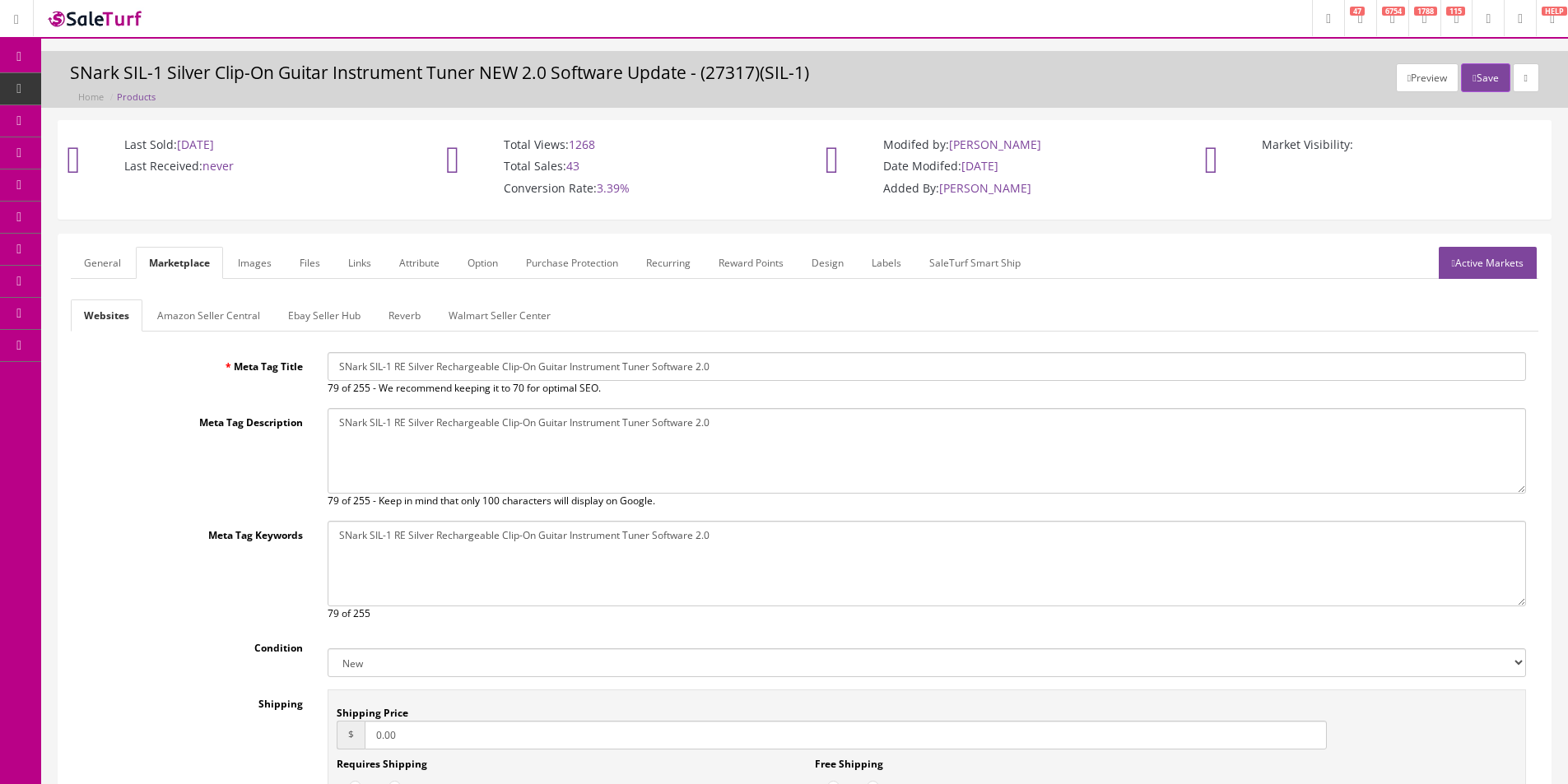
type textarea "SNark SIL-1 RE Silver Rechargeable Clip-On Guitar Instrument Tuner Software 2.0"
click at [103, 272] on link "General" at bounding box center [102, 263] width 63 height 32
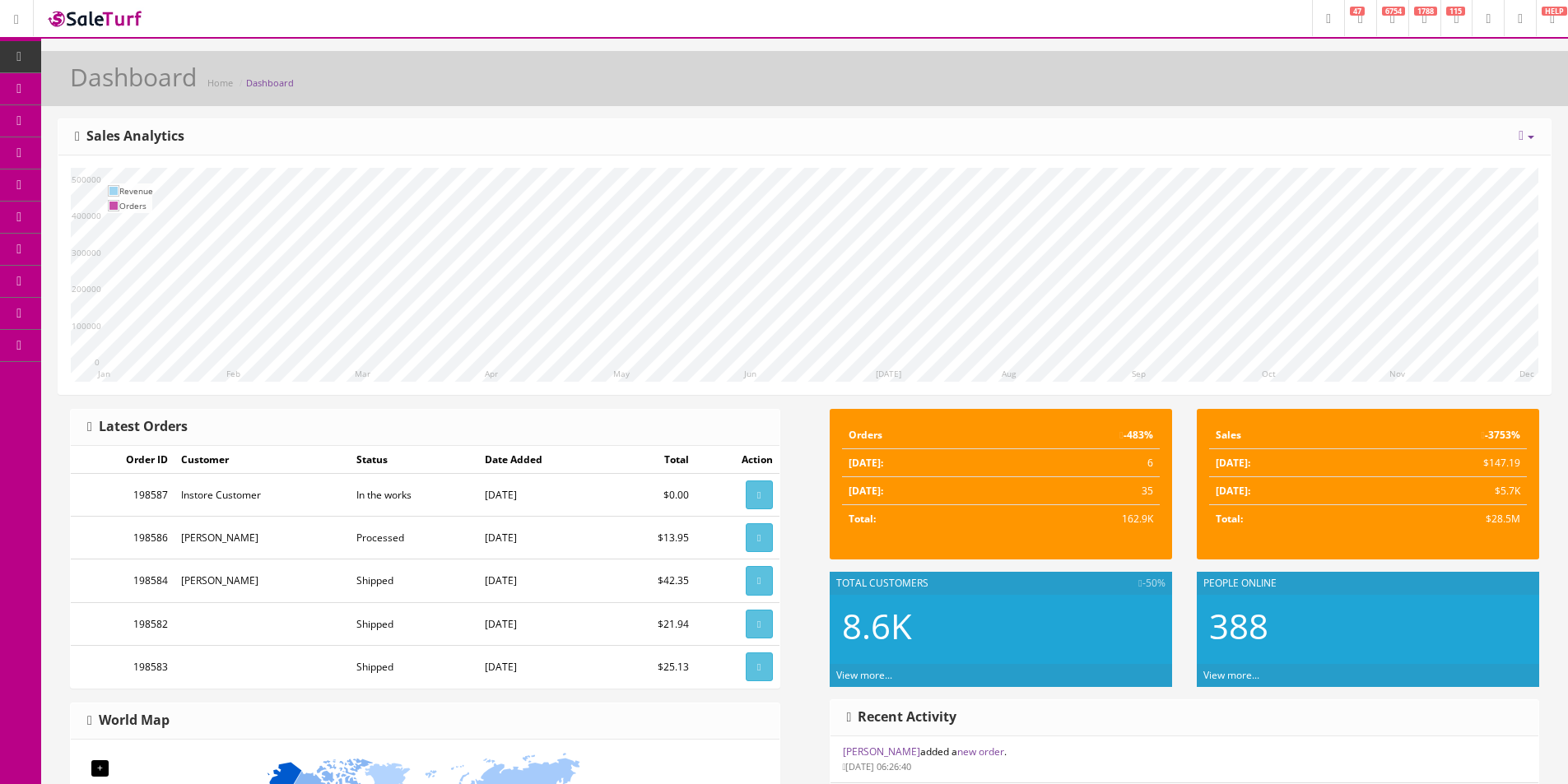
click at [167, 75] on h1 "Dashboard" at bounding box center [134, 76] width 127 height 27
click at [167, 74] on h1 "Dashboard" at bounding box center [134, 76] width 127 height 27
click at [191, 54] on div "Dashboard Home Dashboard" at bounding box center [803, 78] width 1526 height 56
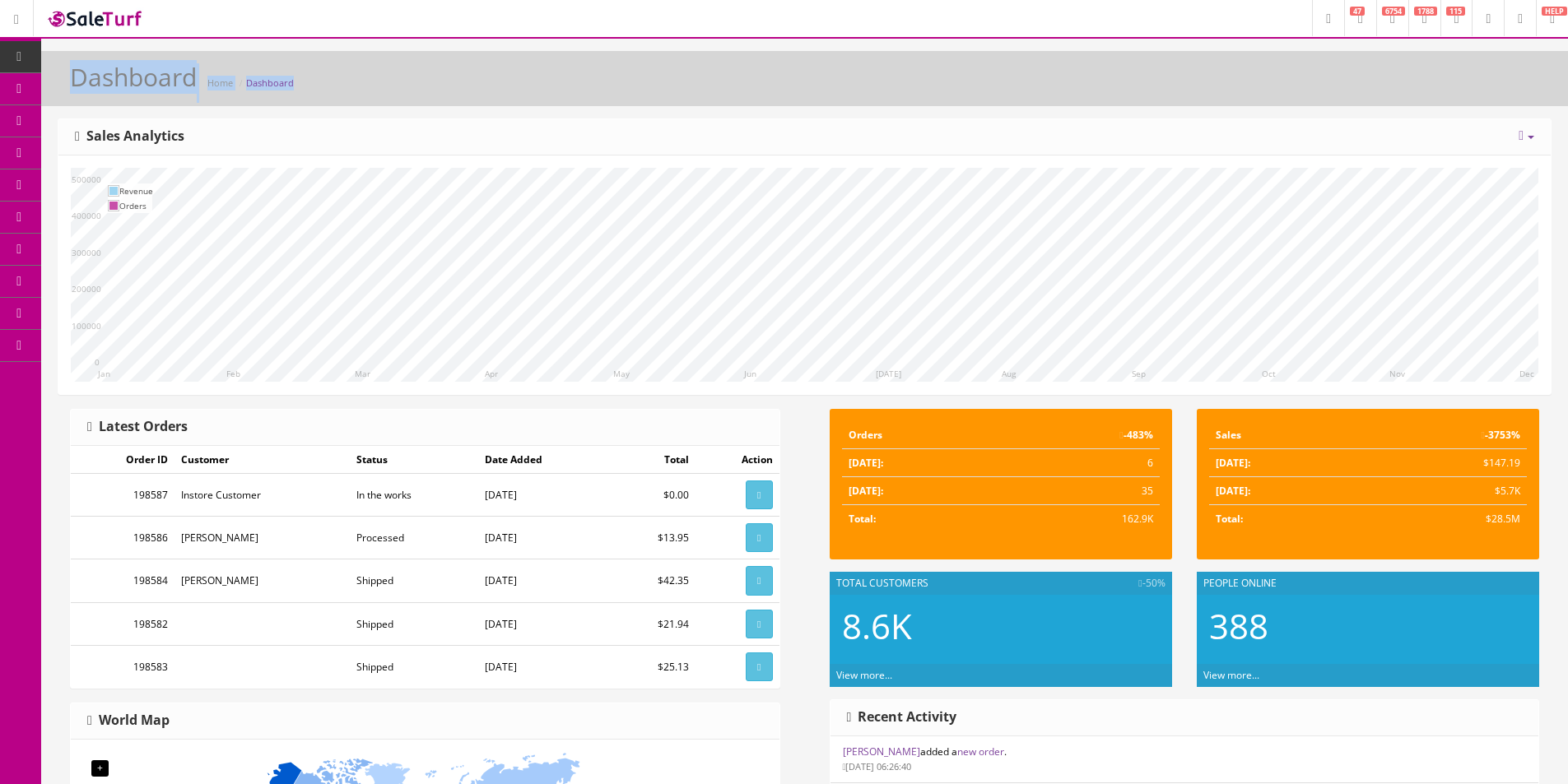
click at [159, 71] on h1 "Dashboard" at bounding box center [134, 76] width 127 height 27
click at [176, 70] on h1 "Dashboard" at bounding box center [134, 76] width 127 height 27
click at [164, 72] on h1 "Dashboard" at bounding box center [134, 76] width 127 height 27
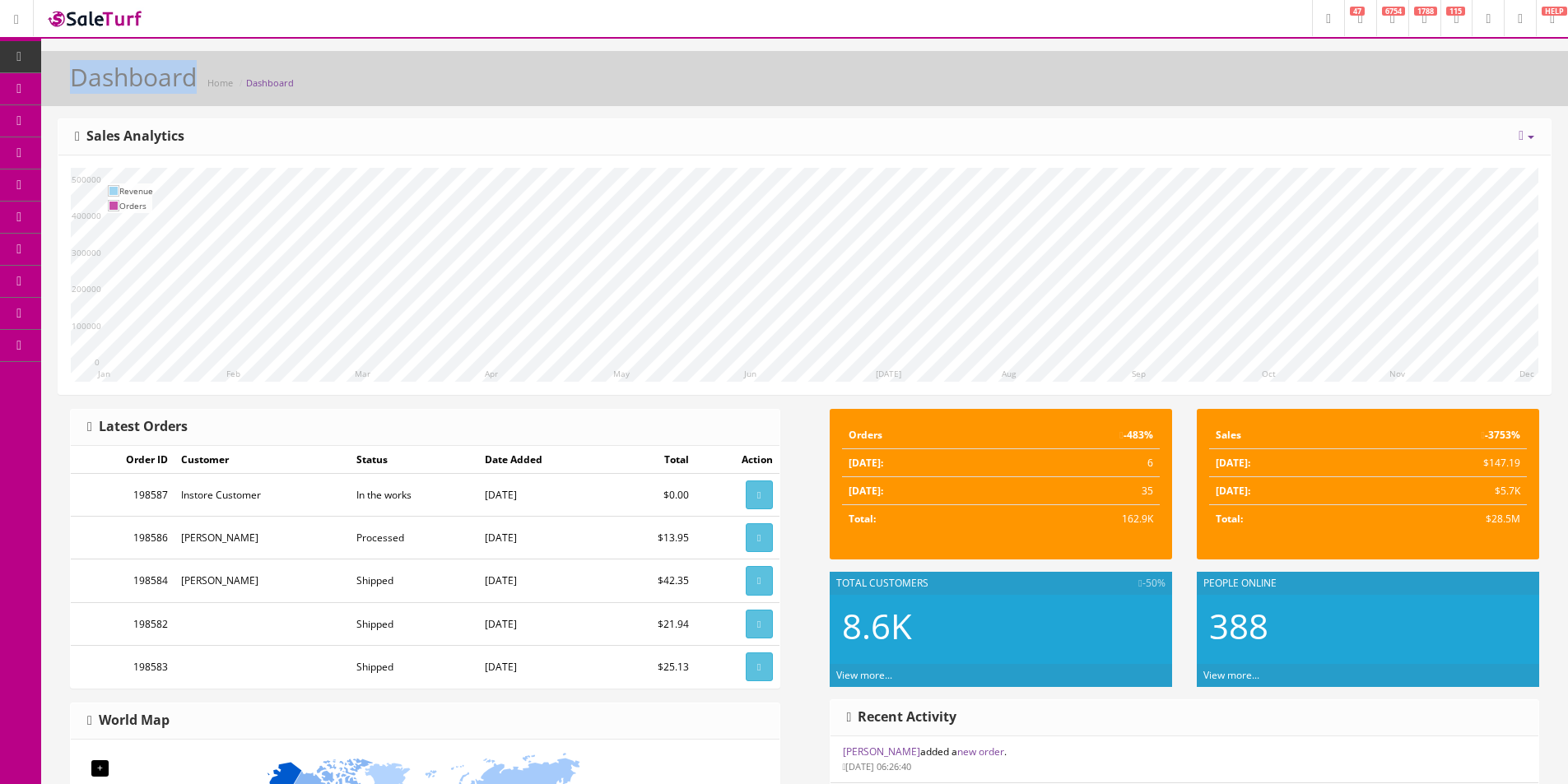
click at [164, 72] on h1 "Dashboard" at bounding box center [134, 76] width 127 height 27
click at [167, 65] on h1 "Dashboard" at bounding box center [134, 76] width 127 height 27
click at [167, 64] on h1 "Dashboard" at bounding box center [134, 76] width 127 height 27
click at [147, 72] on h1 "Dashboard" at bounding box center [134, 76] width 127 height 27
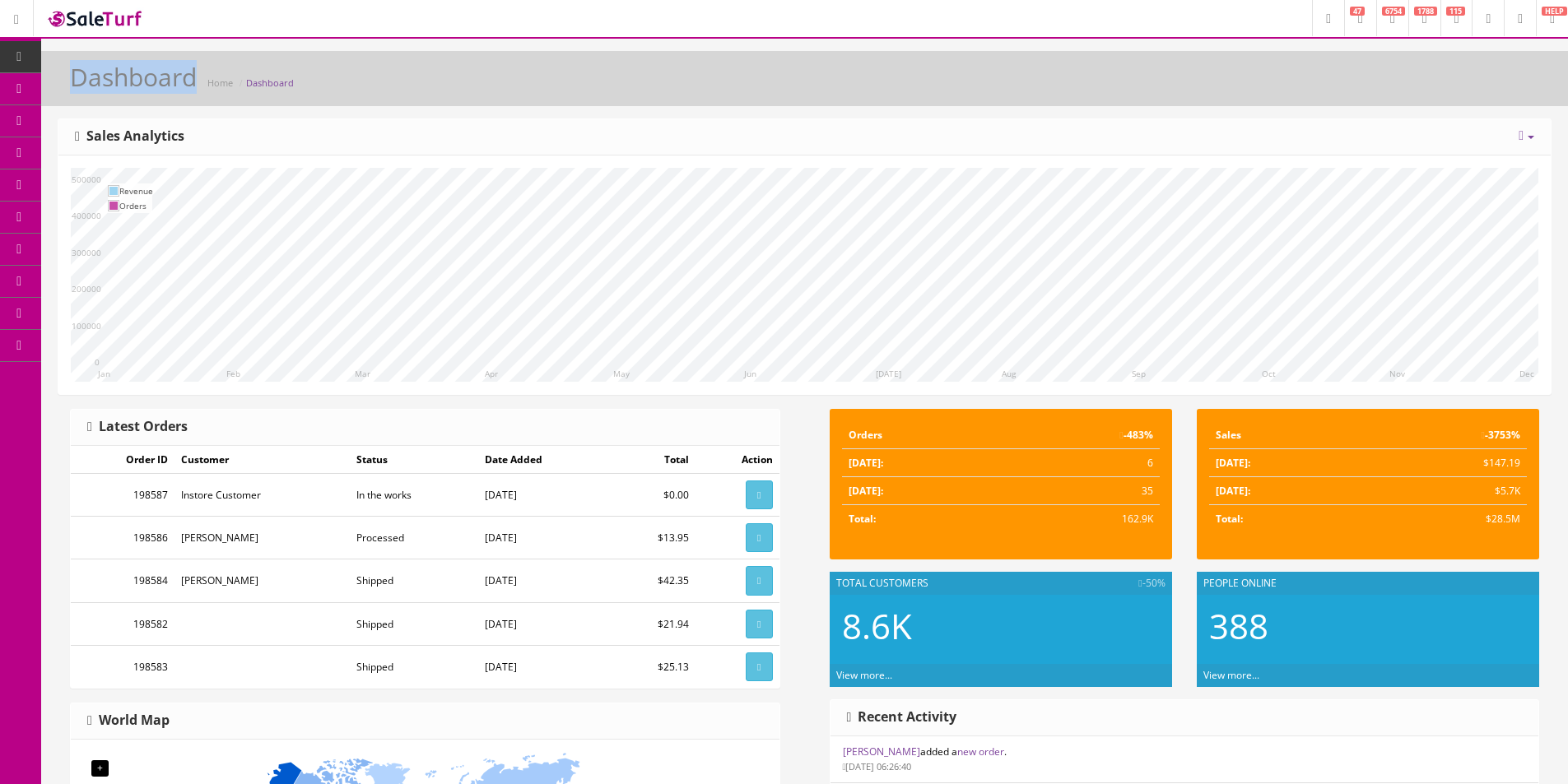
click at [147, 72] on h1 "Dashboard" at bounding box center [134, 76] width 127 height 27
click at [143, 80] on h1 "Dashboard" at bounding box center [134, 76] width 127 height 27
click at [143, 79] on h1 "Dashboard" at bounding box center [134, 76] width 127 height 27
click at [129, 88] on h1 "Dashboard" at bounding box center [134, 76] width 127 height 27
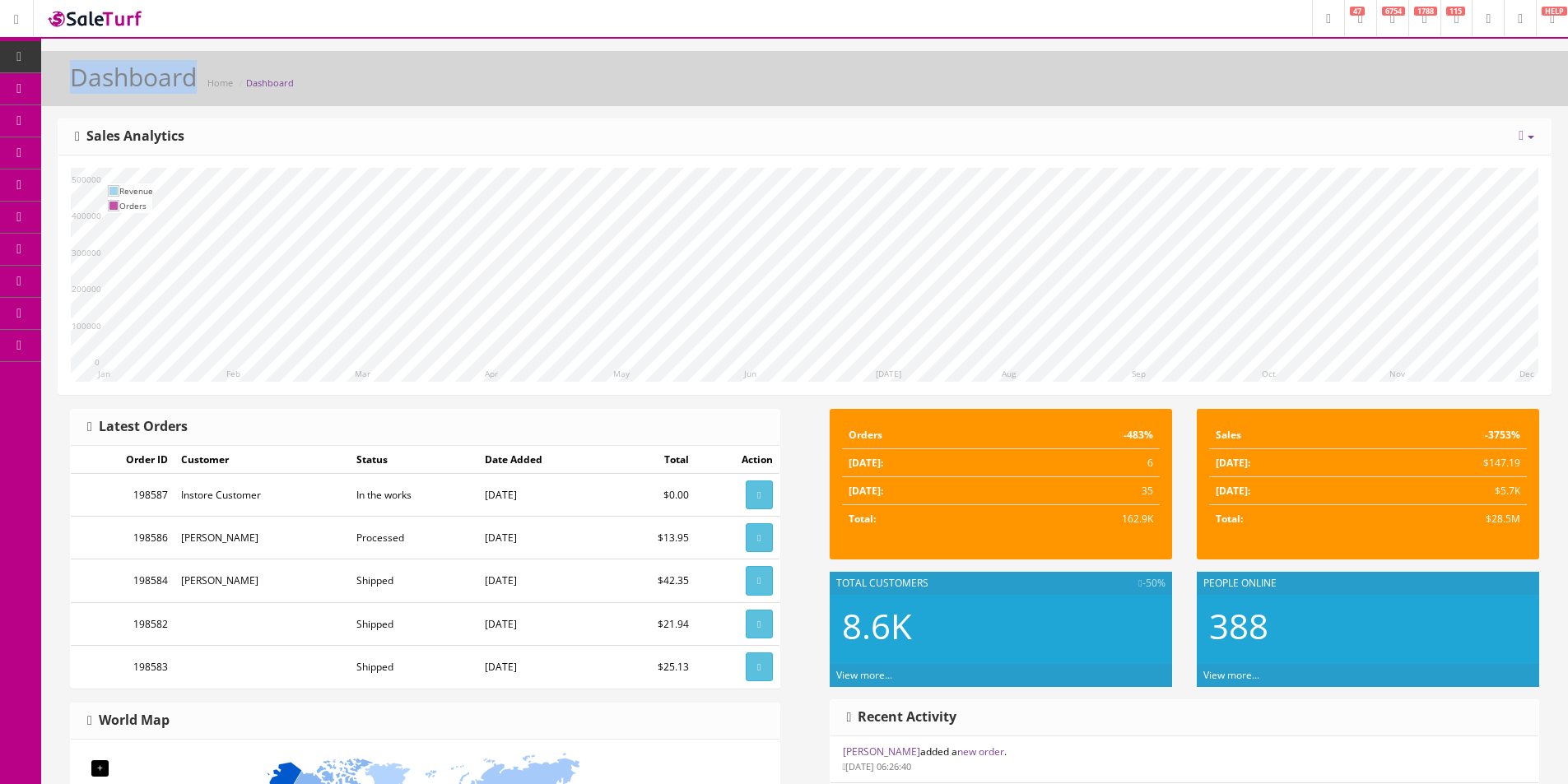
click at [115, 84] on h1 "Dashboard" at bounding box center [134, 76] width 127 height 27
click at [94, 79] on h1 "Dashboard" at bounding box center [134, 76] width 127 height 27
click at [100, 79] on h1 "Dashboard" at bounding box center [134, 76] width 127 height 27
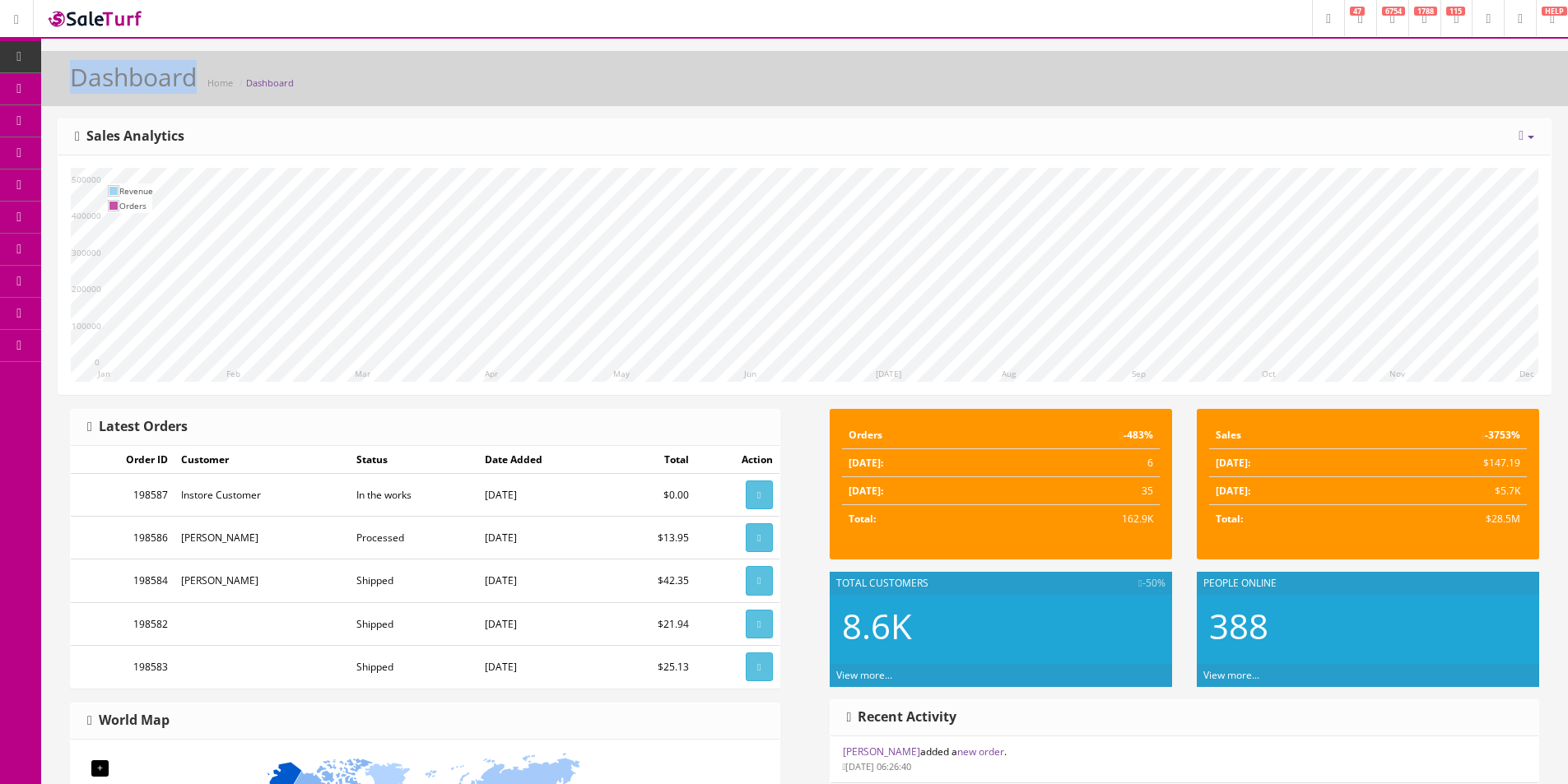
click at [100, 79] on h1 "Dashboard" at bounding box center [134, 76] width 127 height 27
click at [102, 81] on h1 "Dashboard" at bounding box center [134, 76] width 127 height 27
click at [108, 81] on h1 "Dashboard" at bounding box center [134, 76] width 127 height 27
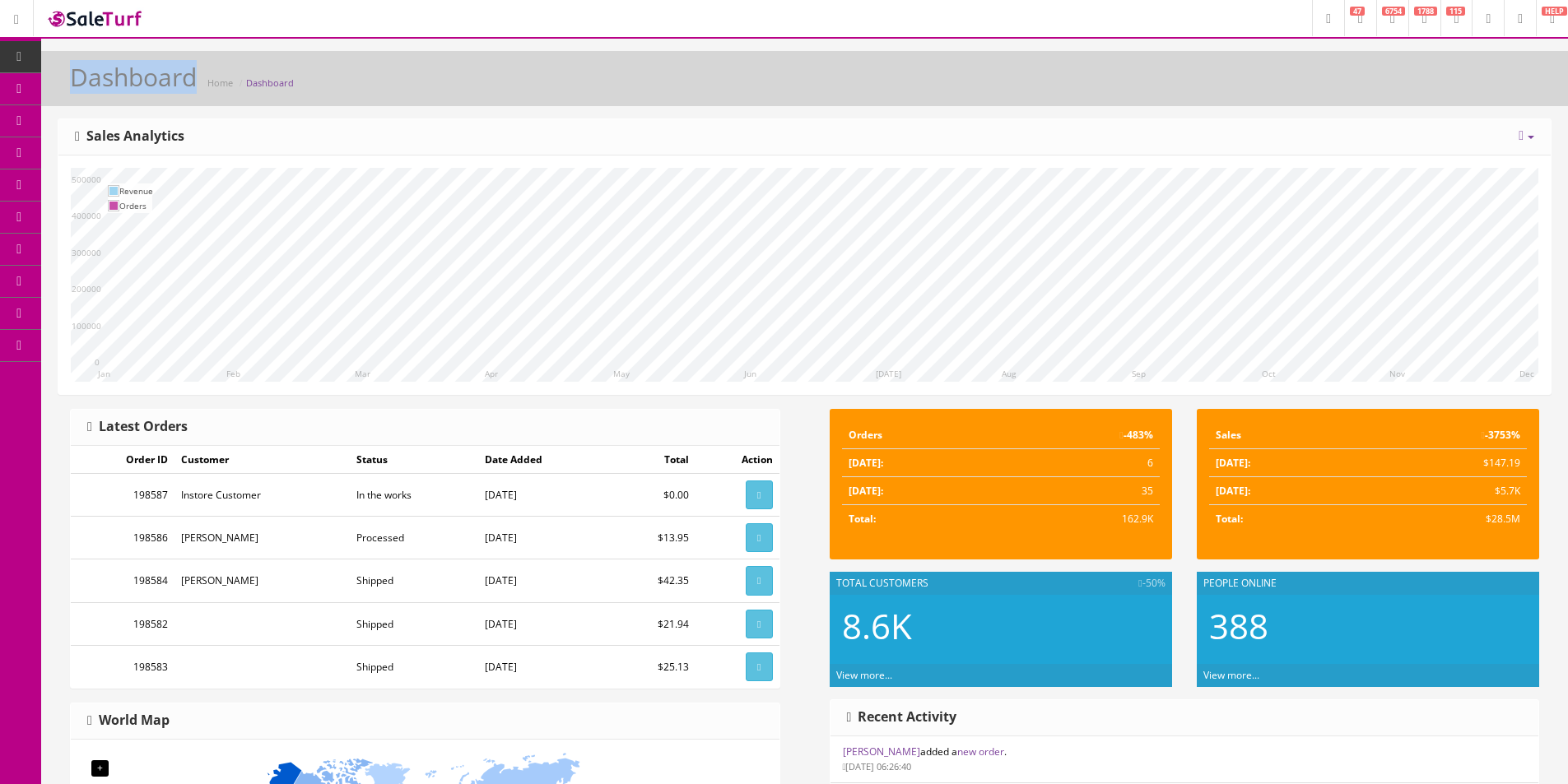
click at [118, 76] on h1 "Dashboard" at bounding box center [134, 76] width 127 height 27
click at [99, 86] on h1 "Dashboard" at bounding box center [134, 76] width 127 height 27
click at [100, 85] on h1 "Dashboard" at bounding box center [134, 76] width 127 height 27
click at [105, 81] on h1 "Dashboard" at bounding box center [134, 76] width 127 height 27
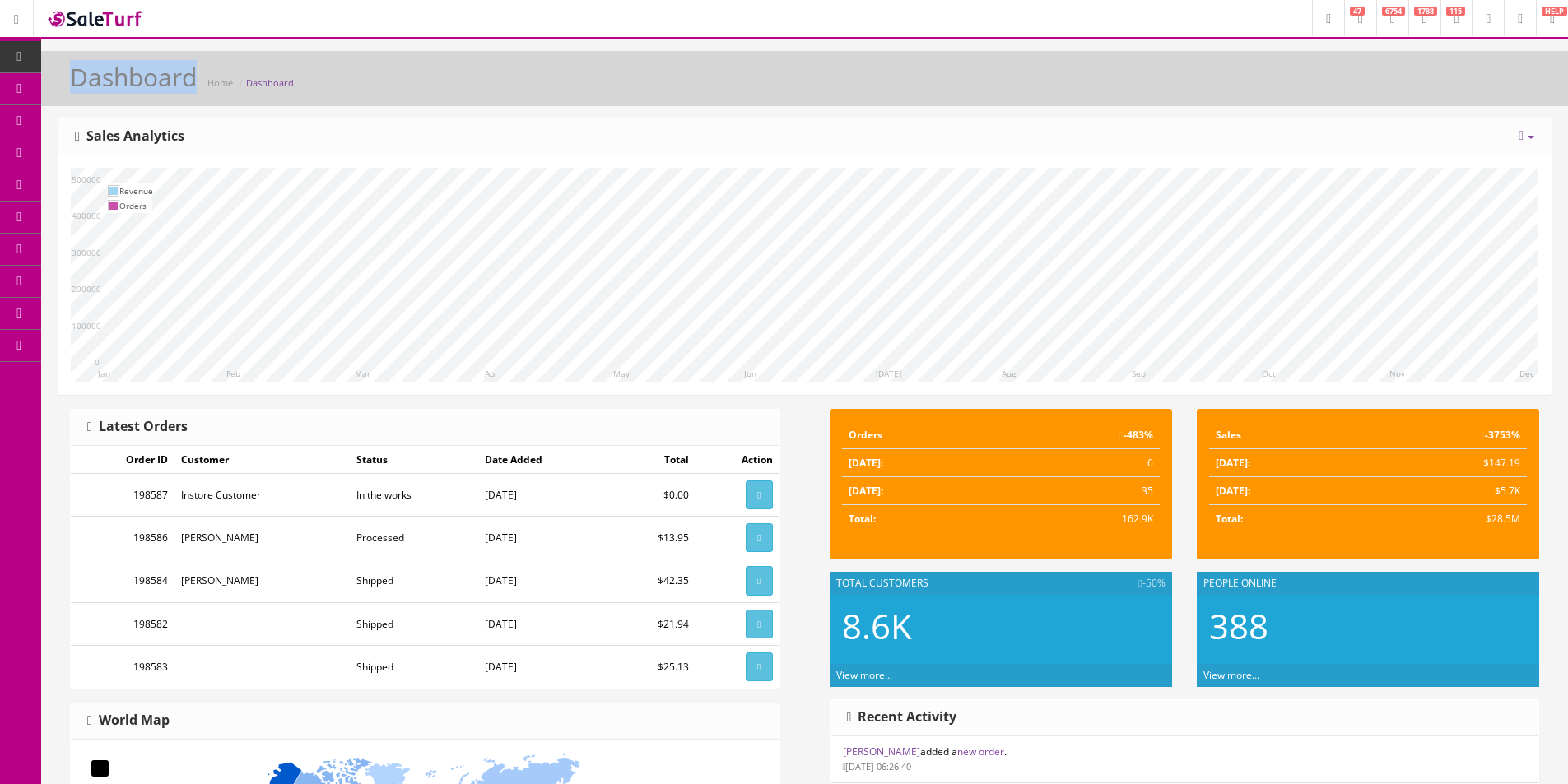
click at [105, 81] on h1 "Dashboard" at bounding box center [134, 76] width 127 height 27
click at [111, 79] on h1 "Dashboard" at bounding box center [134, 76] width 127 height 27
